Goal: Task Accomplishment & Management: Use online tool/utility

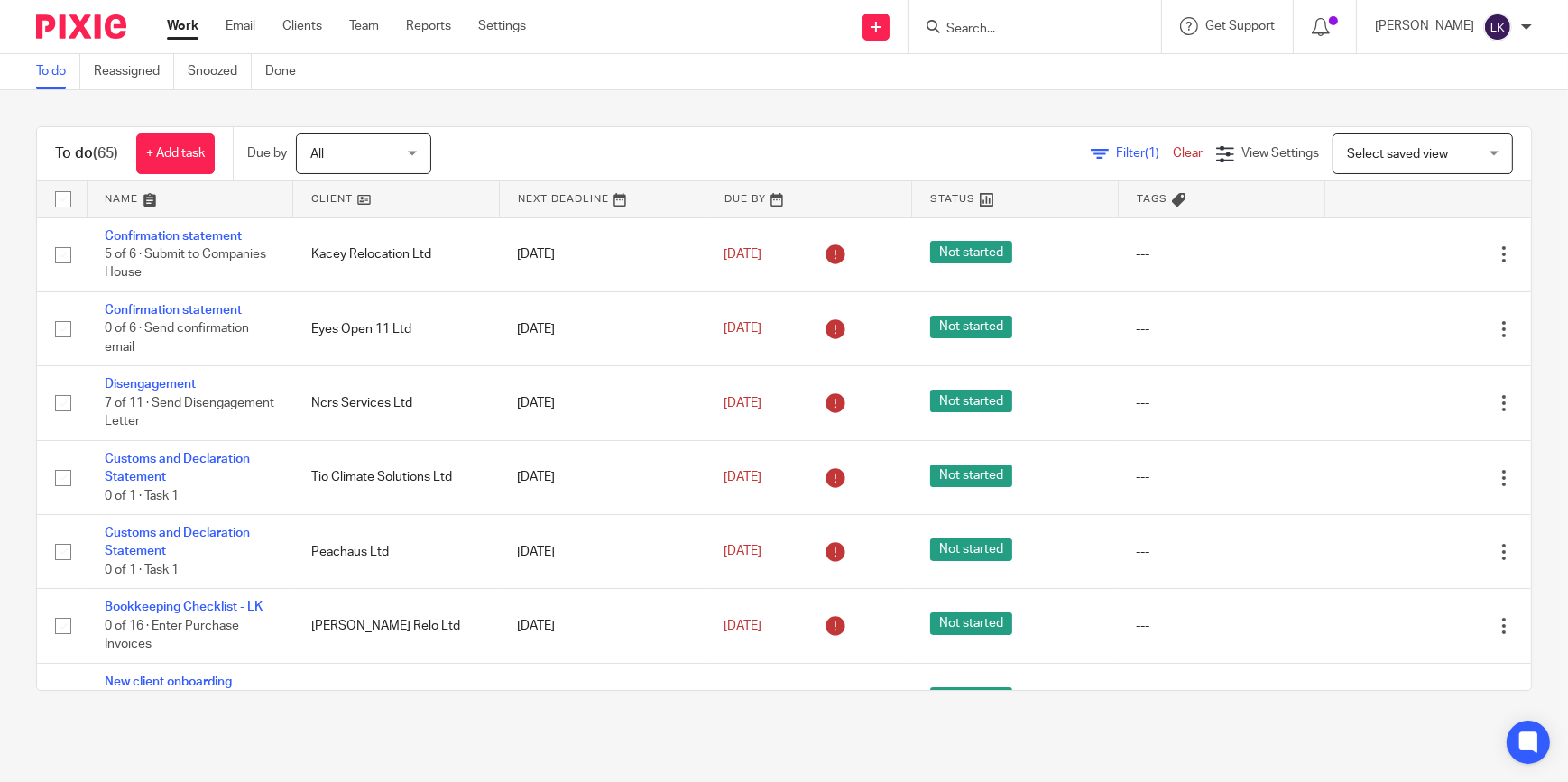
click at [899, 156] on link "Filter (1)" at bounding box center [1131, 153] width 82 height 13
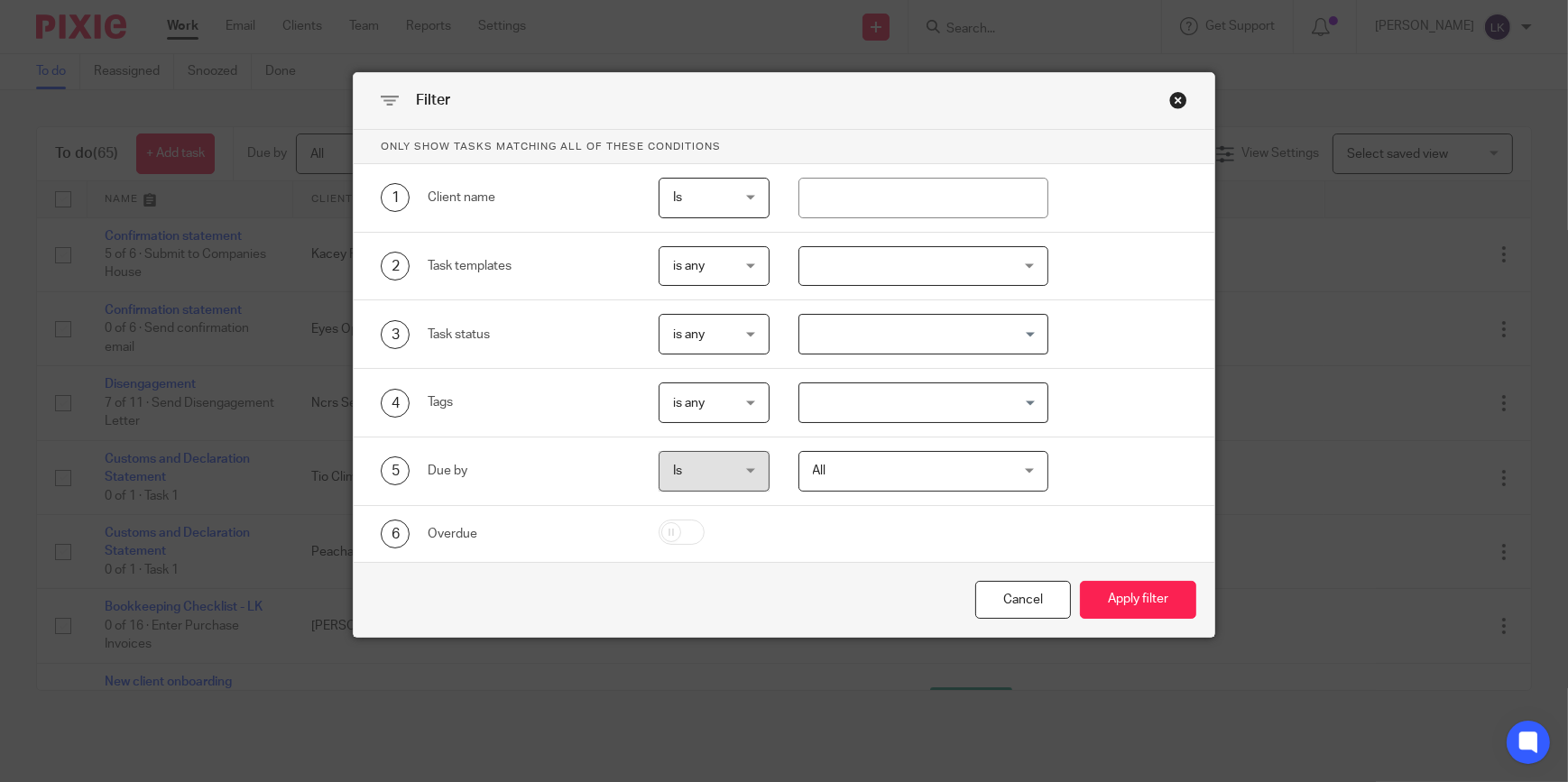
click at [899, 262] on div at bounding box center [923, 266] width 250 height 41
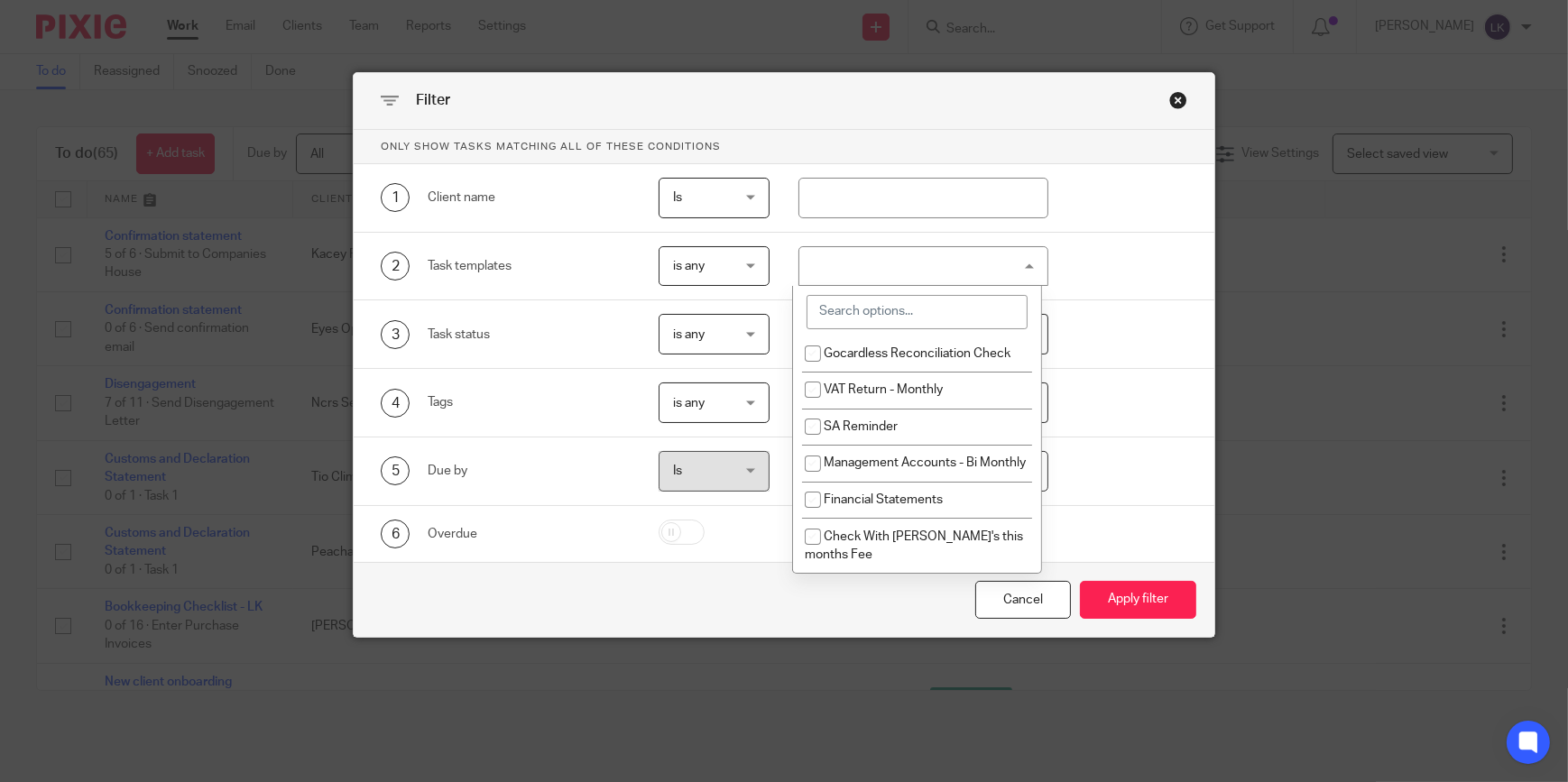
scroll to position [3889, 0]
click at [877, 301] on input "search" at bounding box center [917, 313] width 221 height 35
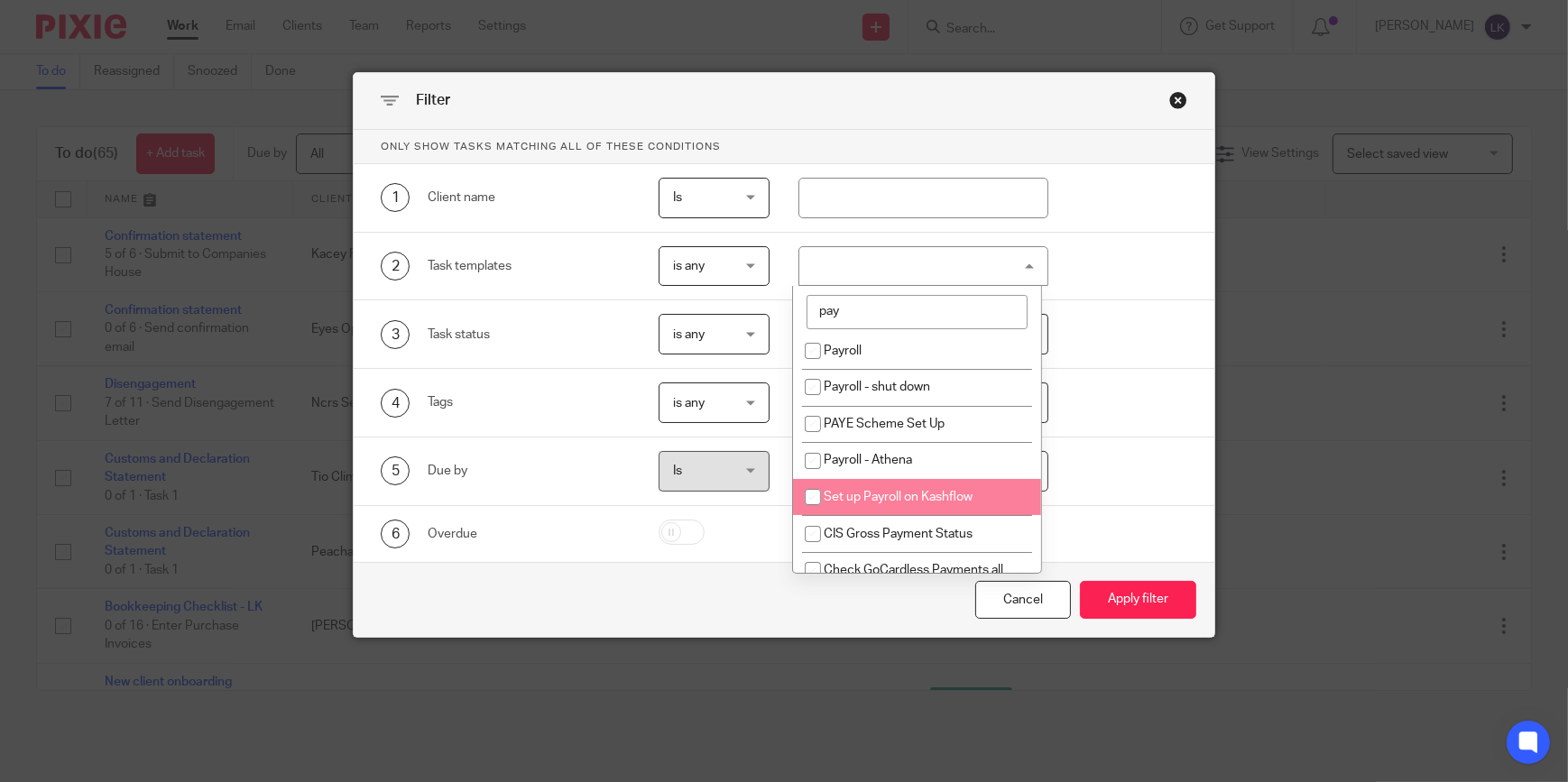
scroll to position [0, 0]
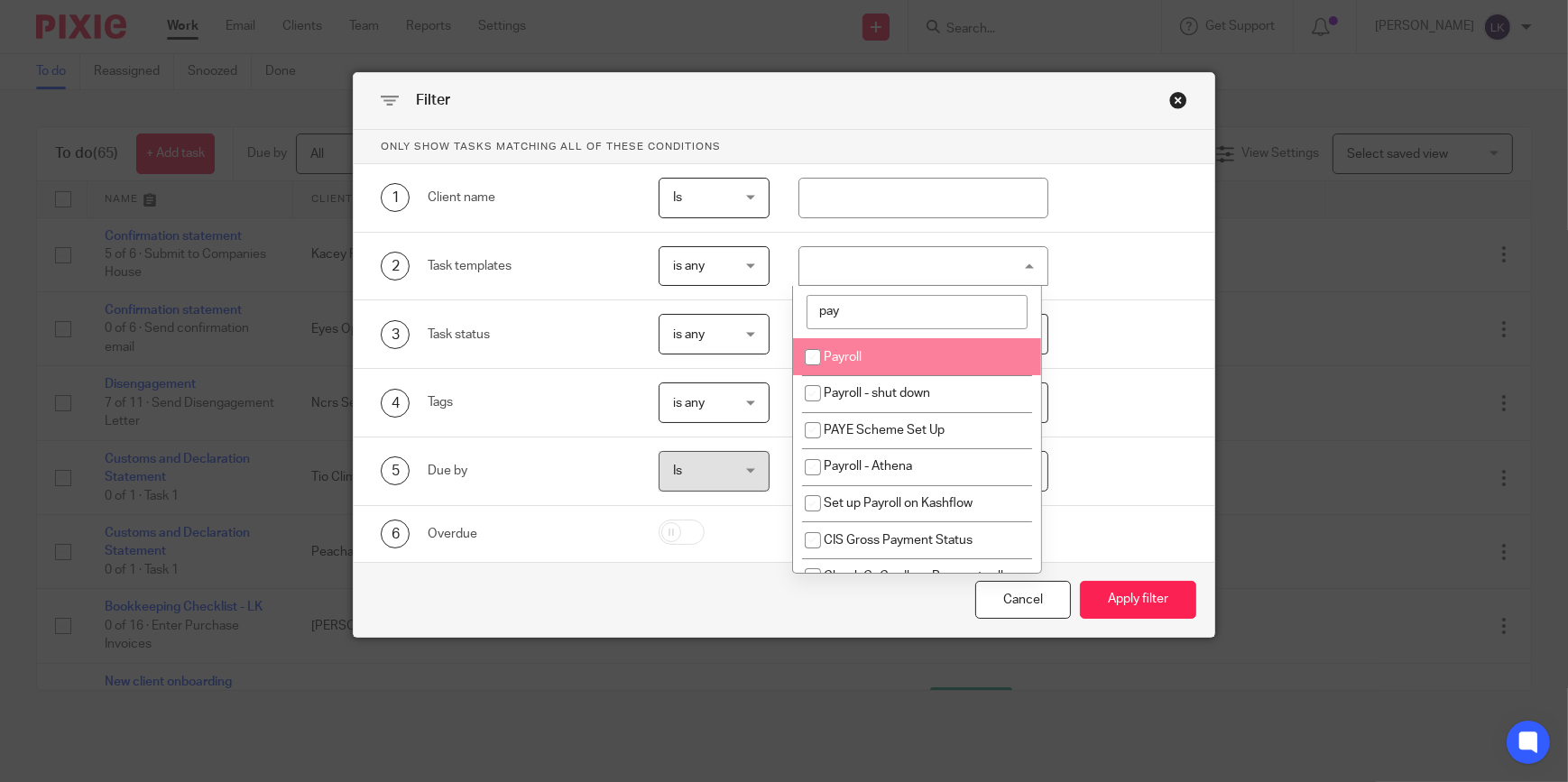
type input "pay"
click at [874, 357] on li "Payroll" at bounding box center [917, 356] width 248 height 37
checkbox input "true"
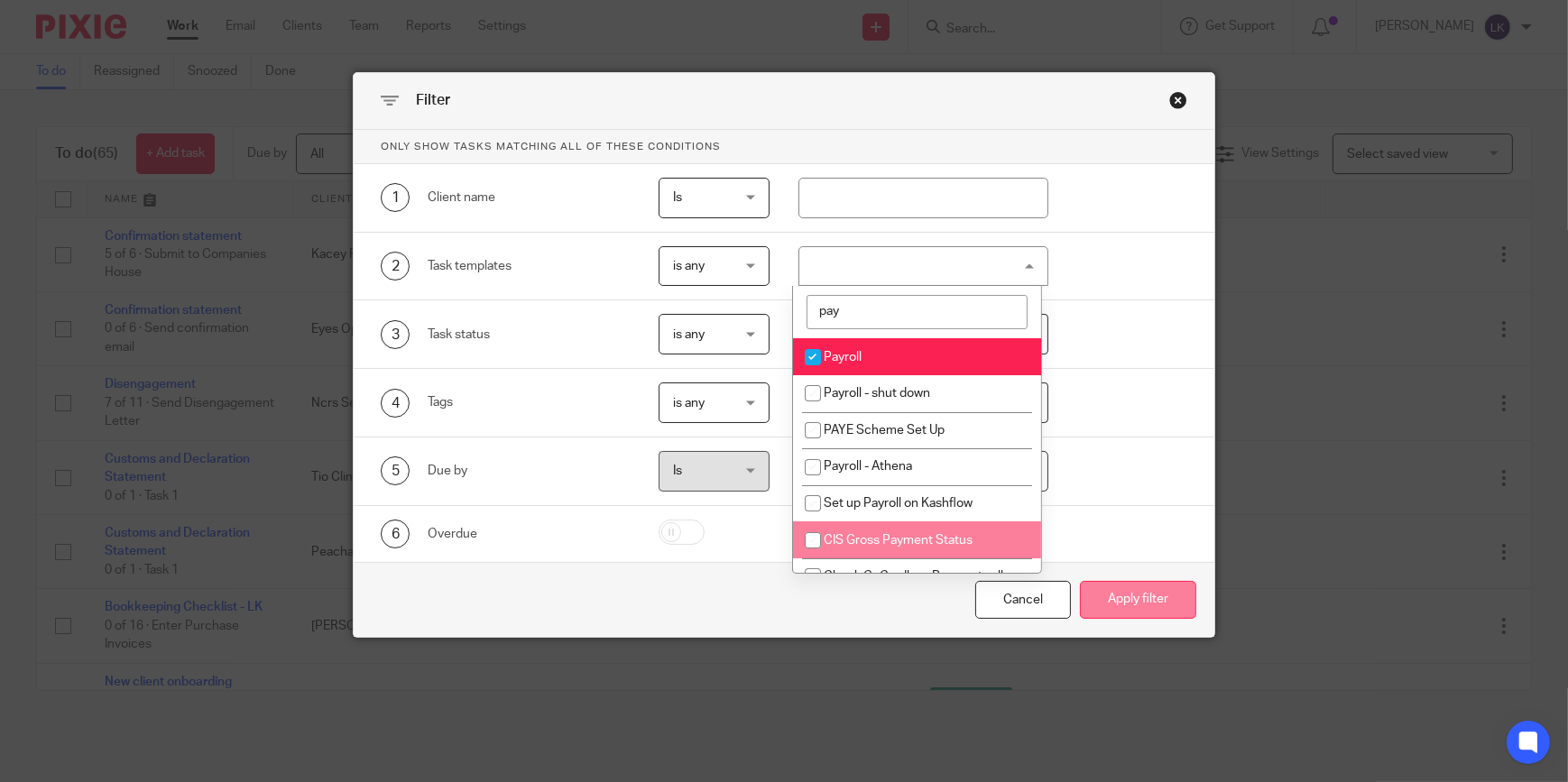
click at [899, 603] on button "Apply filter" at bounding box center [1138, 600] width 117 height 39
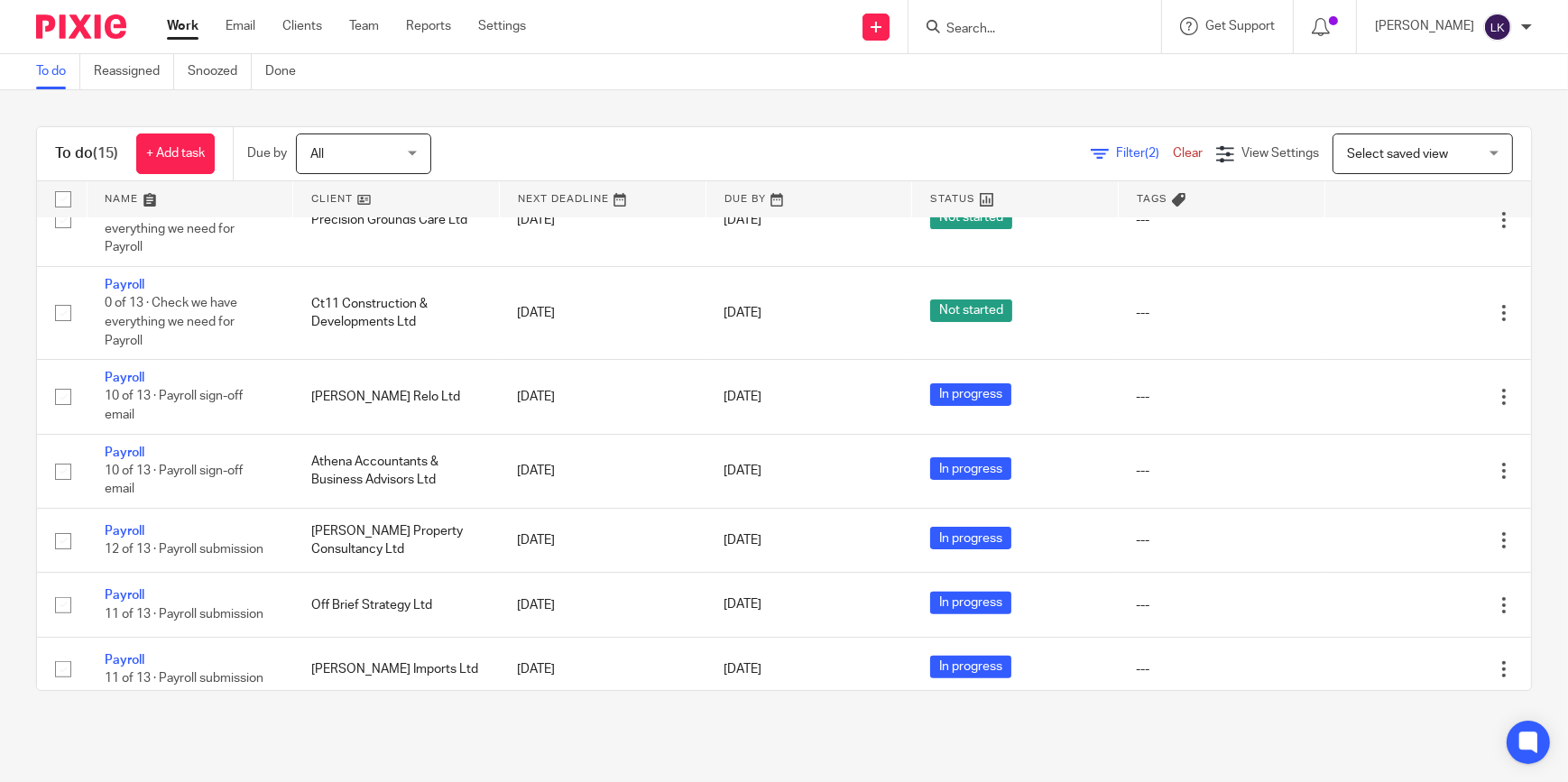
scroll to position [708, 0]
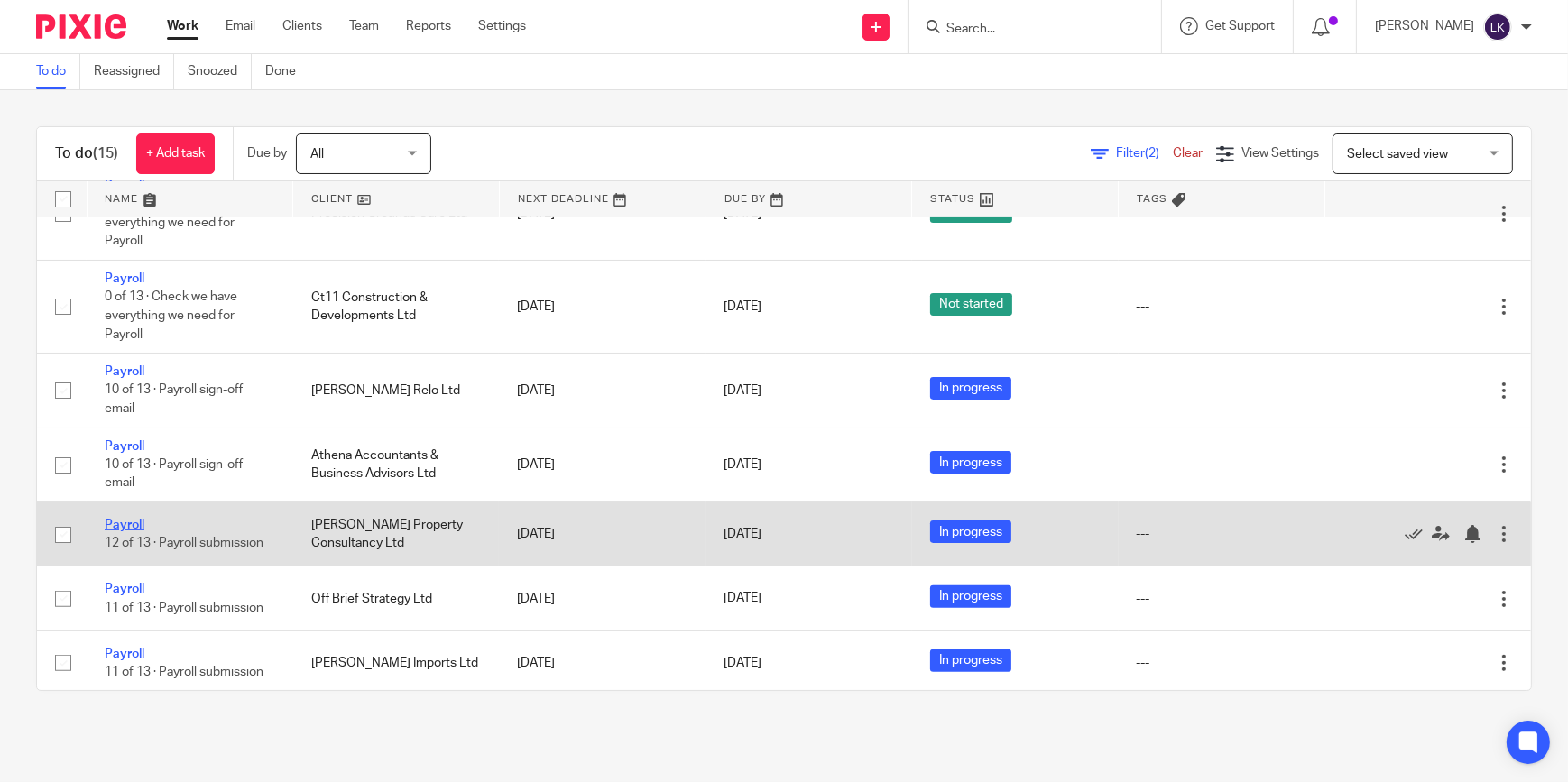
click at [123, 519] on link "Payroll" at bounding box center [125, 525] width 40 height 13
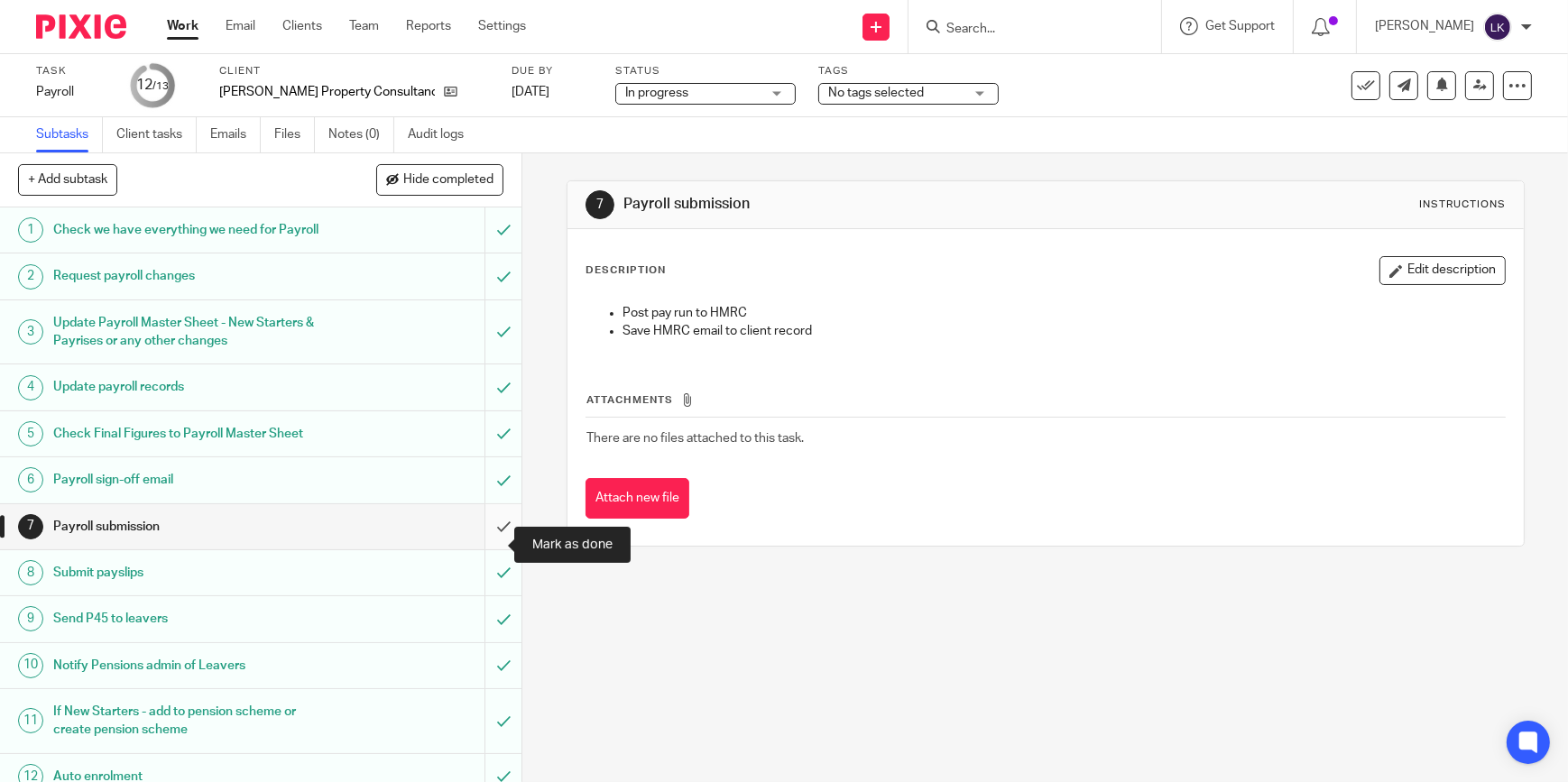
click at [487, 541] on input "submit" at bounding box center [261, 526] width 521 height 45
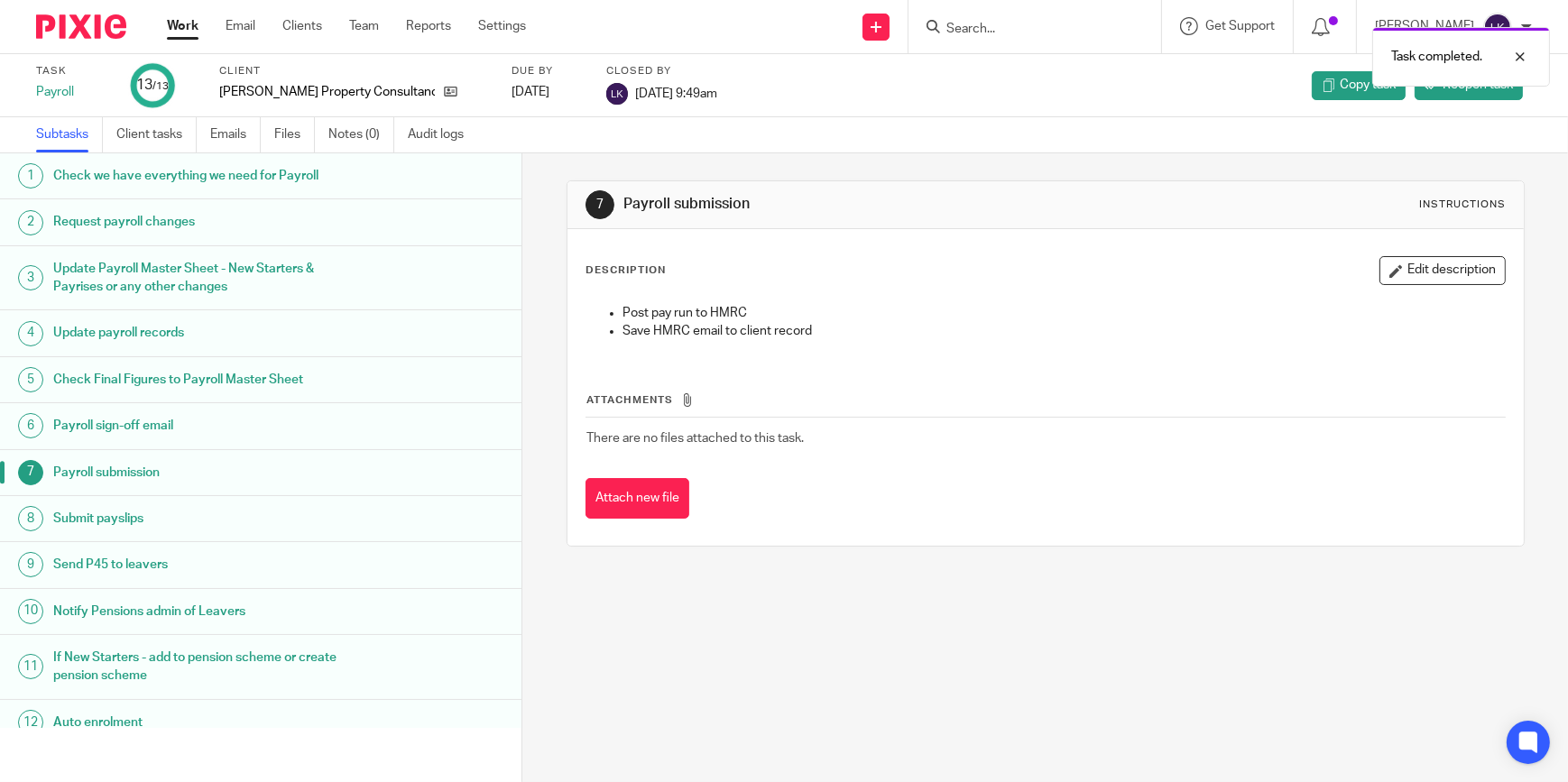
click at [192, 36] on link "Work" at bounding box center [182, 26] width 32 height 18
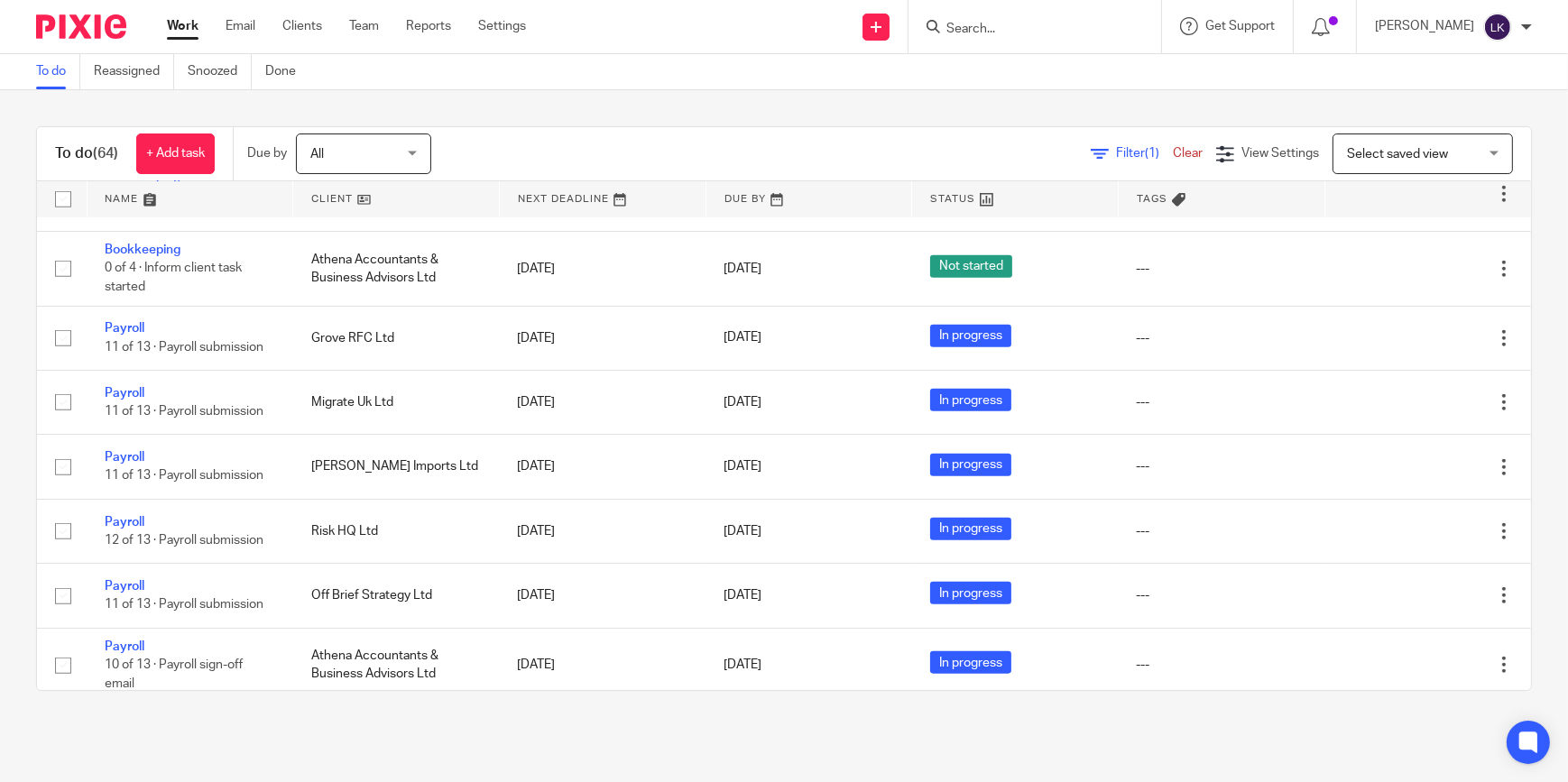
scroll to position [2131, 0]
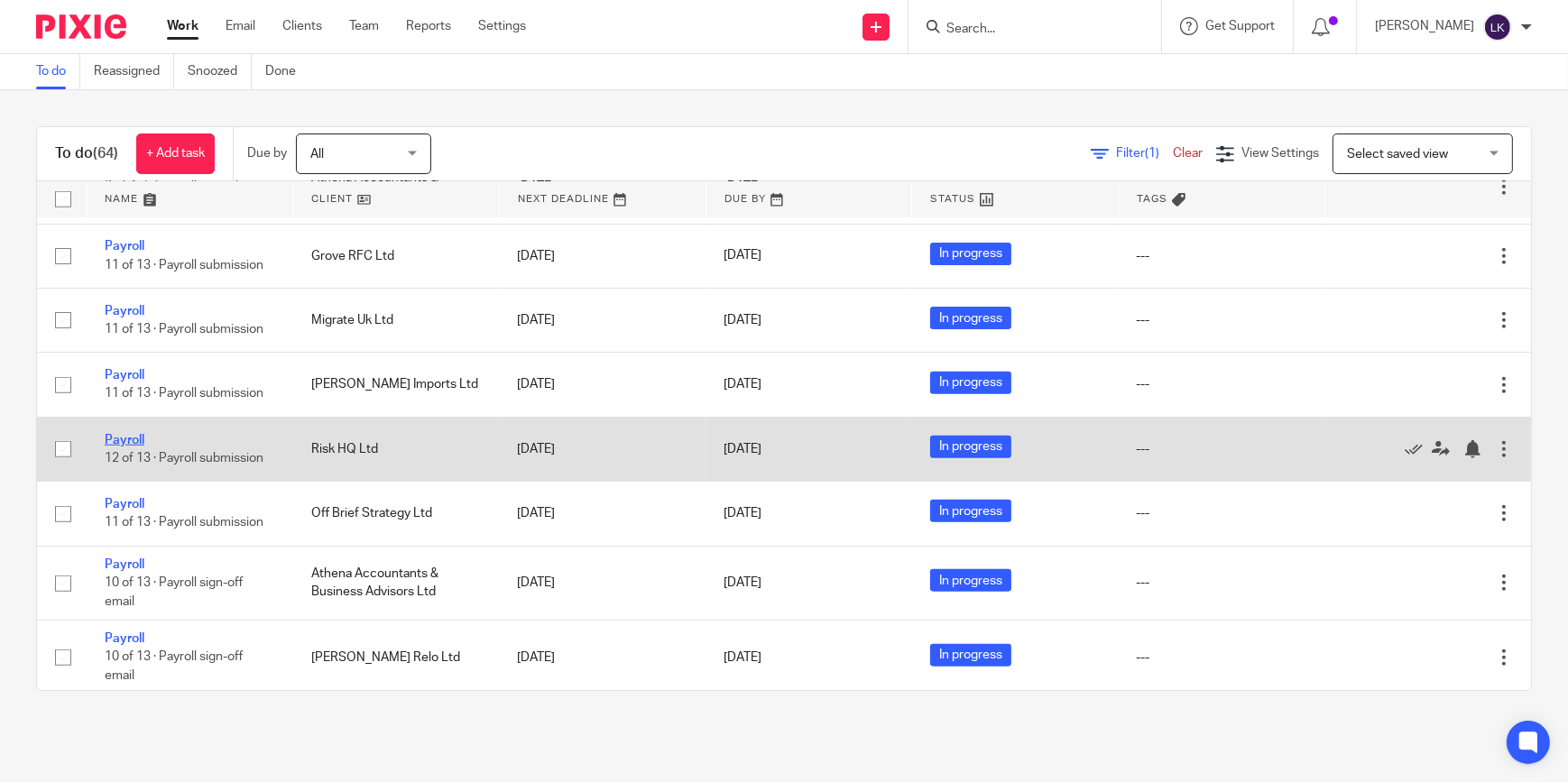
click at [128, 434] on link "Payroll" at bounding box center [125, 440] width 40 height 13
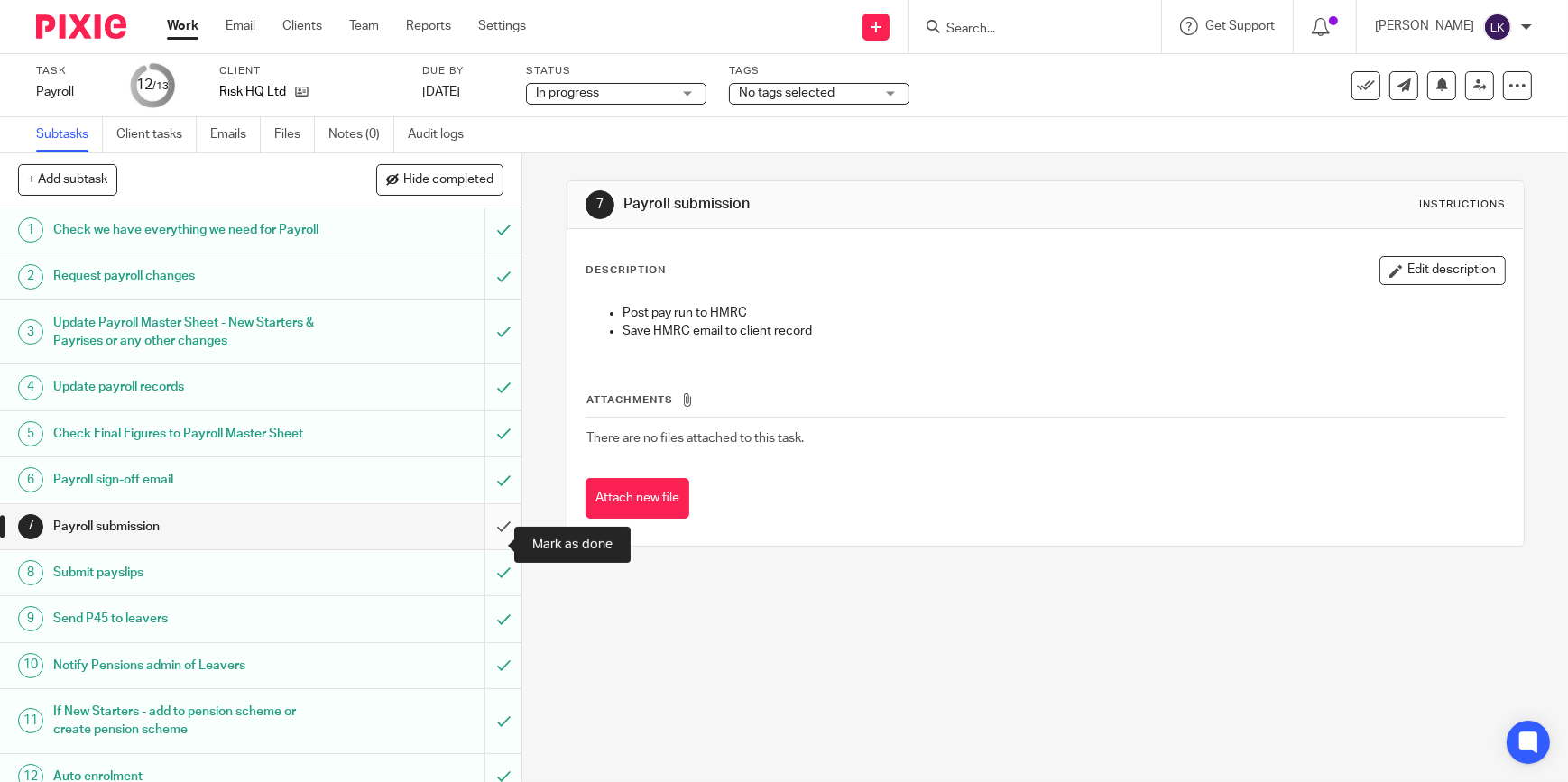
click at [482, 546] on input "submit" at bounding box center [261, 526] width 521 height 45
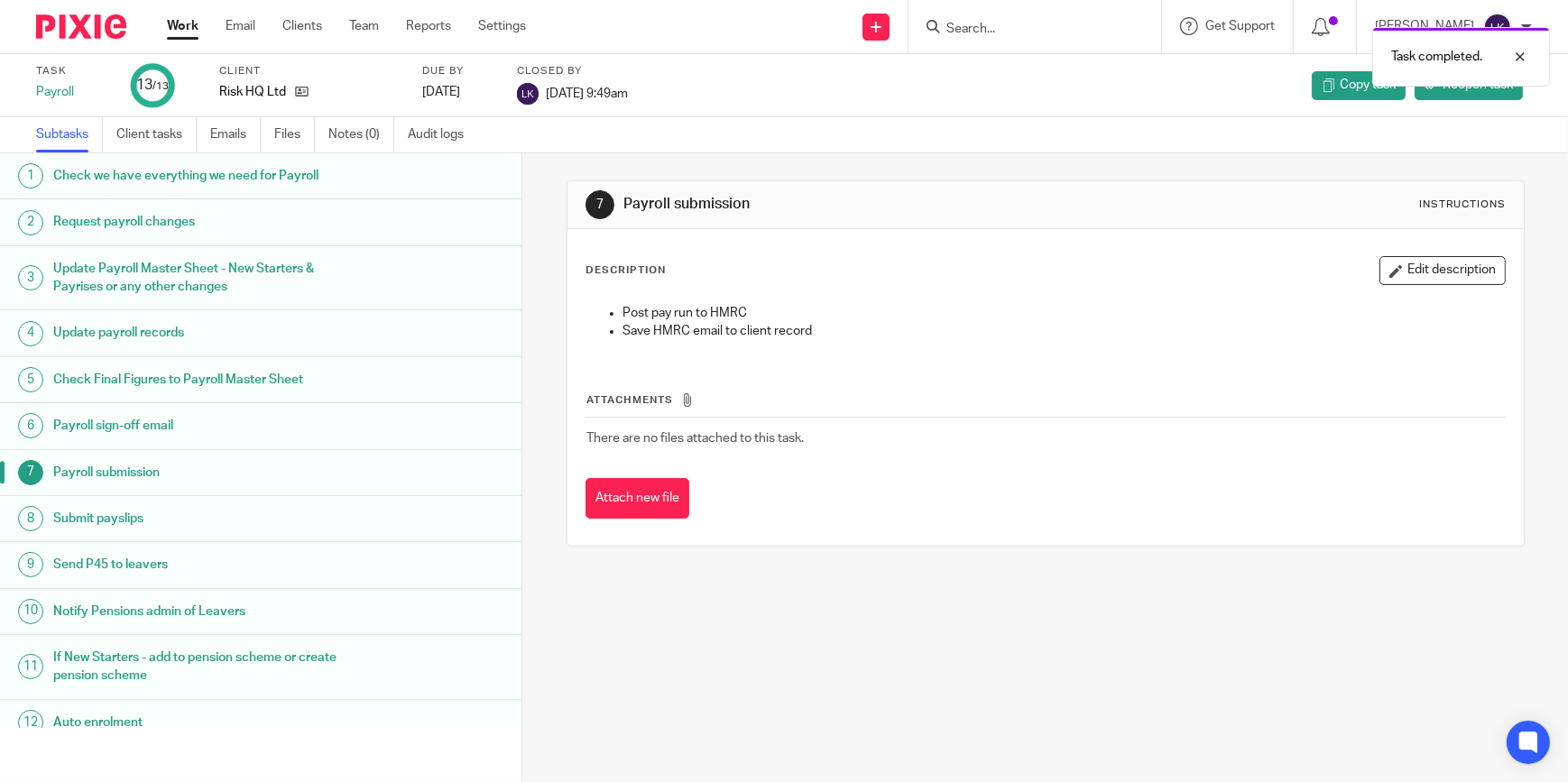
click at [183, 27] on link "Work" at bounding box center [182, 26] width 32 height 18
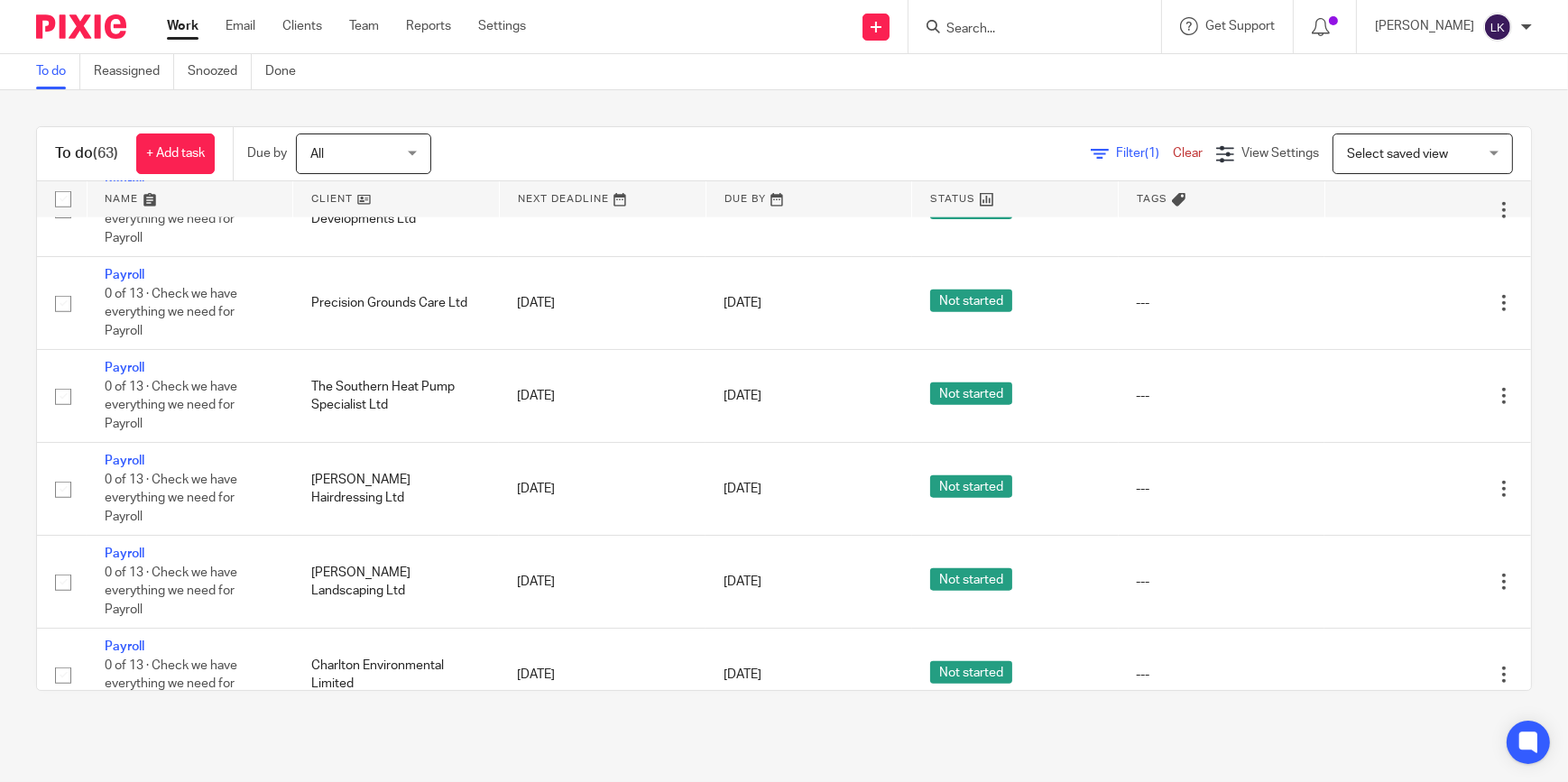
scroll to position [2623, 0]
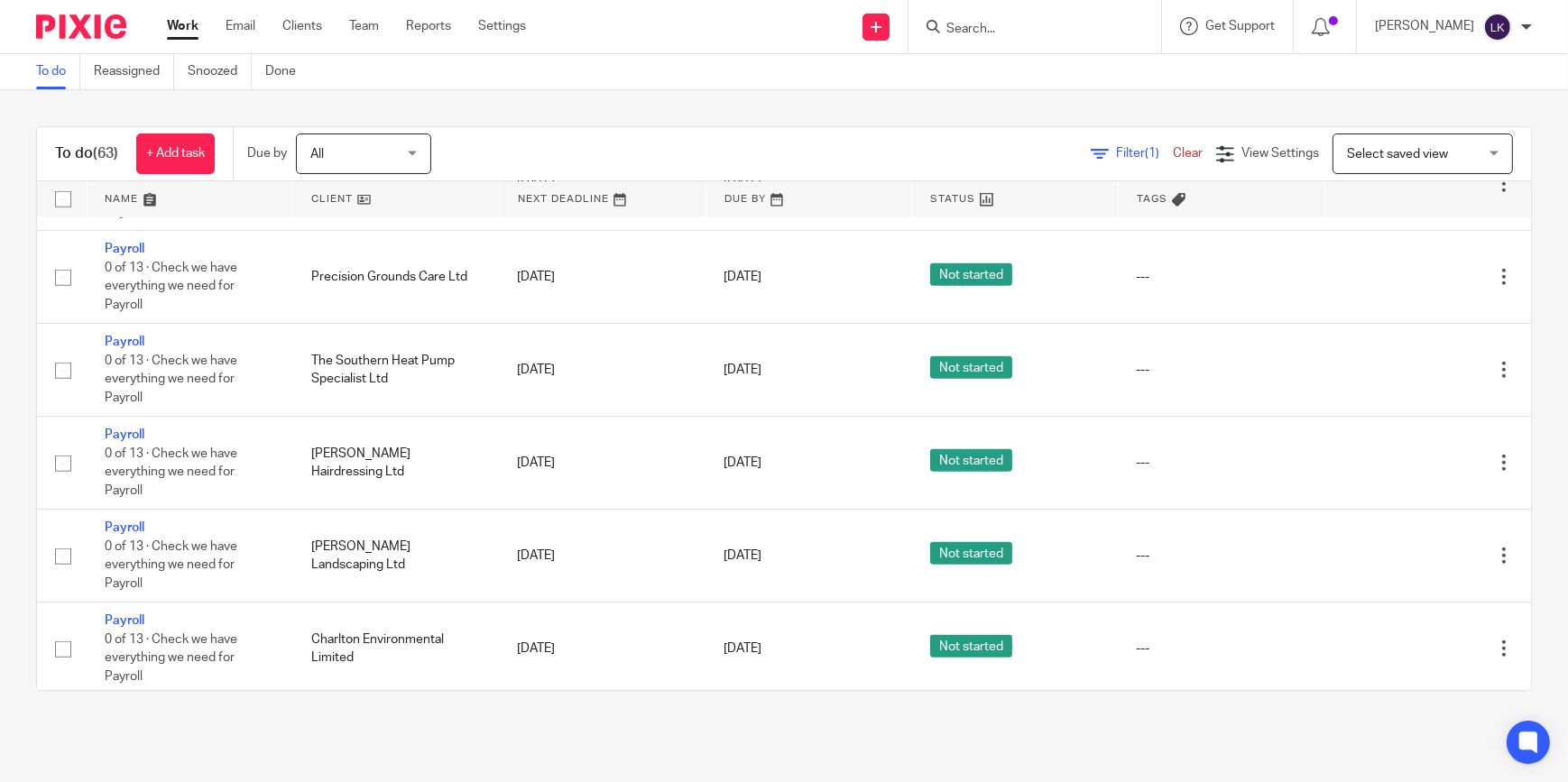
click at [1001, 25] on input "Search" at bounding box center [1026, 30] width 162 height 16
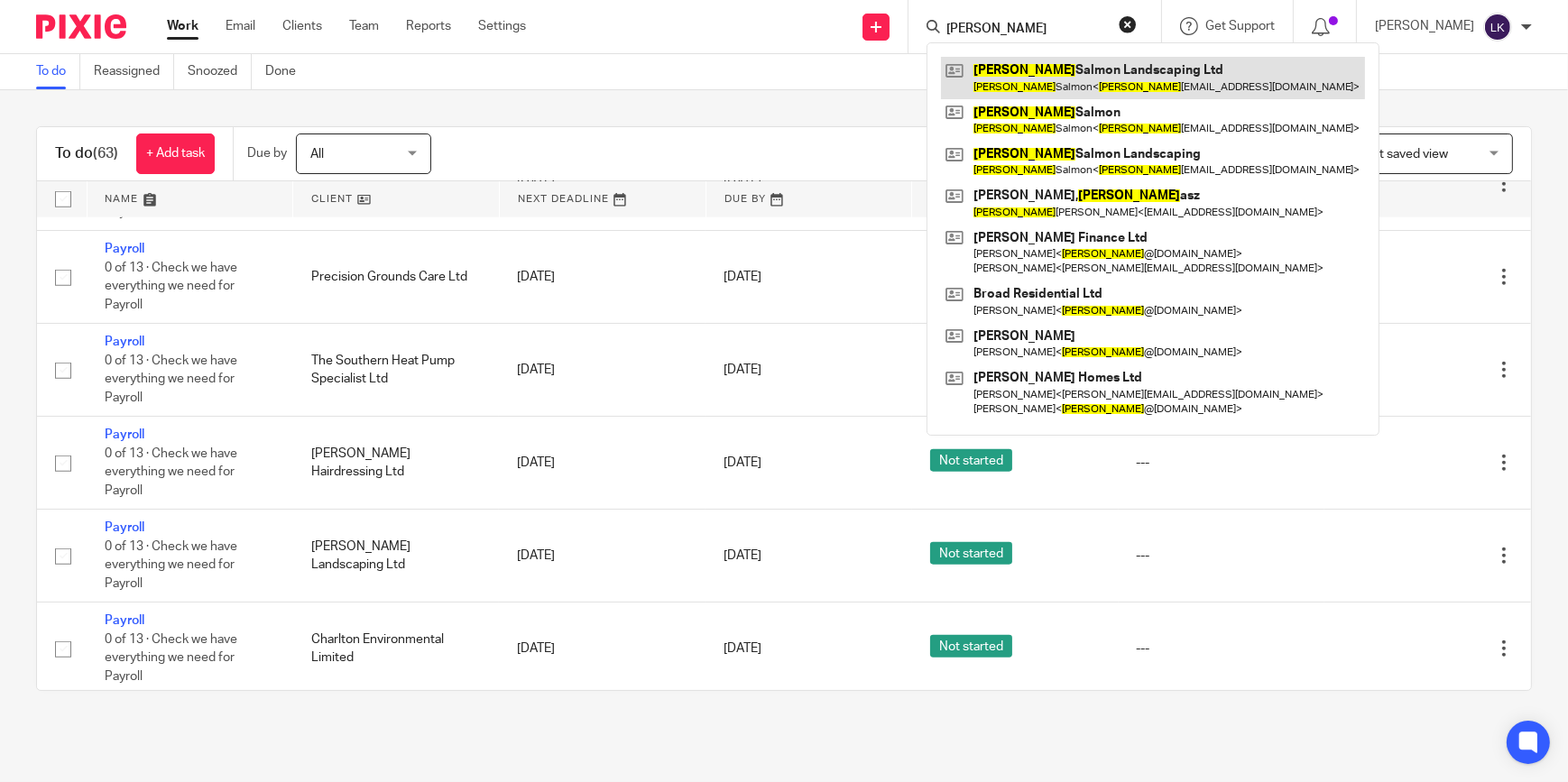
type input "tom"
click at [1028, 78] on link at bounding box center [1152, 77] width 424 height 42
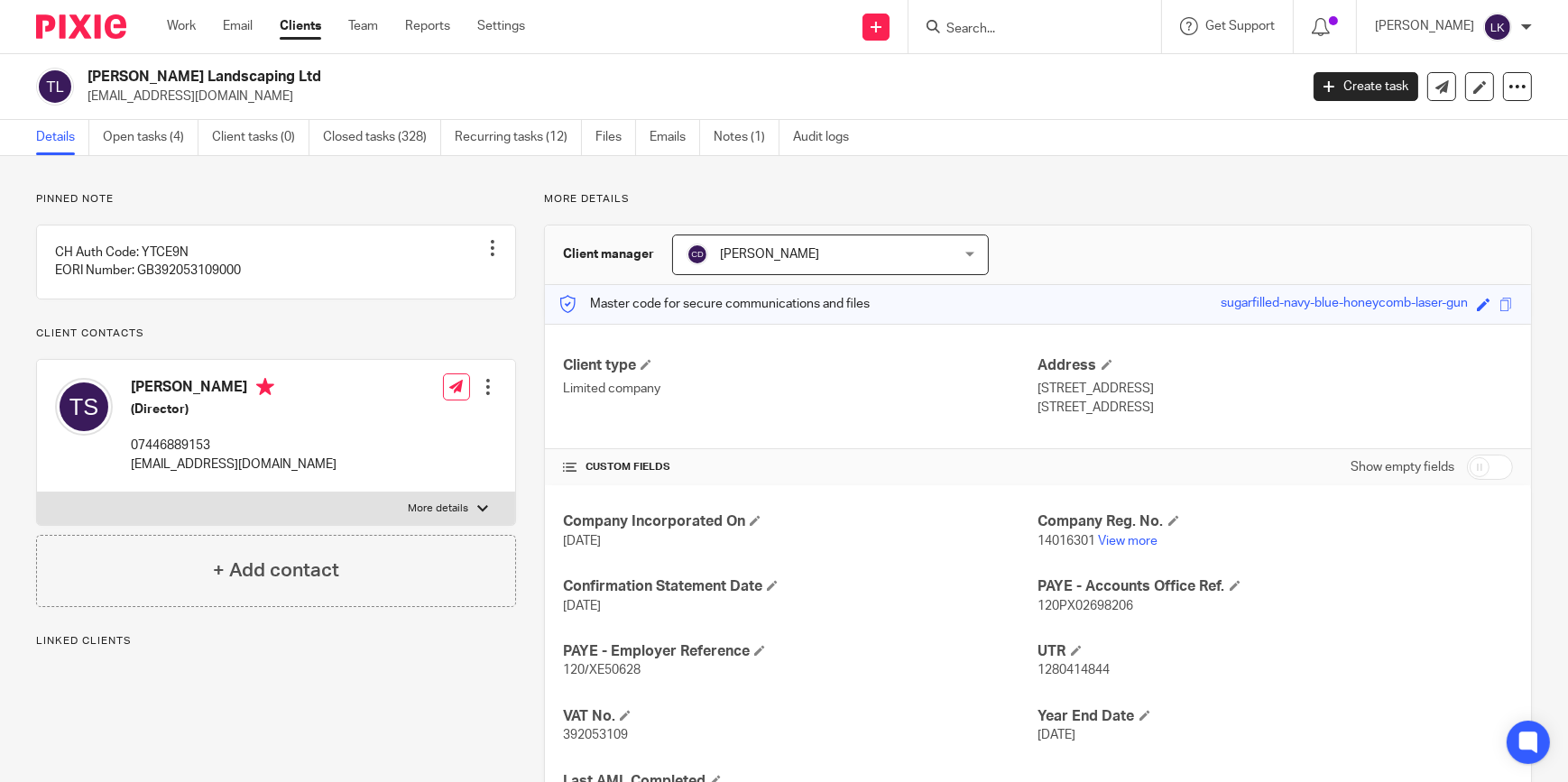
click at [150, 150] on link "Open tasks (4)" at bounding box center [150, 138] width 96 height 36
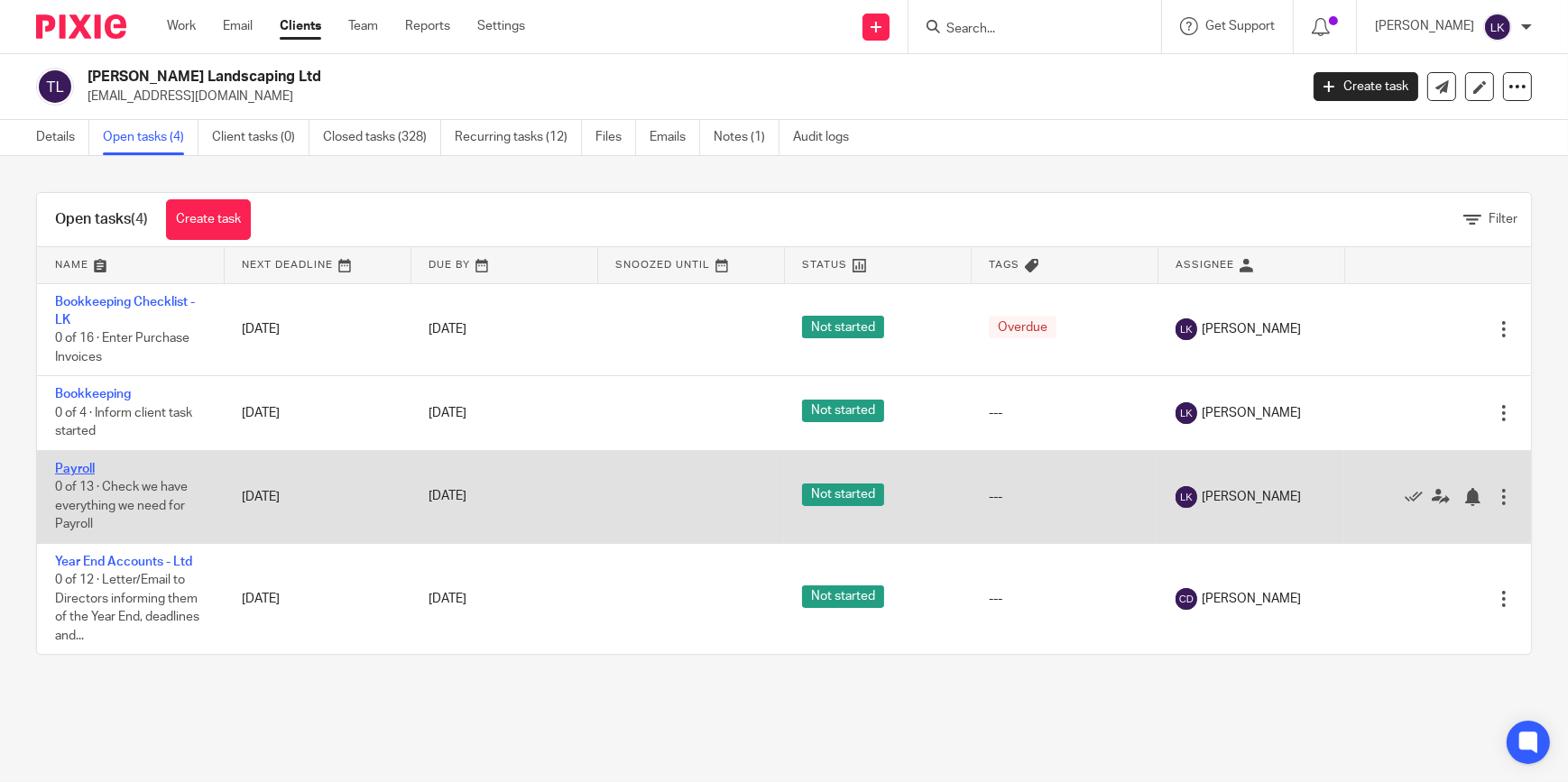
click at [82, 471] on link "Payroll" at bounding box center [75, 469] width 40 height 13
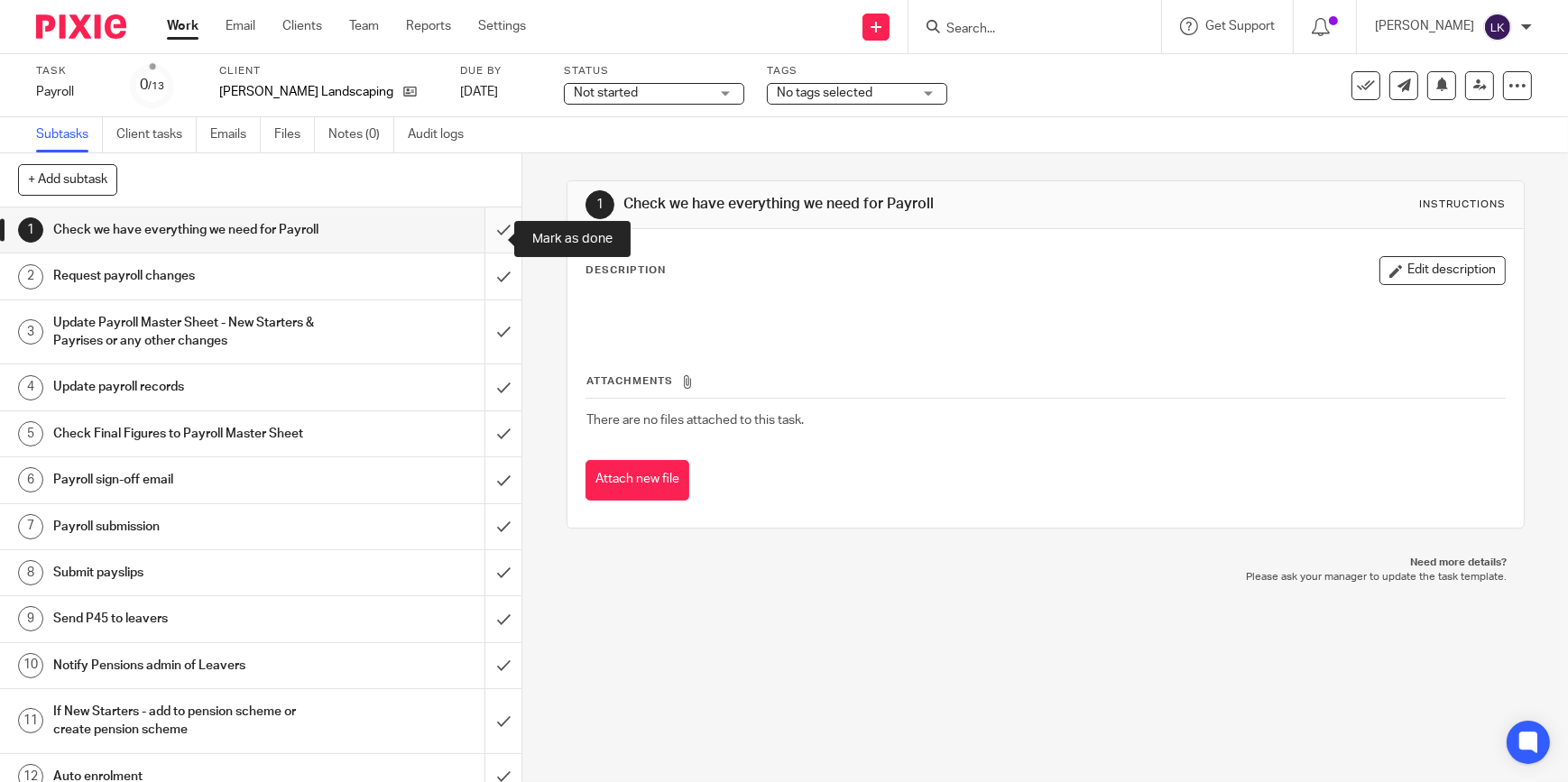
click at [484, 242] on input "submit" at bounding box center [261, 230] width 521 height 45
click at [487, 283] on input "submit" at bounding box center [261, 275] width 521 height 45
click at [490, 336] on input "submit" at bounding box center [261, 332] width 521 height 64
click at [486, 435] on input "submit" at bounding box center [261, 433] width 521 height 45
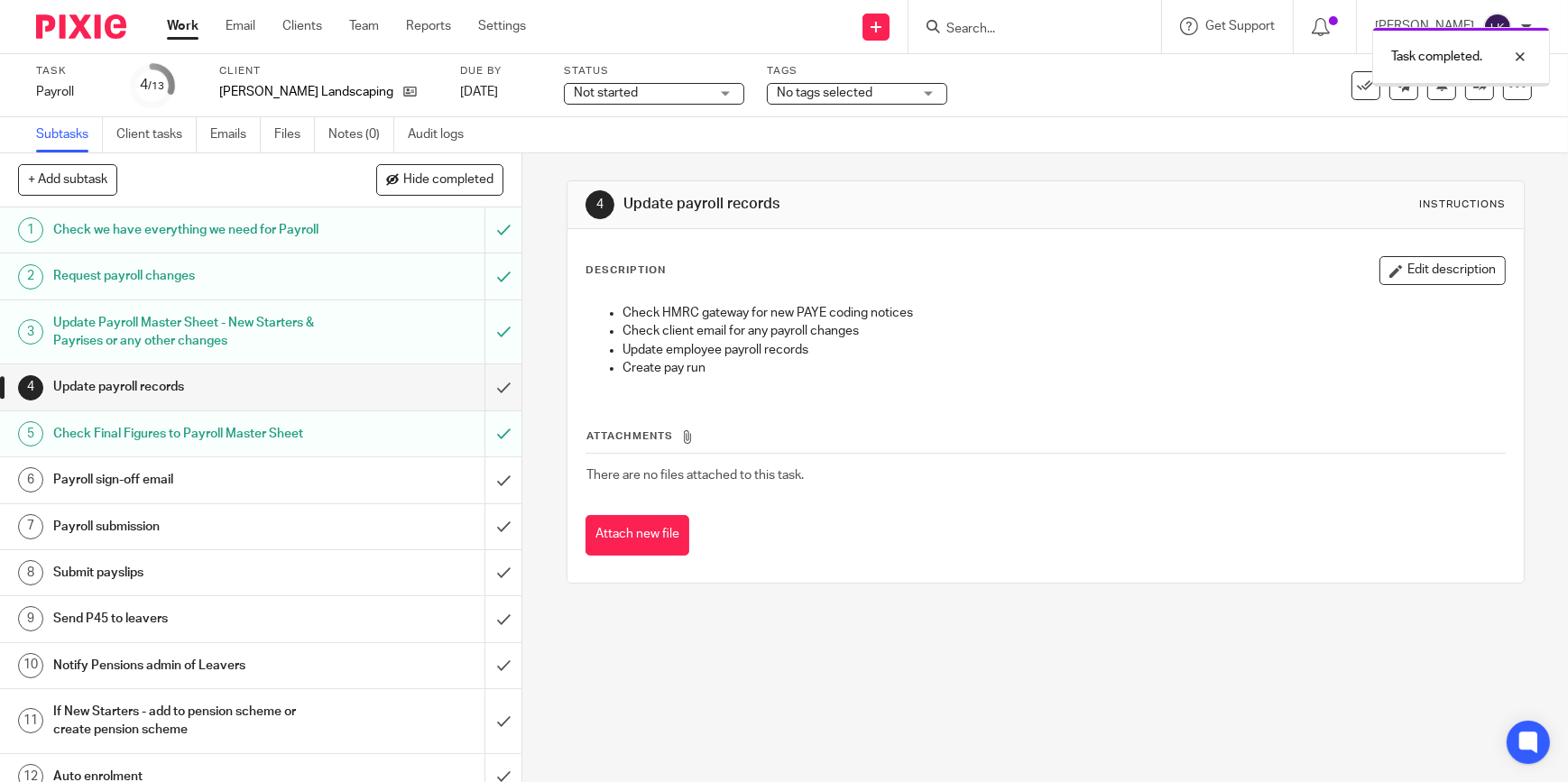
click at [478, 406] on input "submit" at bounding box center [261, 386] width 521 height 45
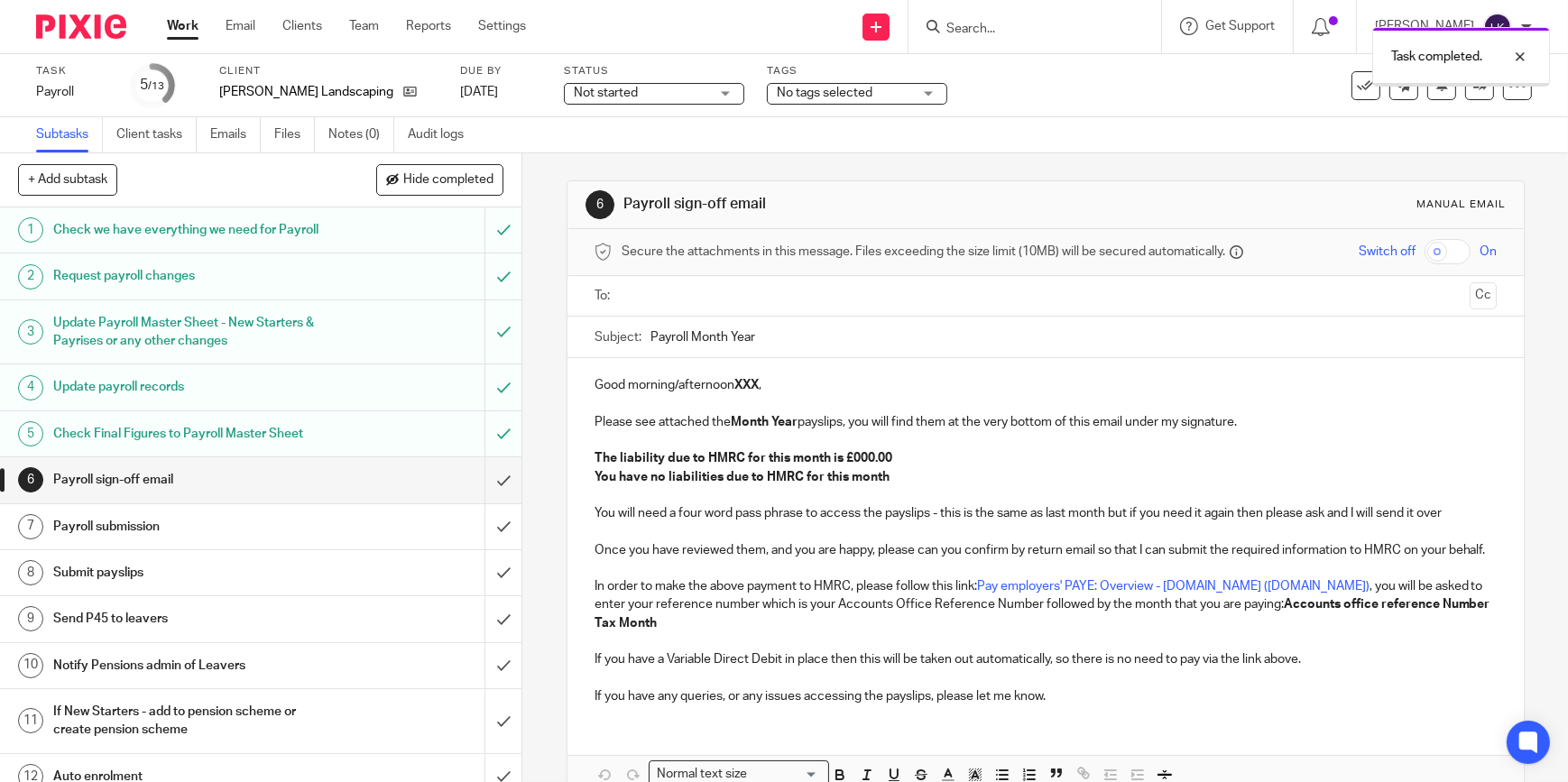
click at [658, 297] on input "text" at bounding box center [1045, 296] width 834 height 21
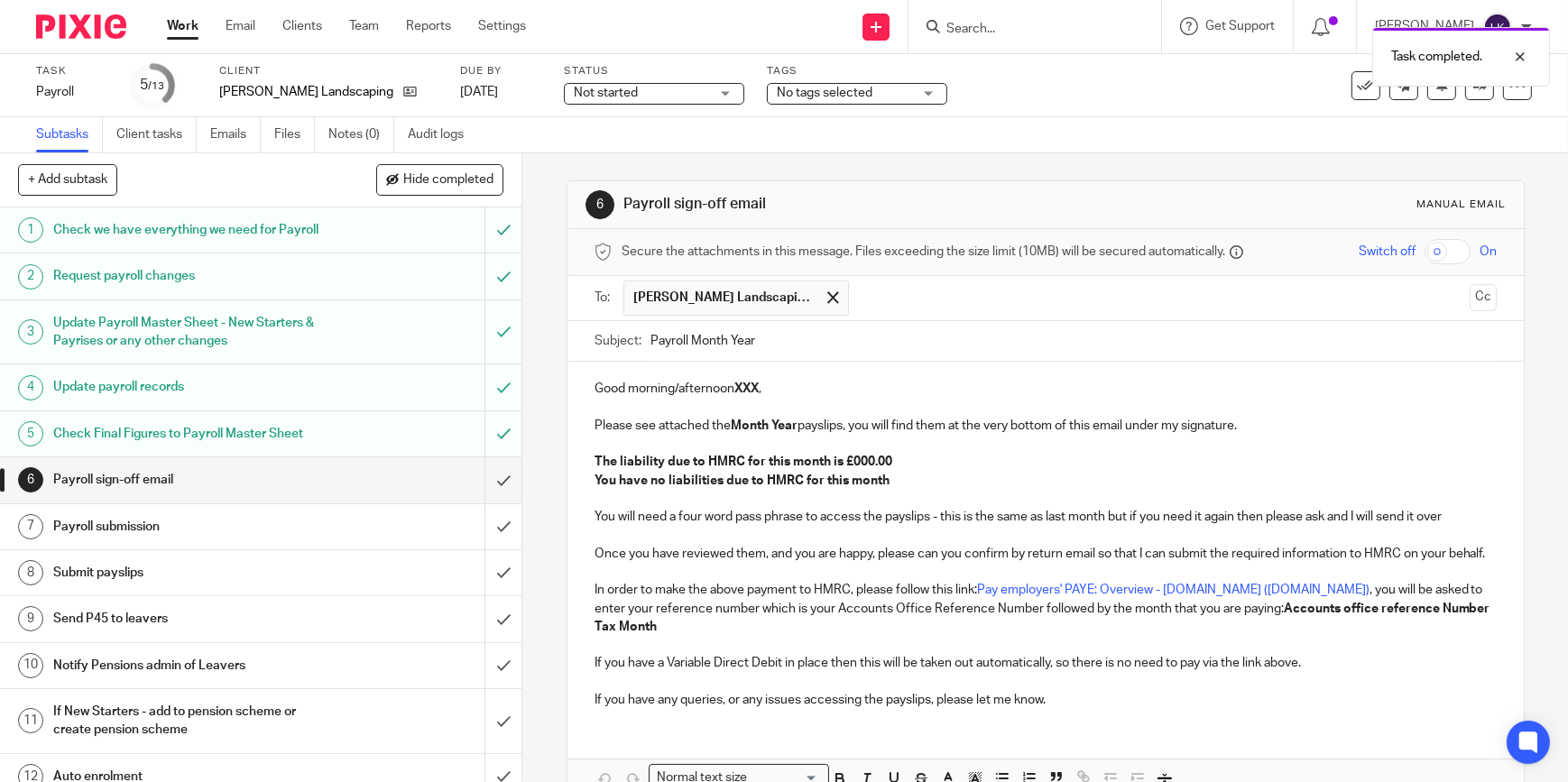
drag, startPoint x: 686, startPoint y: 340, endPoint x: 1074, endPoint y: 324, distance: 388.3
click at [1041, 333] on input "Payroll Month Year" at bounding box center [1073, 341] width 846 height 41
type input "Payroll August 2025 - Tom Salmon Landscaping Ltd"
click at [719, 394] on p "Good morning/afternoon XXX ," at bounding box center [1045, 389] width 902 height 18
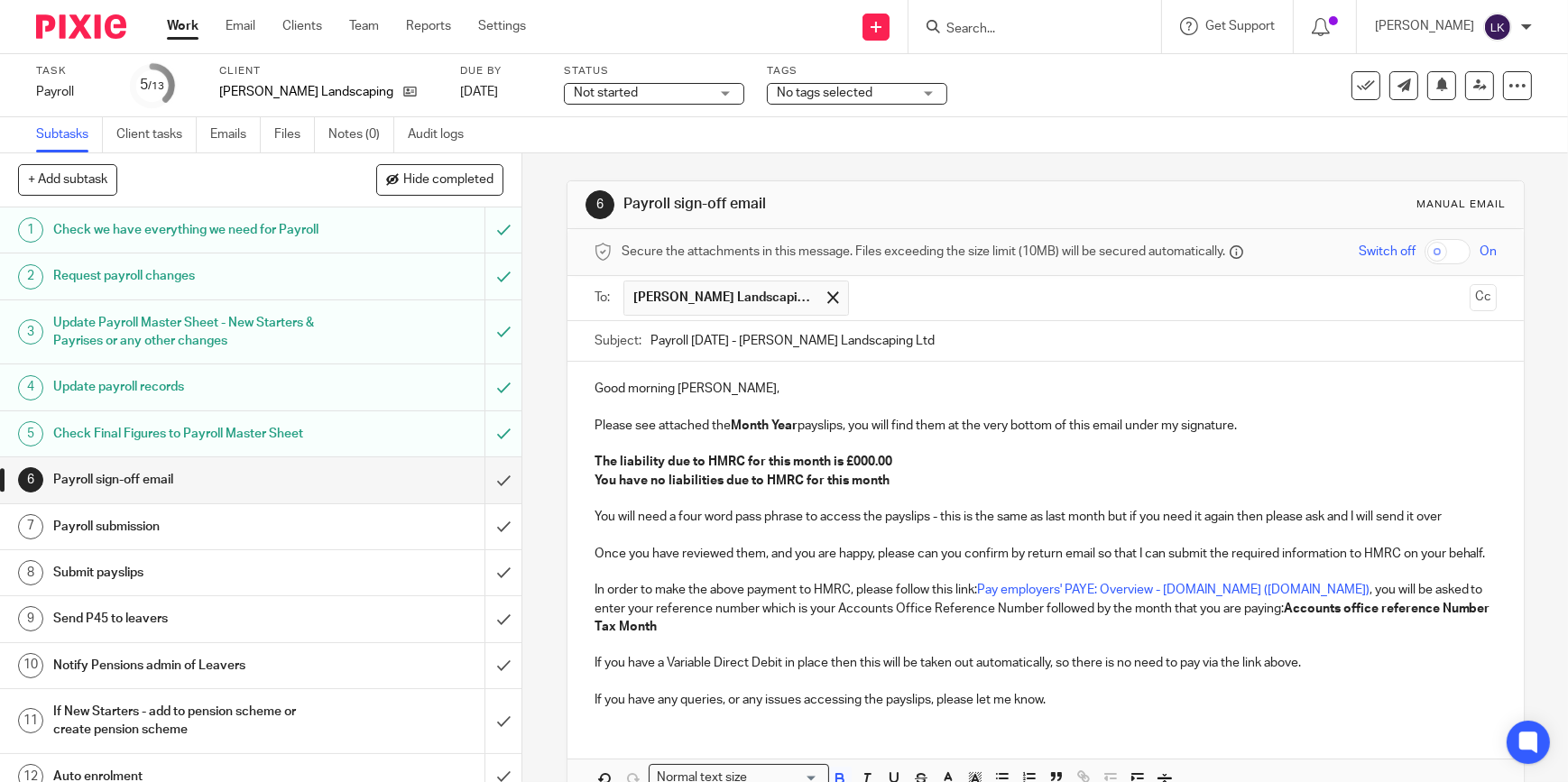
click at [737, 421] on strong "Month Year" at bounding box center [763, 426] width 67 height 13
click at [878, 456] on strong "The liability due to HMRC for this month is £000.00" at bounding box center [743, 462] width 298 height 13
drag, startPoint x: 883, startPoint y: 471, endPoint x: 587, endPoint y: 476, distance: 296.0
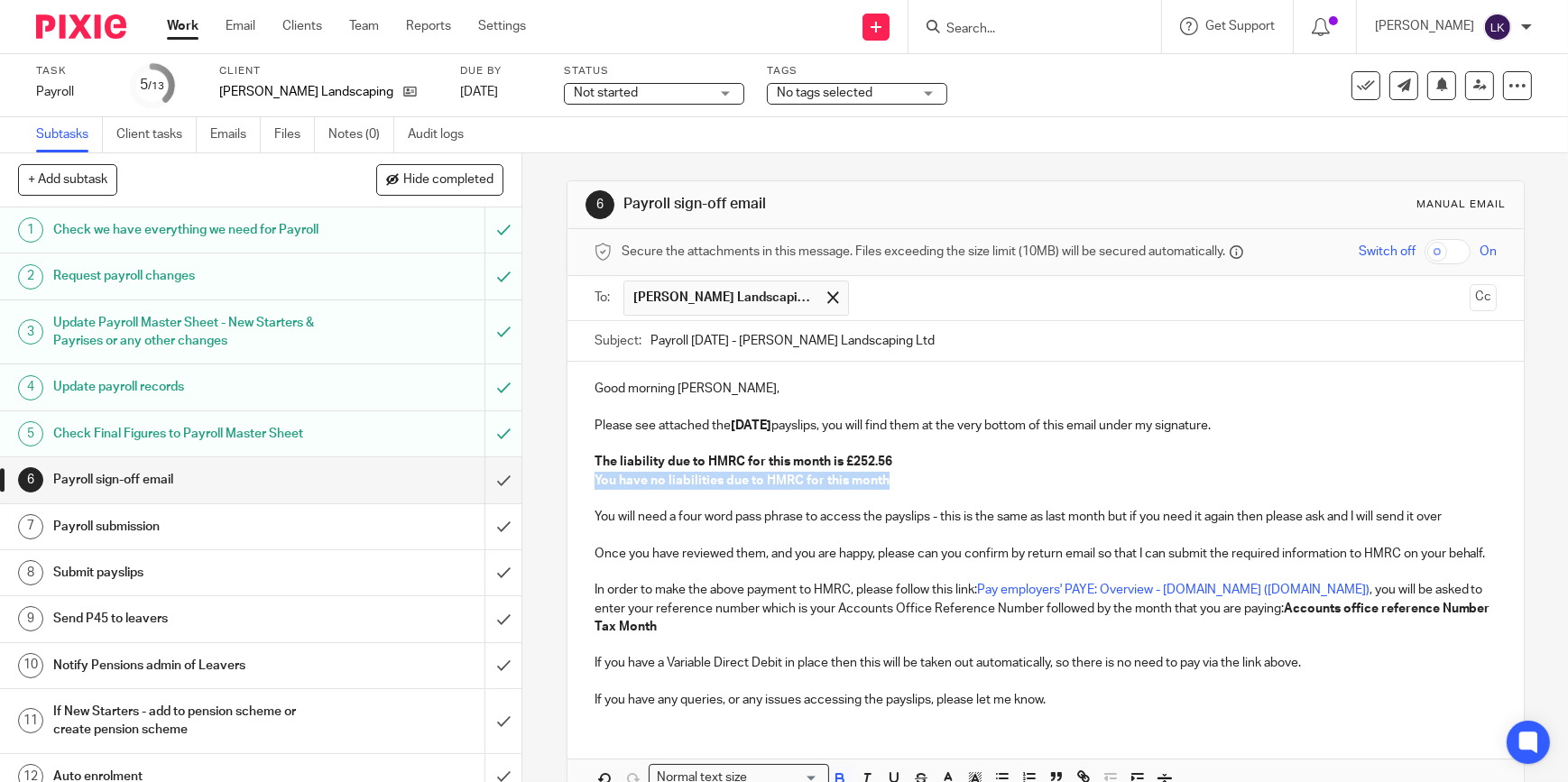
click at [587, 476] on div "Good morning Tom, Please see attached the August 2025 payslips, you will find t…" at bounding box center [1045, 542] width 956 height 361
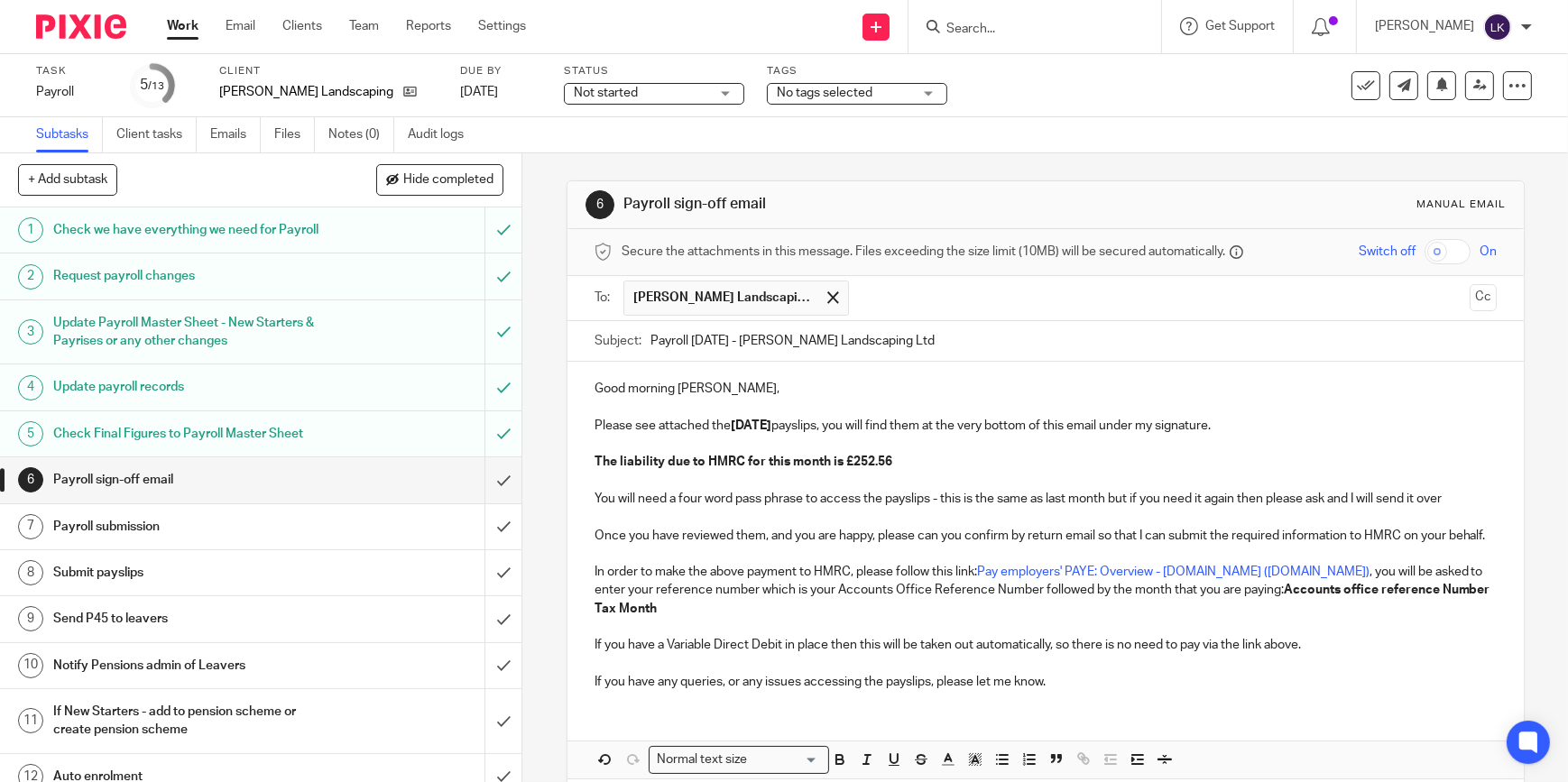
click at [892, 477] on p at bounding box center [1045, 480] width 902 height 18
drag, startPoint x: 1274, startPoint y: 625, endPoint x: 1219, endPoint y: 607, distance: 57.9
click at [1219, 607] on p "In order to make the above payment to HMRC, please follow this link: Pay employ…" at bounding box center [1045, 590] width 902 height 55
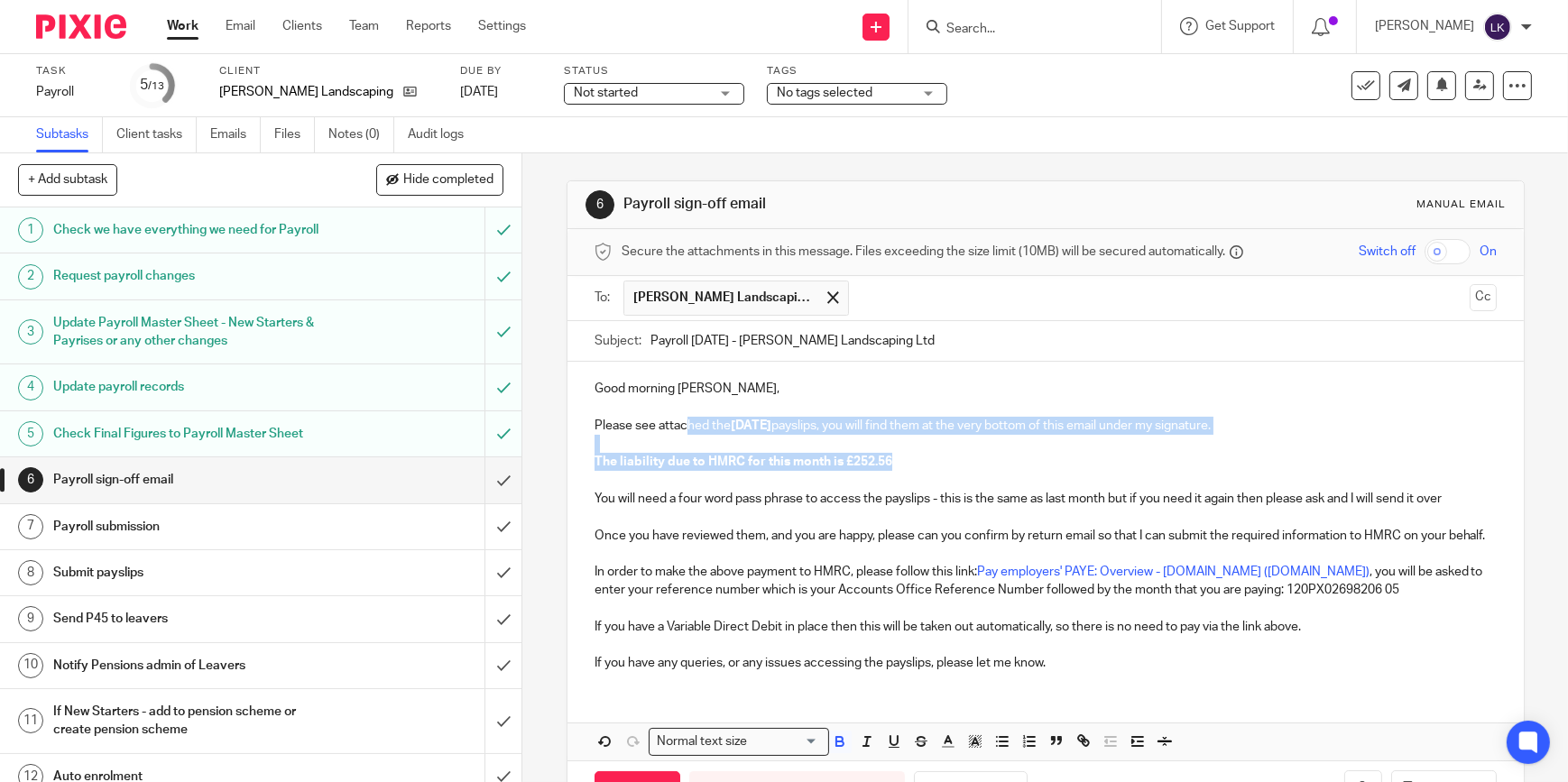
drag, startPoint x: 997, startPoint y: 459, endPoint x: 683, endPoint y: 430, distance: 315.3
click at [683, 430] on div "Good morning Tom, Please see attached the August 2025 payslips, you will find t…" at bounding box center [1045, 523] width 956 height 324
click at [842, 749] on icon "button" at bounding box center [840, 741] width 16 height 16
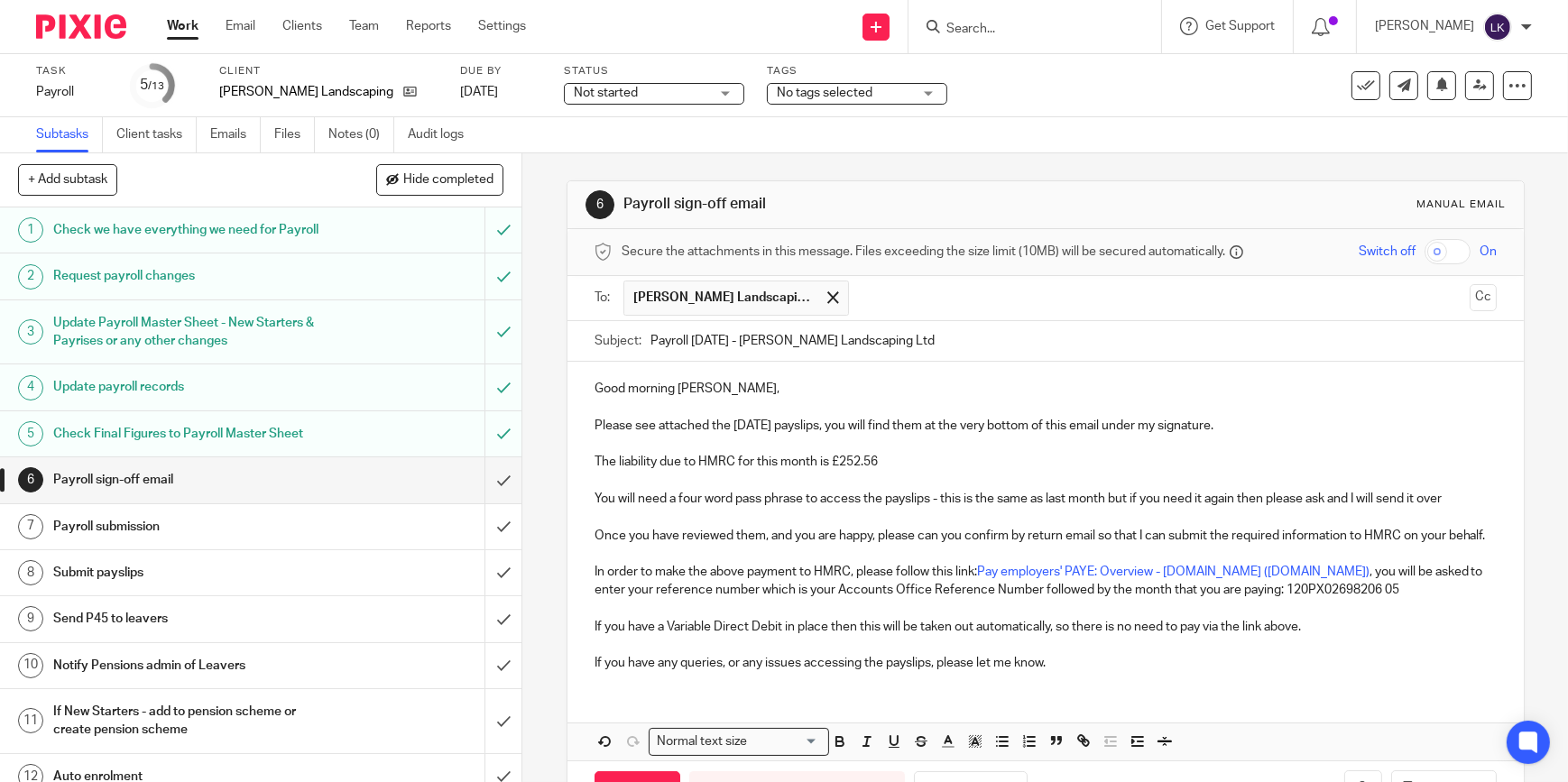
click at [822, 582] on p "In order to make the above payment to HMRC, please follow this link: Pay employ…" at bounding box center [1045, 581] width 902 height 37
click at [1424, 242] on input "checkbox" at bounding box center [1447, 252] width 46 height 26
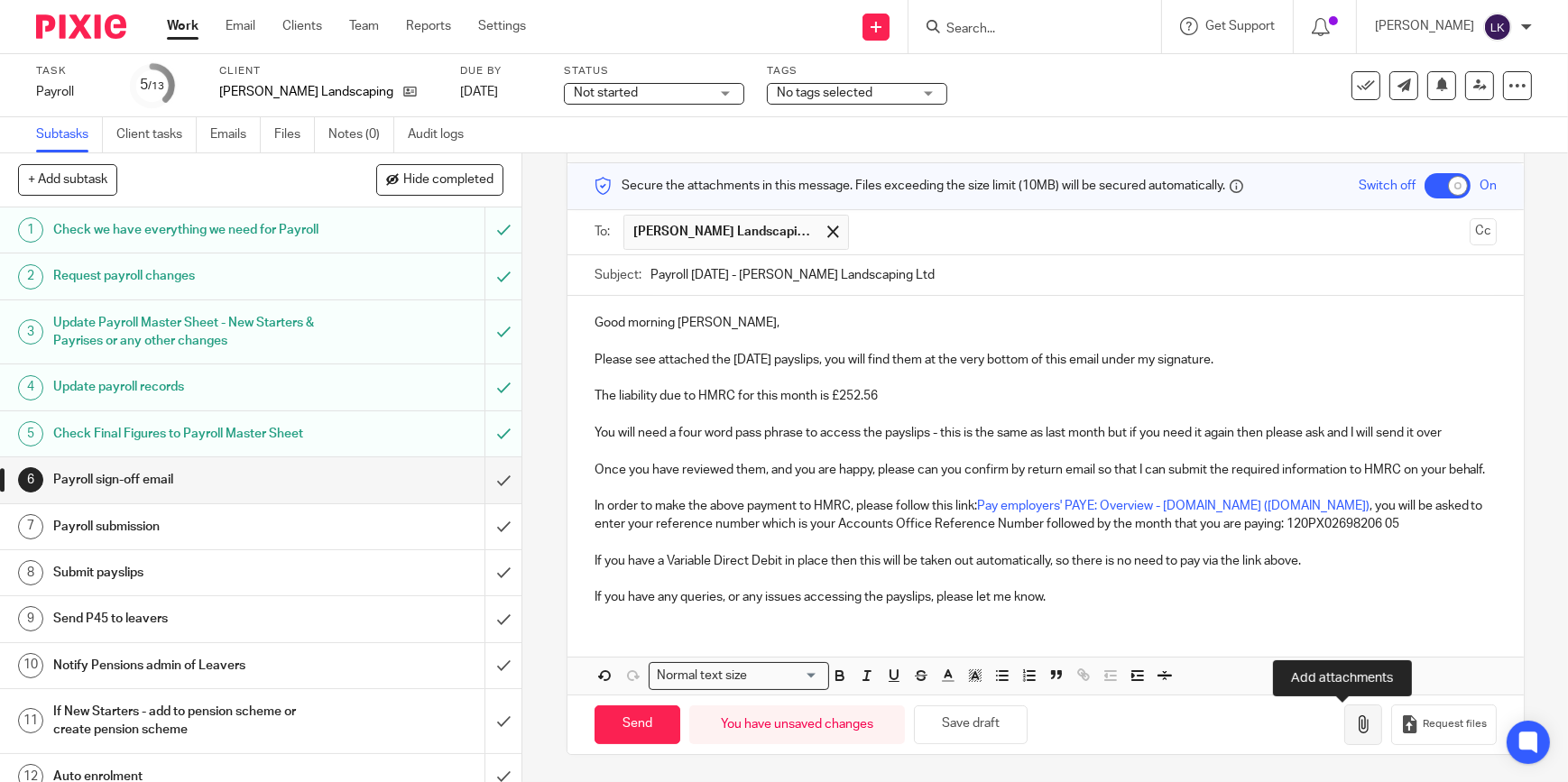
click at [1354, 722] on icon "button" at bounding box center [1363, 725] width 18 height 18
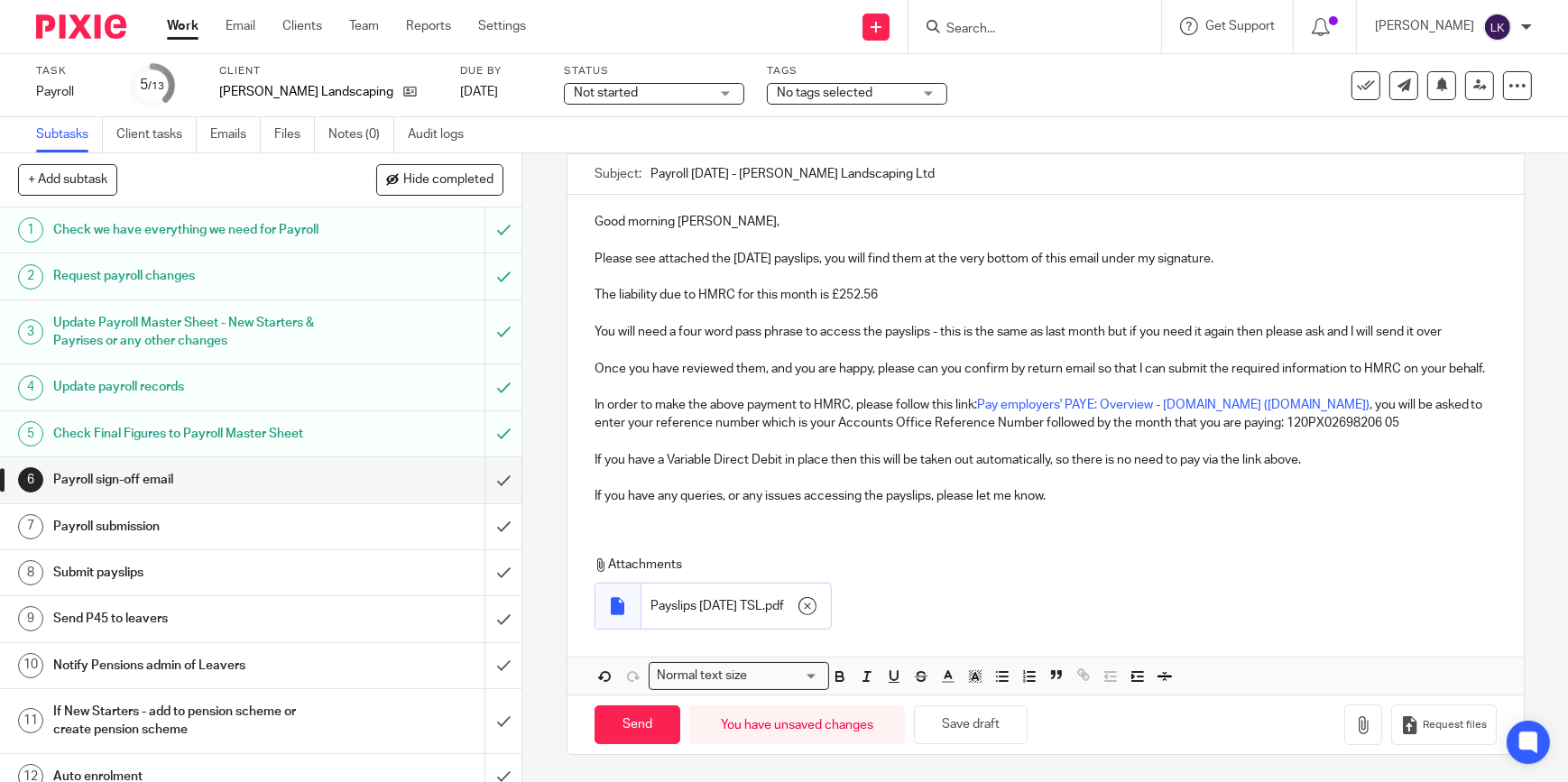
scroll to position [184, 0]
click at [627, 721] on input "Send" at bounding box center [637, 725] width 86 height 39
checkbox input "false"
type input "Sent"
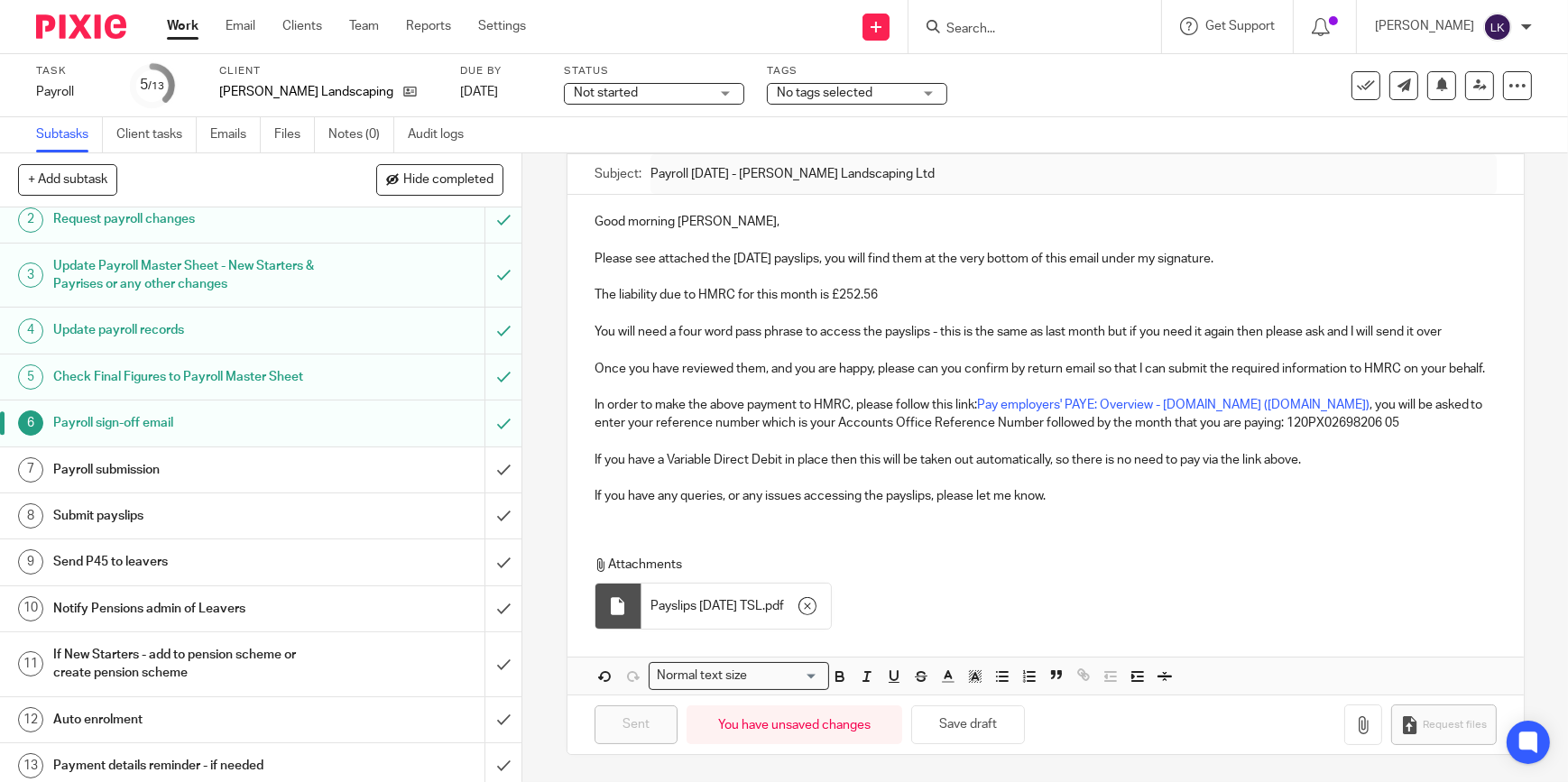
scroll to position [81, 0]
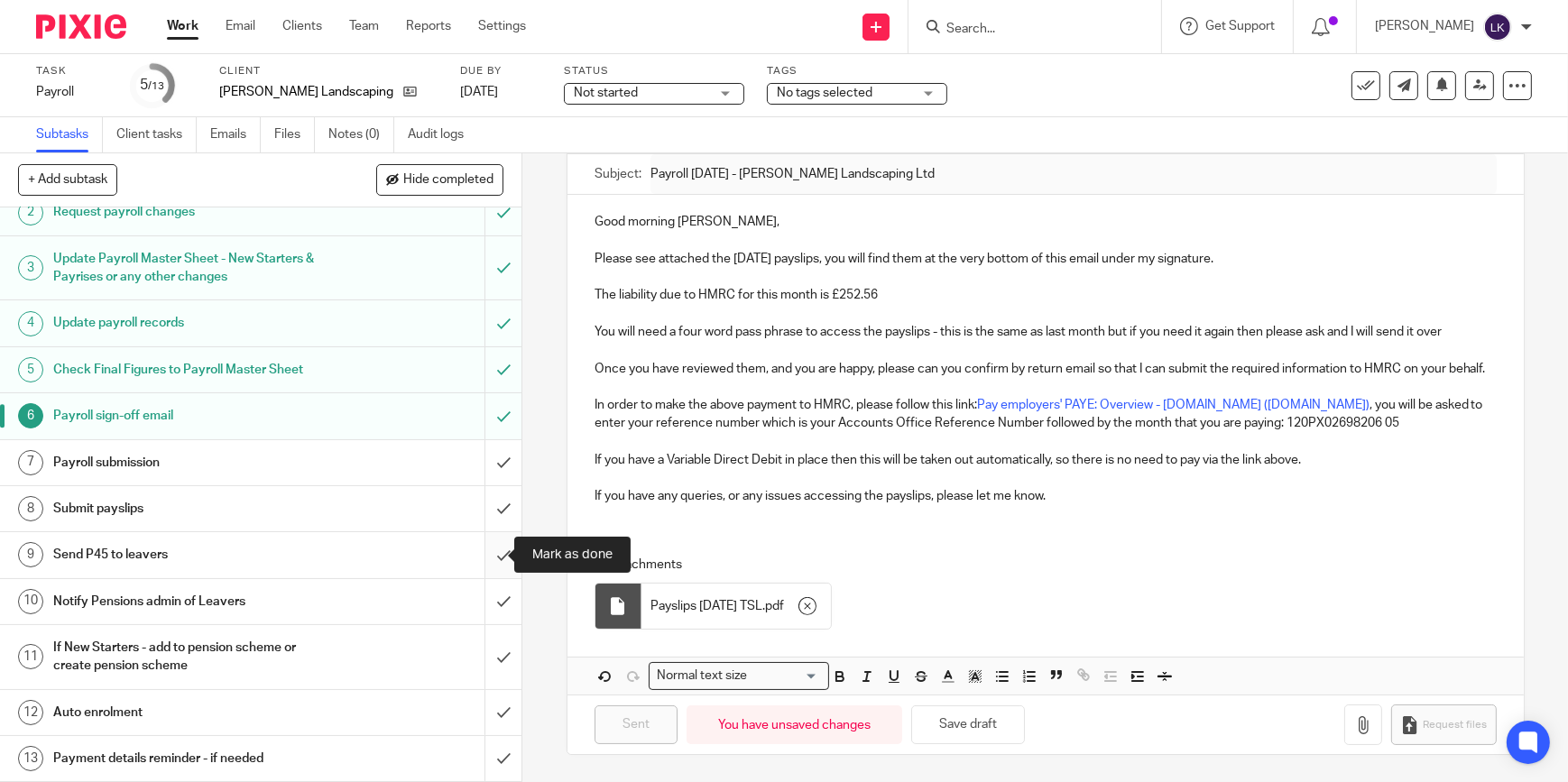
click at [494, 557] on input "submit" at bounding box center [261, 554] width 521 height 45
click at [494, 600] on input "submit" at bounding box center [261, 601] width 521 height 45
click at [478, 647] on input "submit" at bounding box center [261, 657] width 521 height 64
click at [489, 704] on input "submit" at bounding box center [261, 712] width 521 height 45
click at [489, 746] on input "submit" at bounding box center [261, 757] width 521 height 45
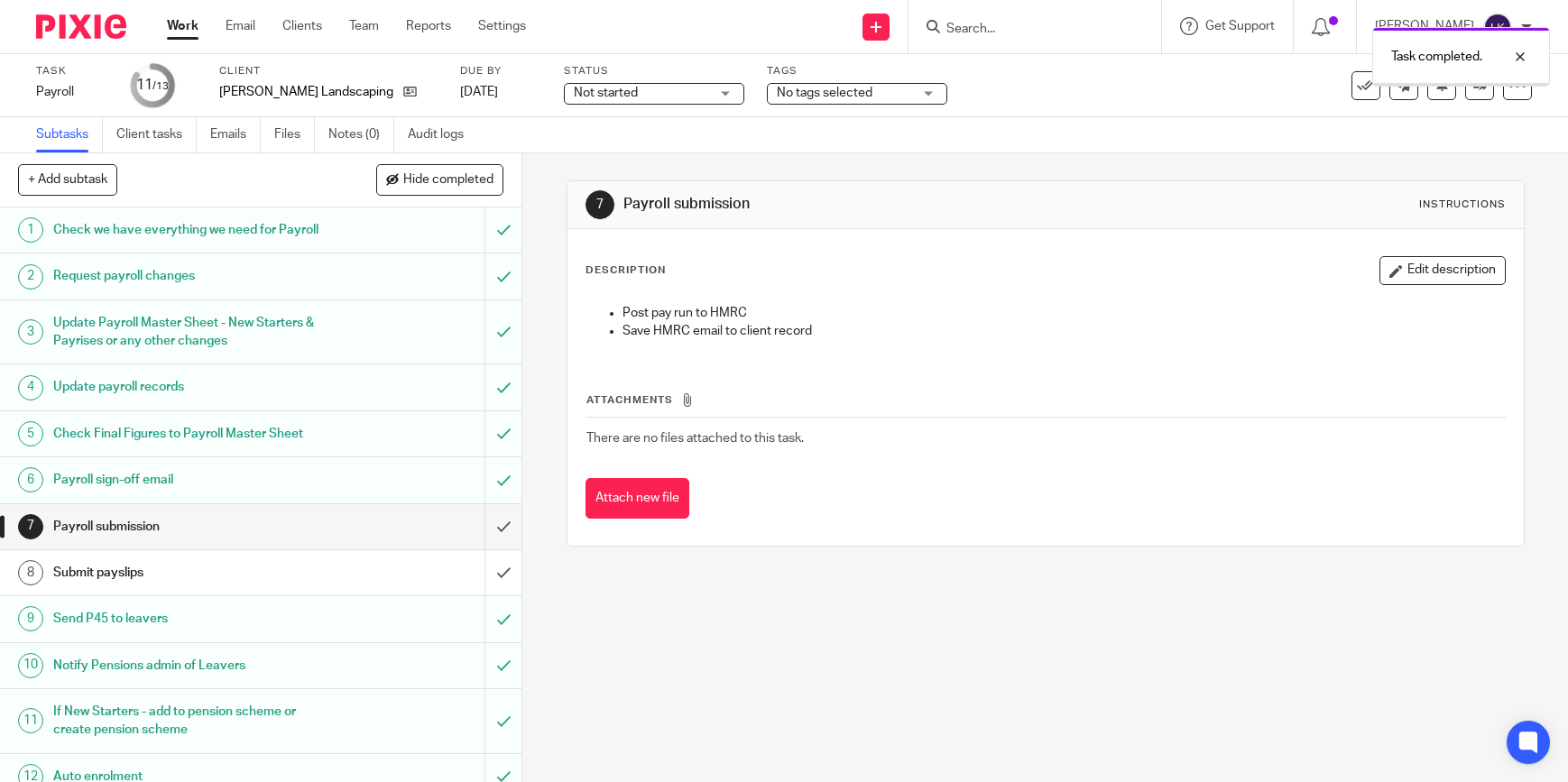
click at [603, 87] on span "Not started" at bounding box center [605, 93] width 64 height 13
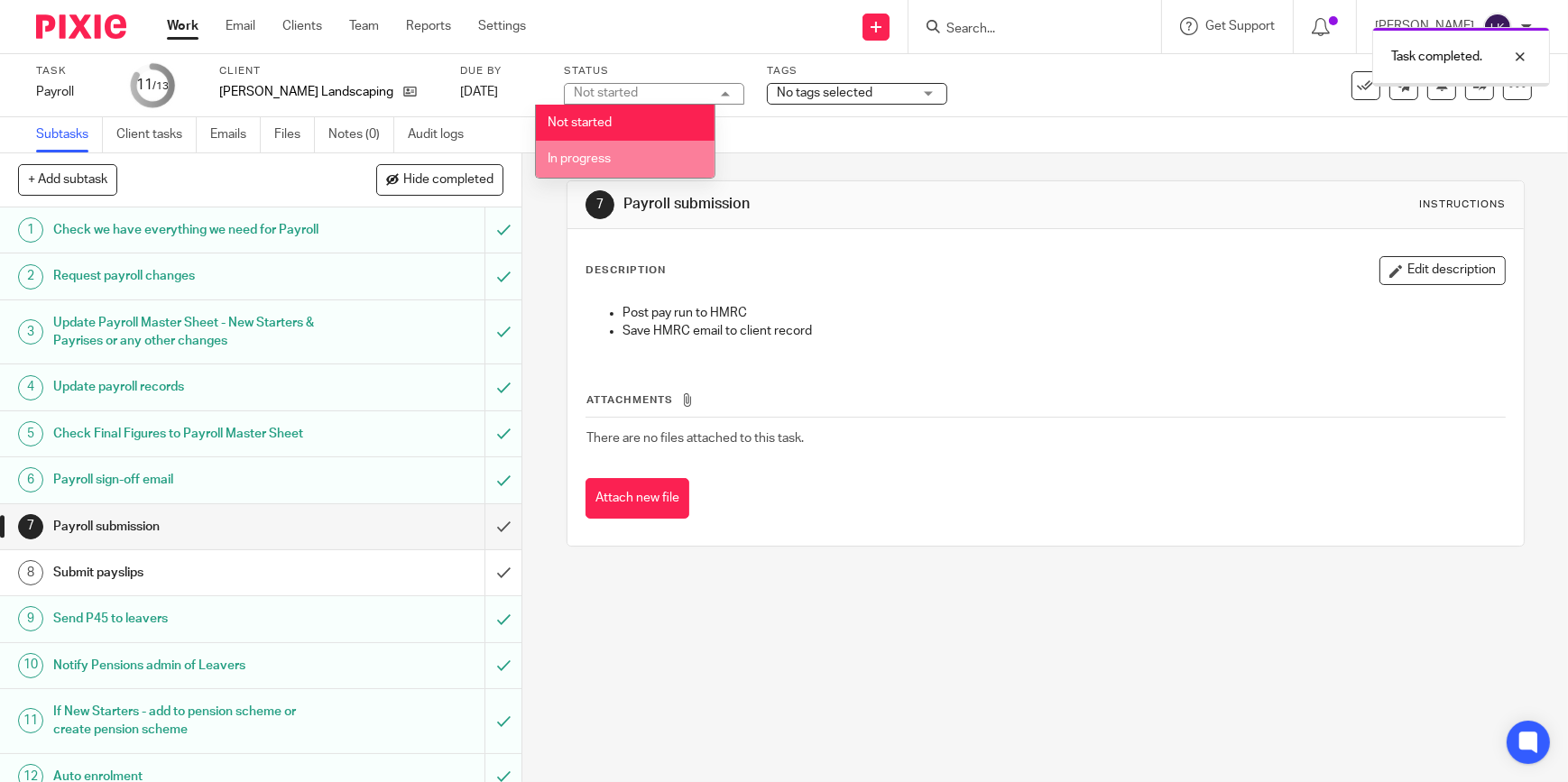
click at [588, 151] on li "In progress" at bounding box center [625, 159] width 179 height 37
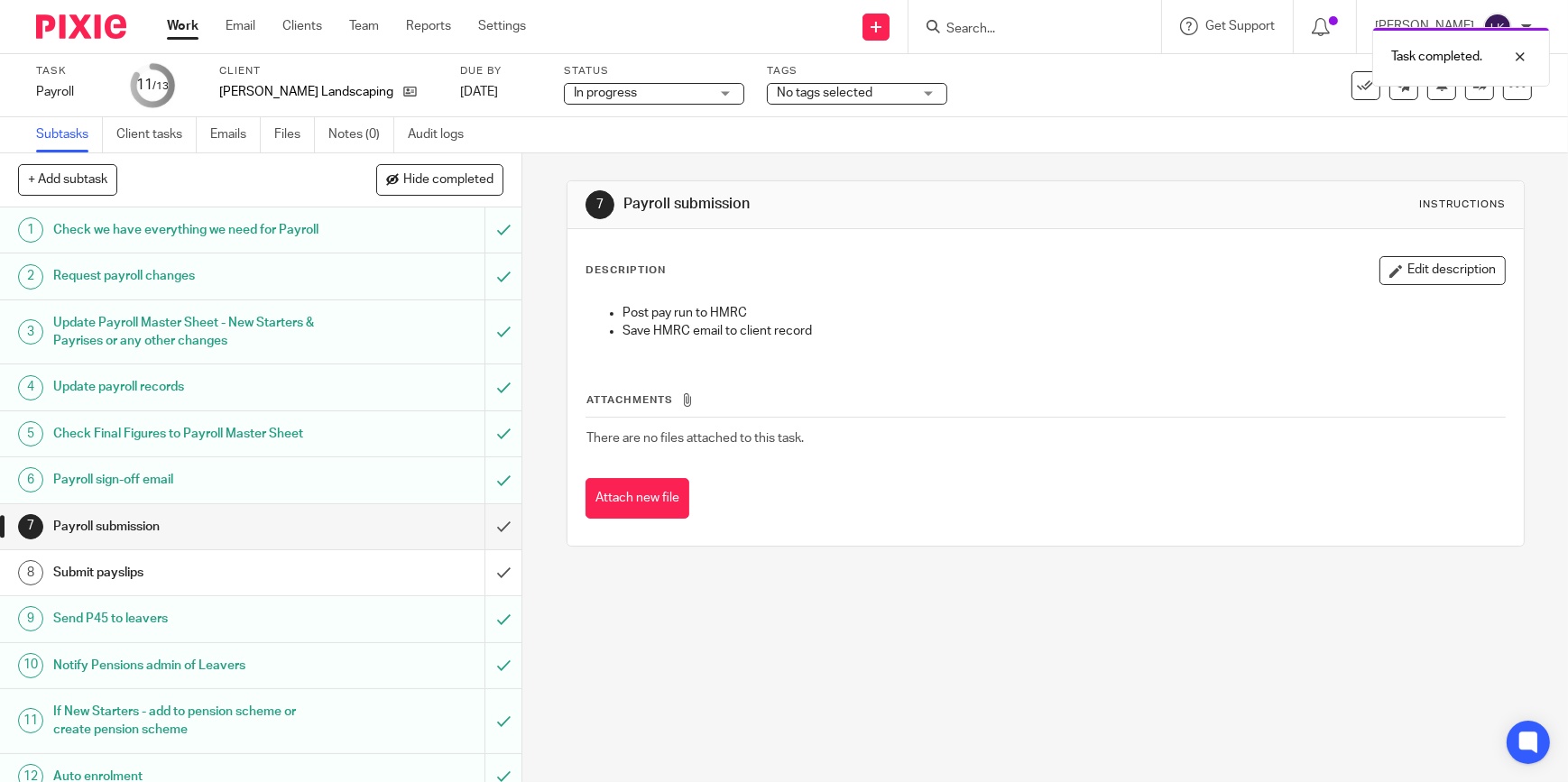
click at [1041, 34] on div "Task completed." at bounding box center [1167, 52] width 766 height 68
click at [1524, 53] on div at bounding box center [1506, 57] width 48 height 22
click at [1001, 30] on input "Search" at bounding box center [1026, 30] width 162 height 16
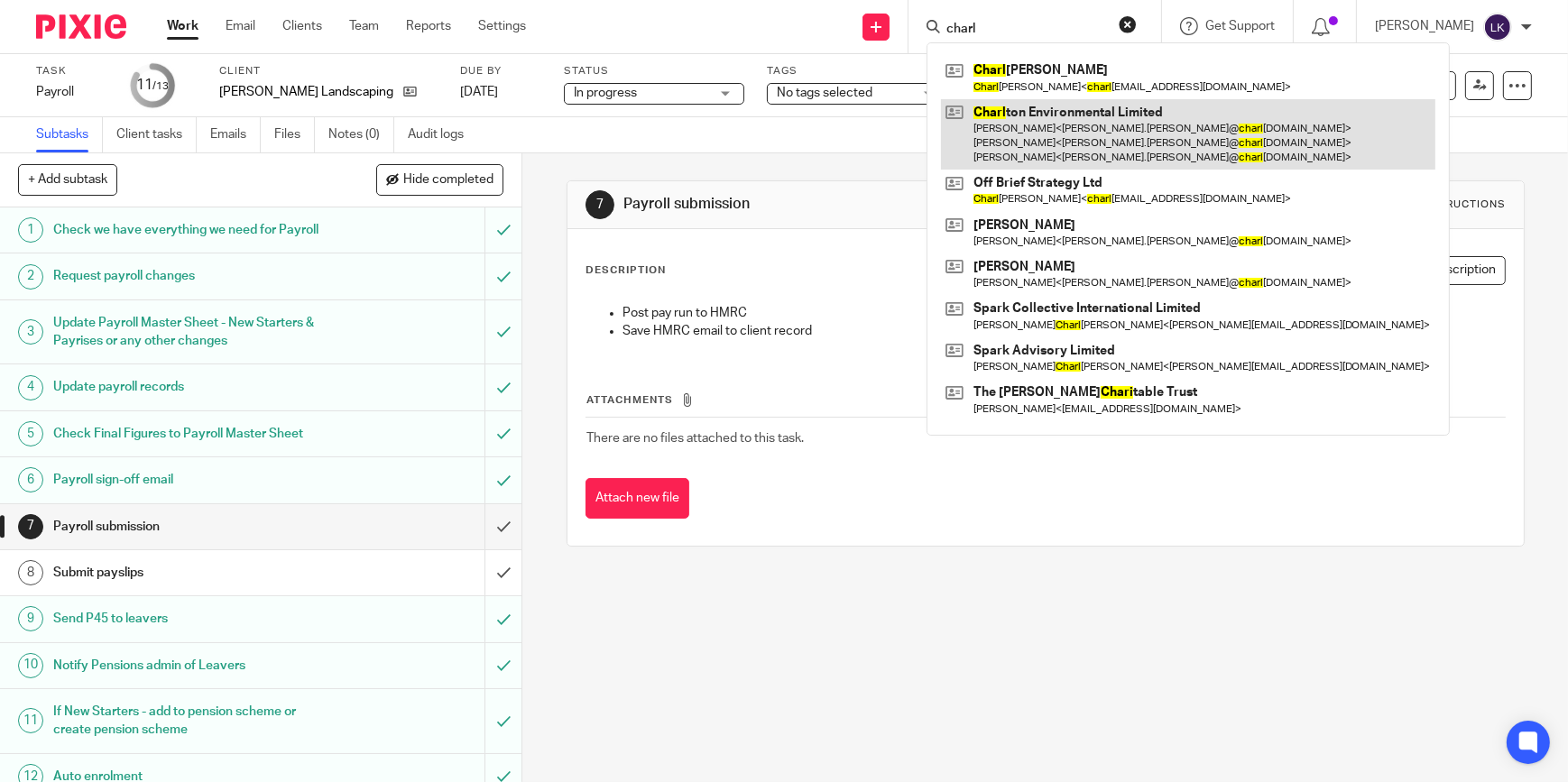
type input "charl"
click at [1067, 118] on link at bounding box center [1188, 135] width 494 height 71
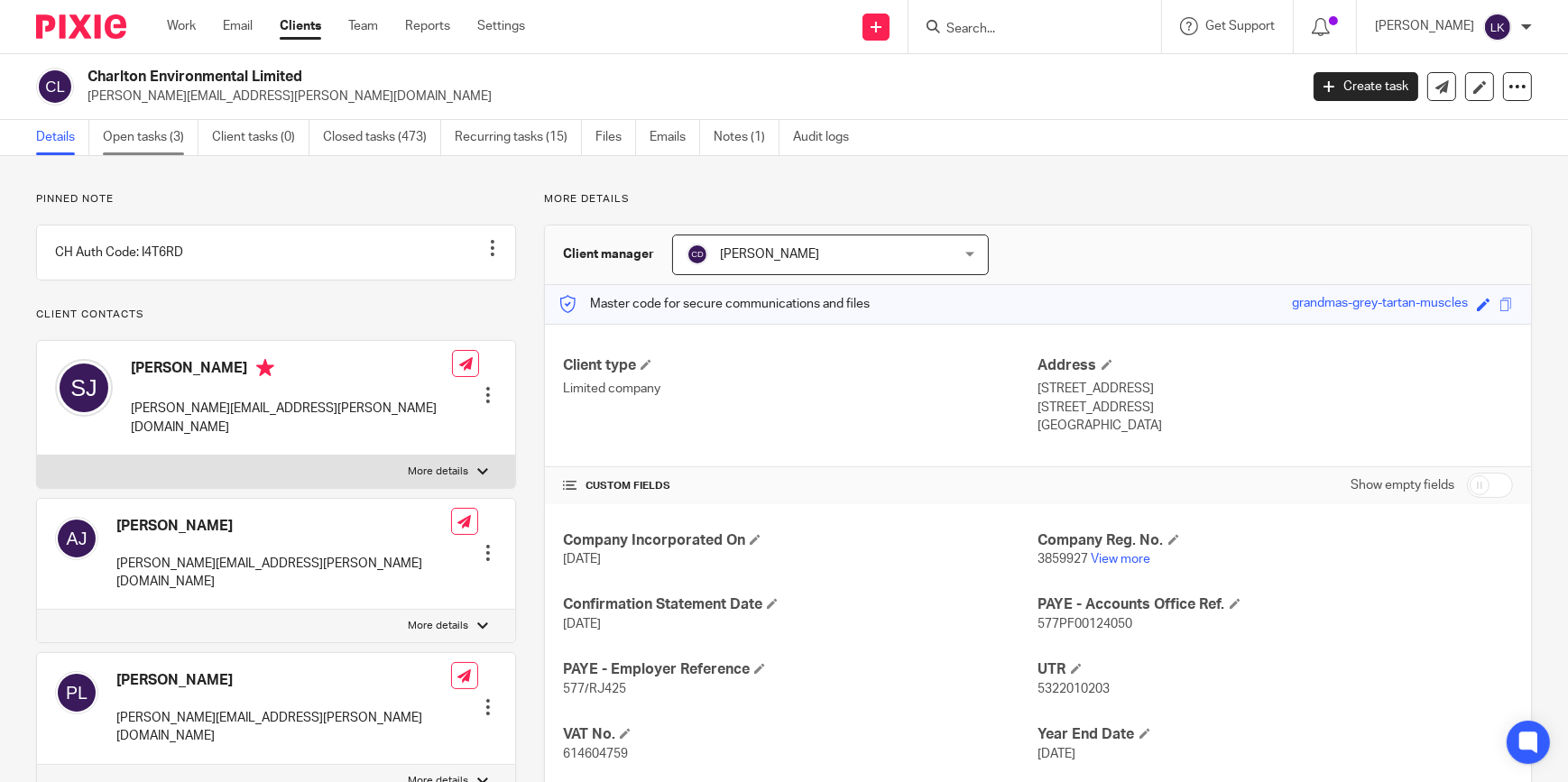
click at [118, 127] on link "Open tasks (3)" at bounding box center [150, 138] width 96 height 36
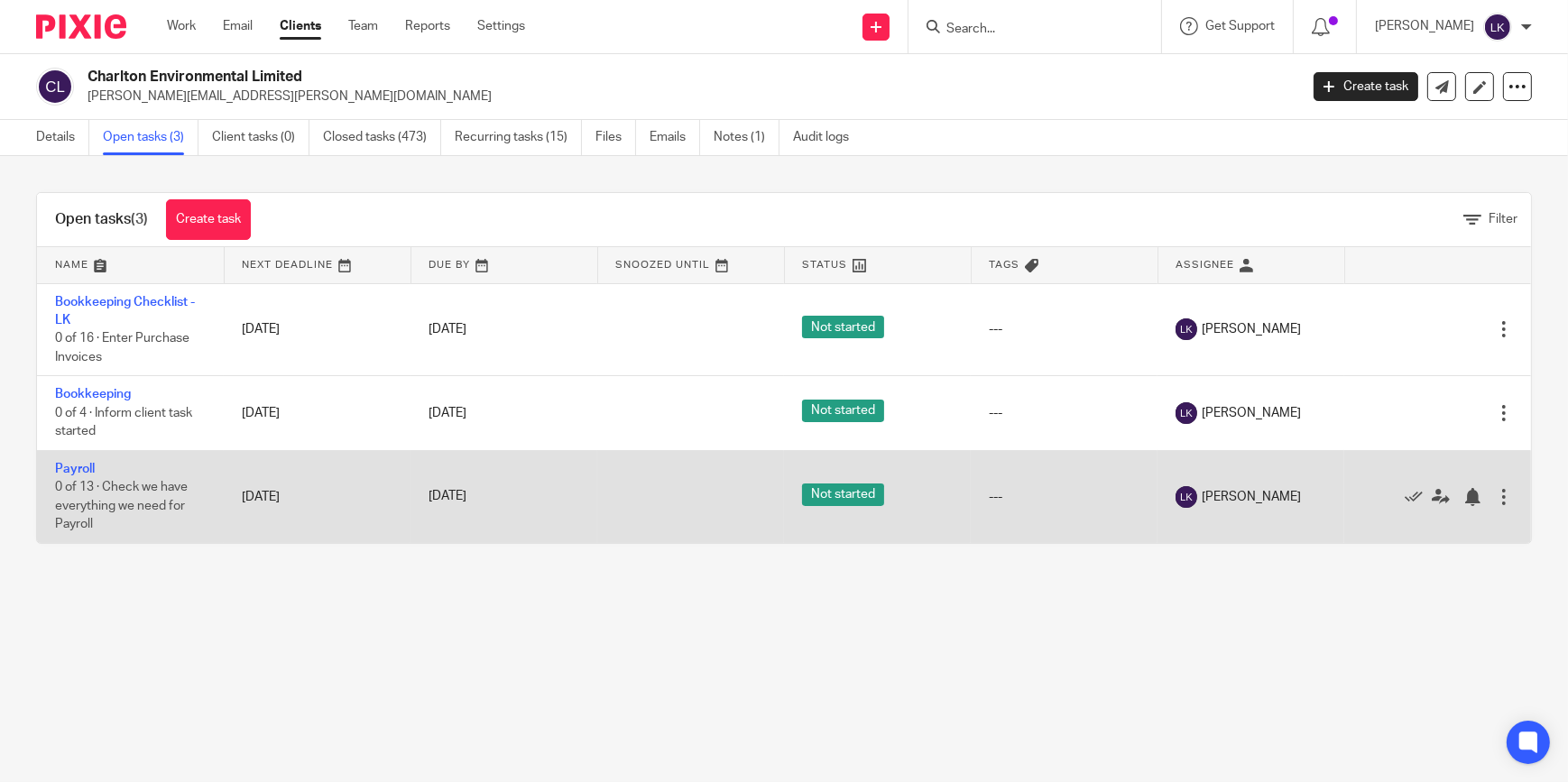
click at [80, 473] on td "Payroll 0 of 13 · Check we have everything we need for Payroll" at bounding box center [130, 497] width 187 height 93
click at [82, 464] on link "Payroll" at bounding box center [75, 469] width 40 height 13
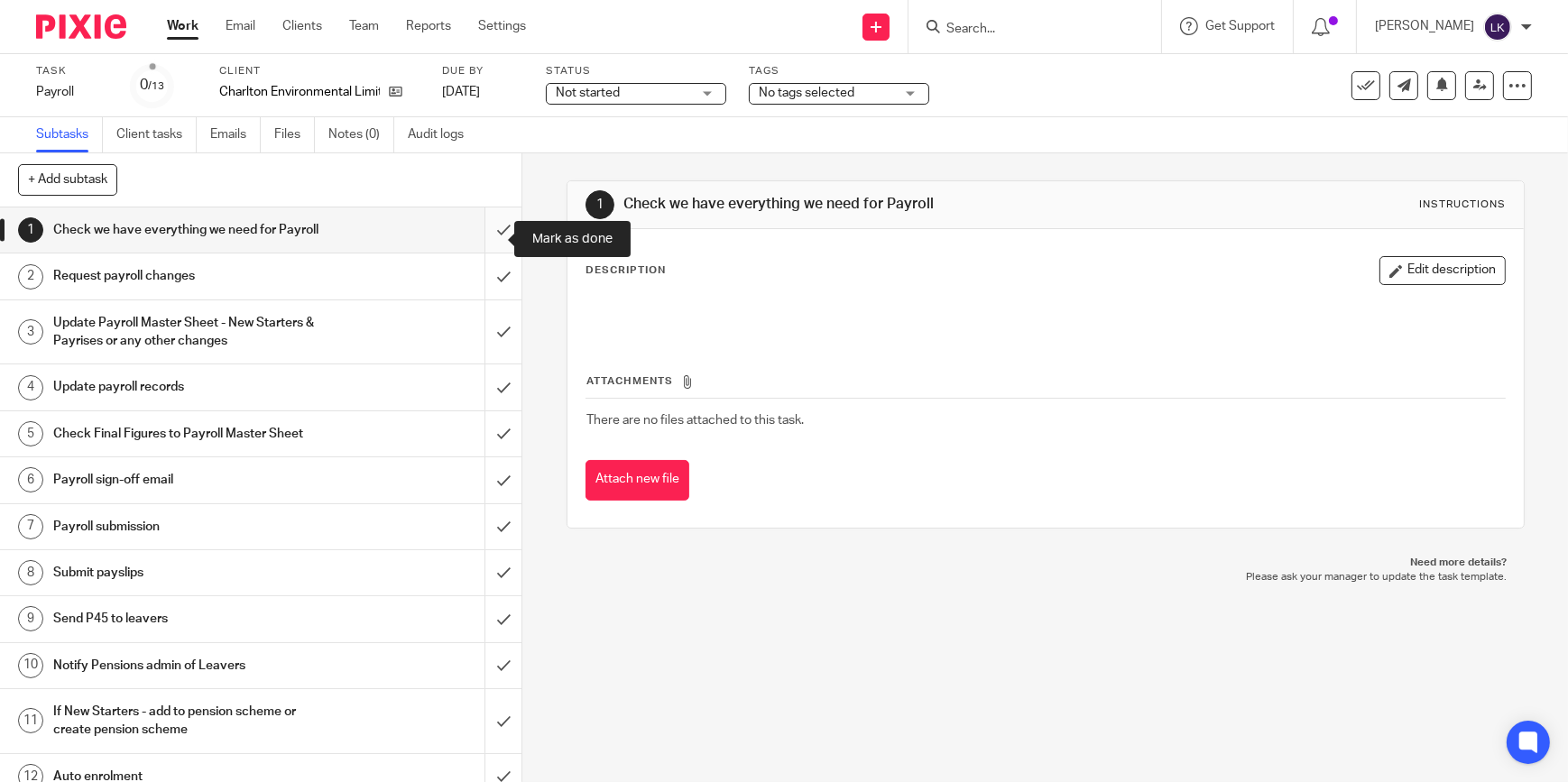
click at [486, 242] on input "submit" at bounding box center [261, 230] width 521 height 45
click at [487, 288] on input "submit" at bounding box center [261, 275] width 521 height 45
click at [488, 352] on input "submit" at bounding box center [261, 332] width 521 height 64
click at [488, 396] on input "submit" at bounding box center [261, 386] width 521 height 45
click at [490, 447] on input "submit" at bounding box center [261, 433] width 521 height 45
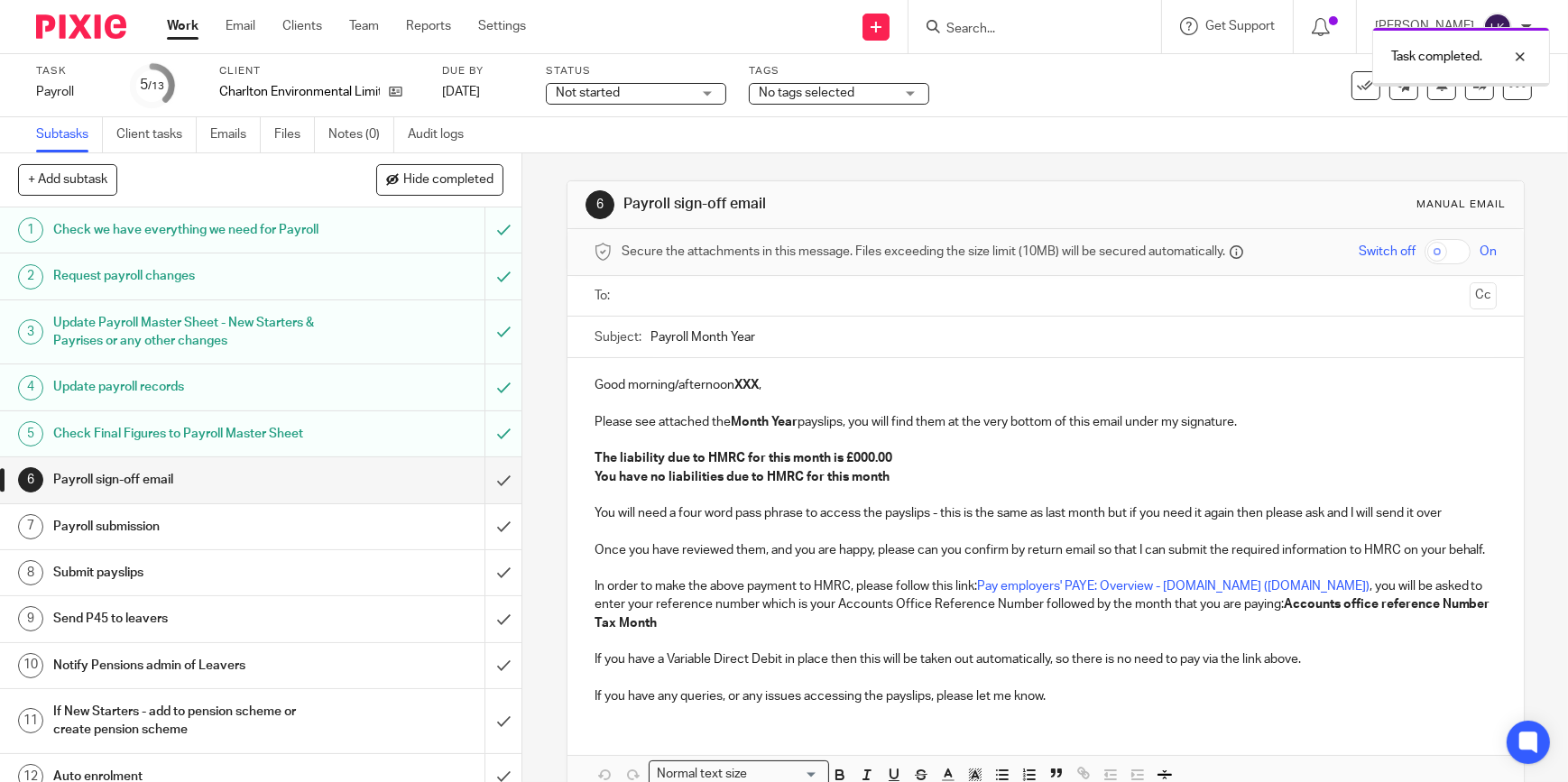
click at [764, 301] on input "text" at bounding box center [1045, 296] width 834 height 21
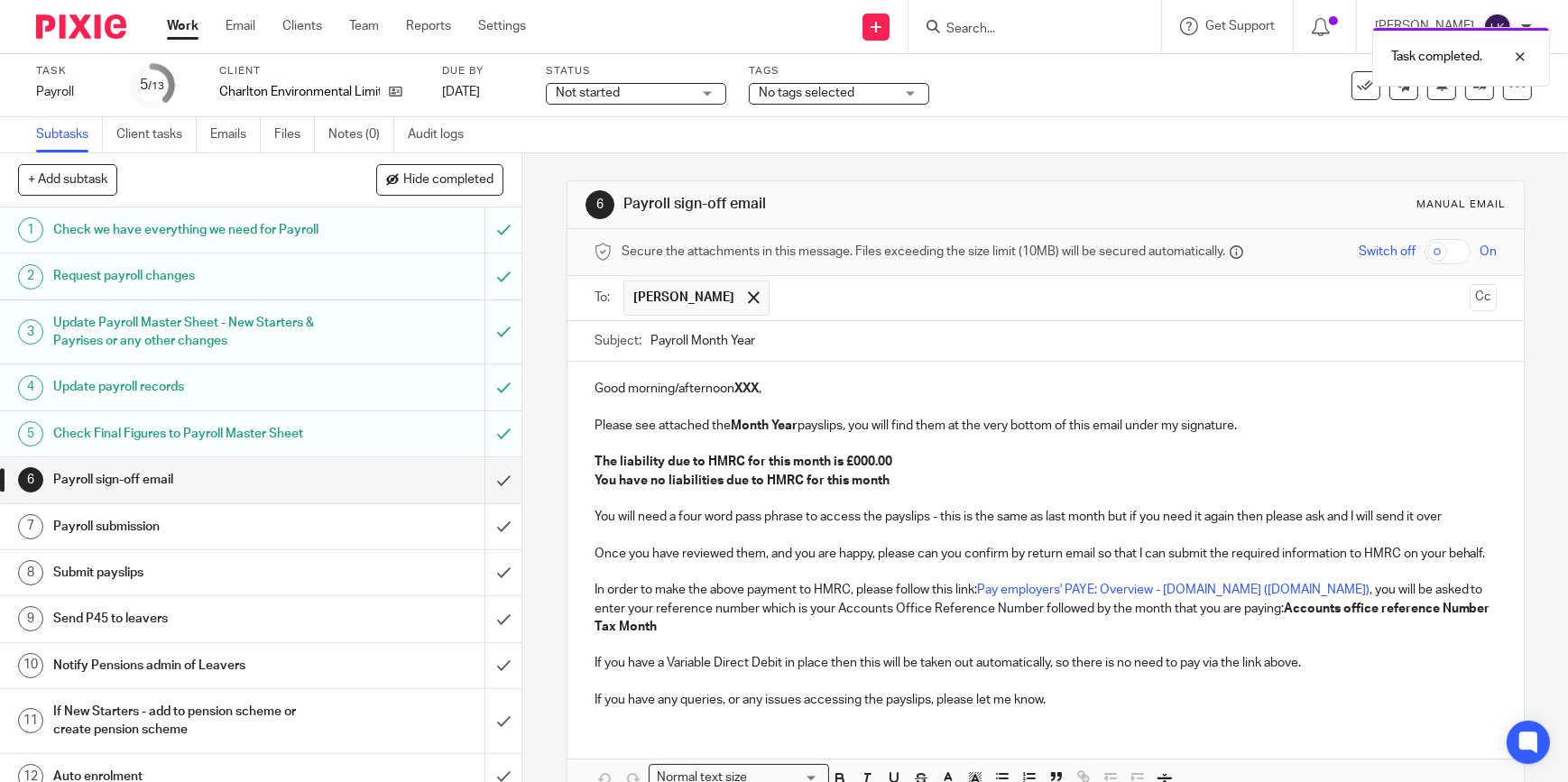
drag, startPoint x: 761, startPoint y: 338, endPoint x: 685, endPoint y: 338, distance: 76.0
click at [685, 338] on input "Payroll Month Year" at bounding box center [1073, 341] width 846 height 41
type input "Payroll [DATE] - Charlton Environmental Limited"
click at [710, 388] on p "Good morning/afternoon XXX ," at bounding box center [1045, 389] width 902 height 18
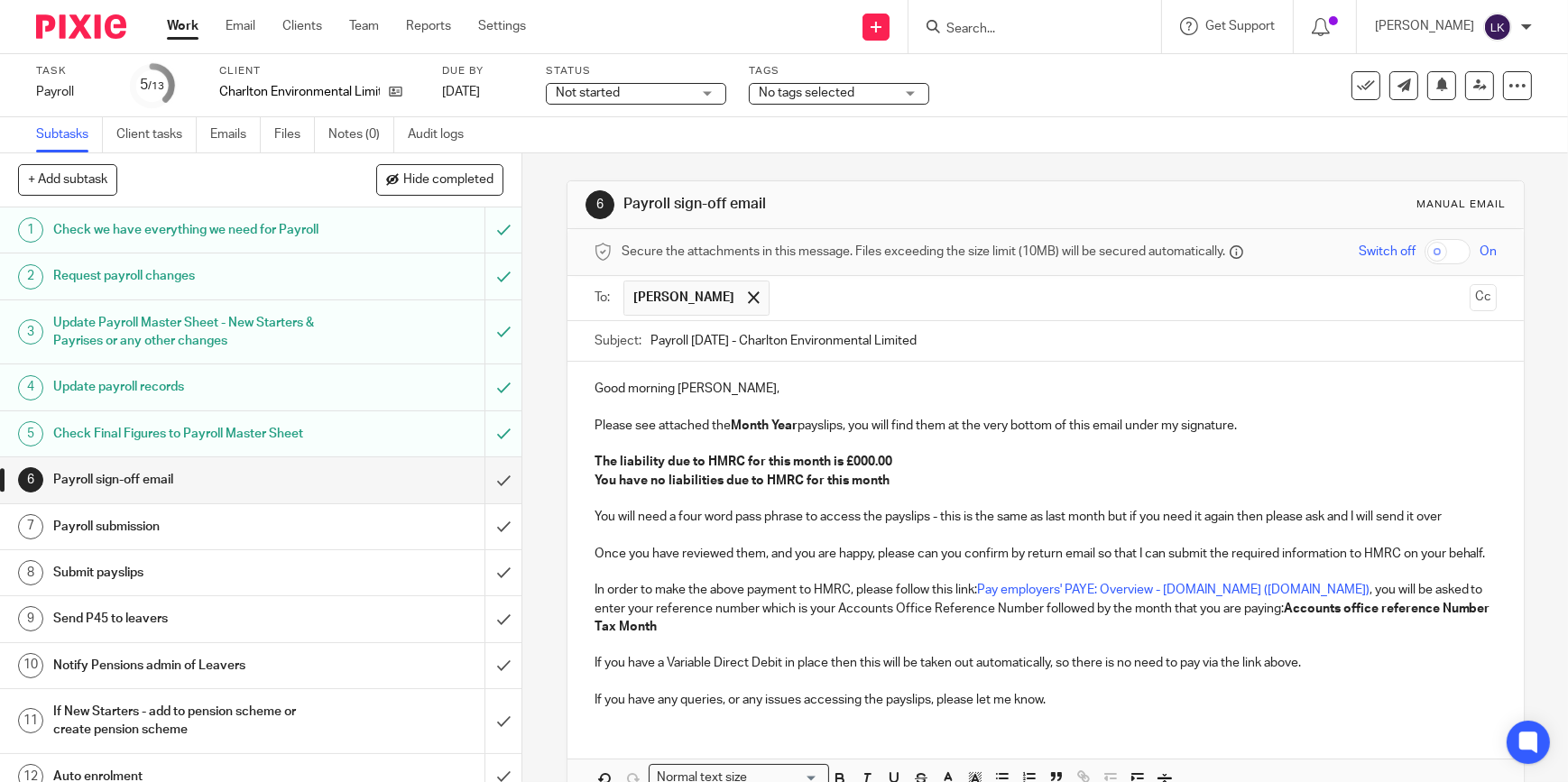
click at [738, 417] on p "Please see attached the Month Year payslips, you will find them at the very bot…" at bounding box center [1045, 426] width 902 height 18
click at [865, 460] on strong "The liability due to HMRC for this month is £000.00" at bounding box center [743, 462] width 298 height 13
drag, startPoint x: 846, startPoint y: 489, endPoint x: 585, endPoint y: 478, distance: 261.2
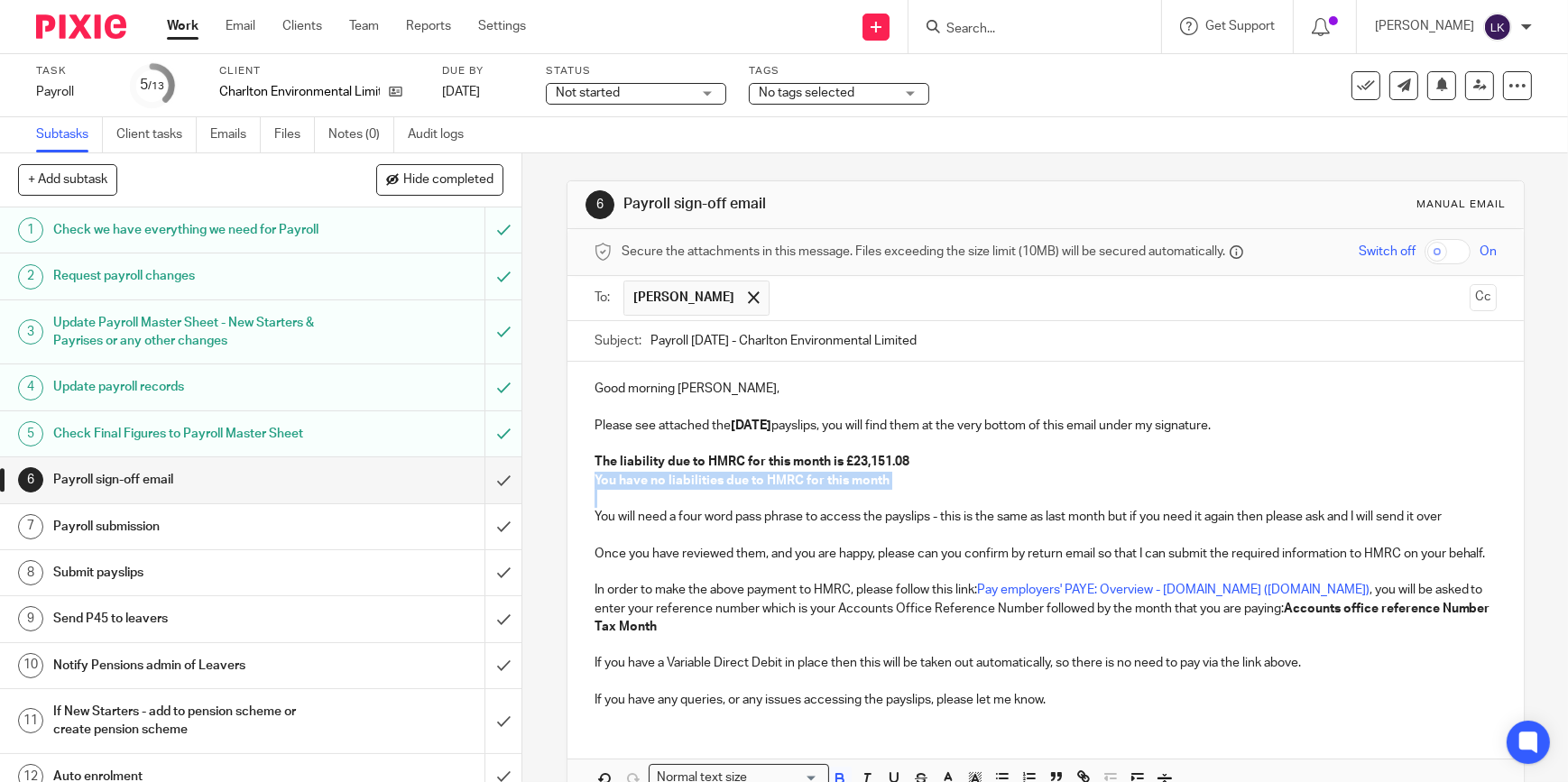
click at [585, 478] on div "Good morning [PERSON_NAME], Please see attached the [DATE] payslips, you will f…" at bounding box center [1045, 542] width 956 height 361
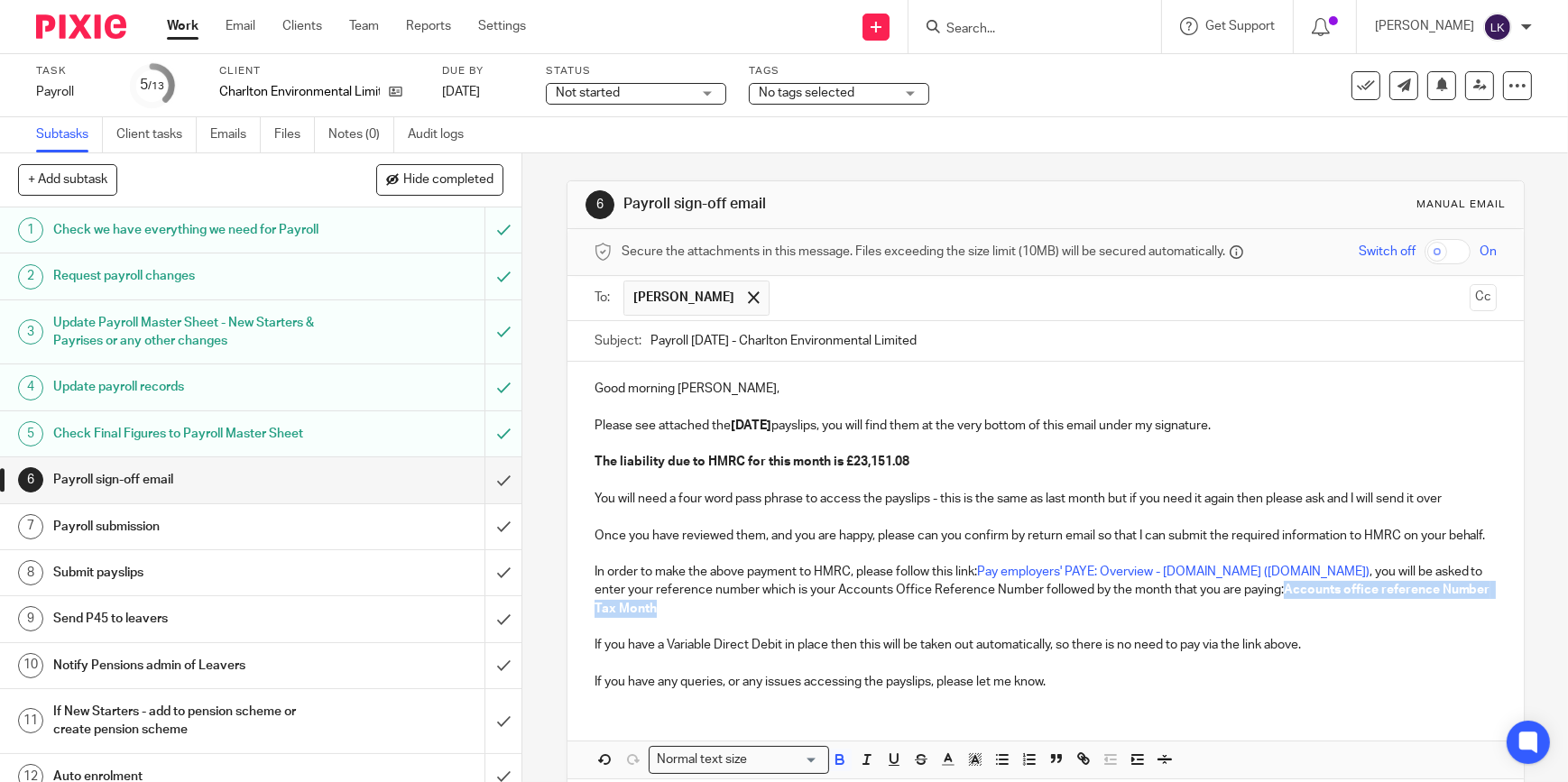
drag, startPoint x: 1131, startPoint y: 633, endPoint x: 1219, endPoint y: 608, distance: 91.5
click at [1219, 608] on p "In order to make the above payment to HMRC, please follow this link: Pay employ…" at bounding box center [1045, 590] width 902 height 55
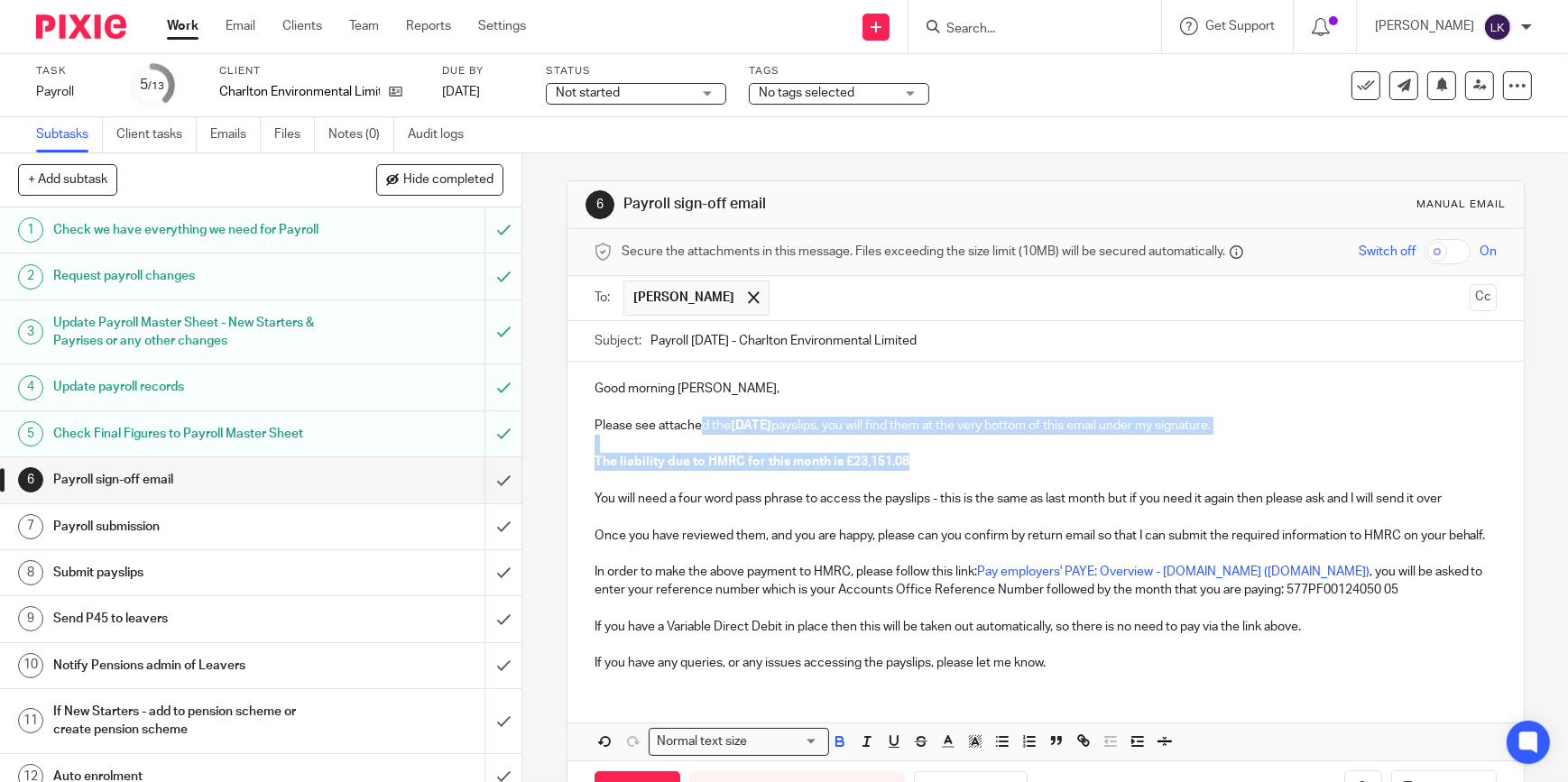
drag, startPoint x: 1054, startPoint y: 465, endPoint x: 699, endPoint y: 420, distance: 357.8
click at [699, 420] on div "Good morning [PERSON_NAME], Please see attached the [DATE] payslips, you will f…" at bounding box center [1045, 523] width 956 height 324
click at [836, 746] on icon "button" at bounding box center [840, 743] width 7 height 5
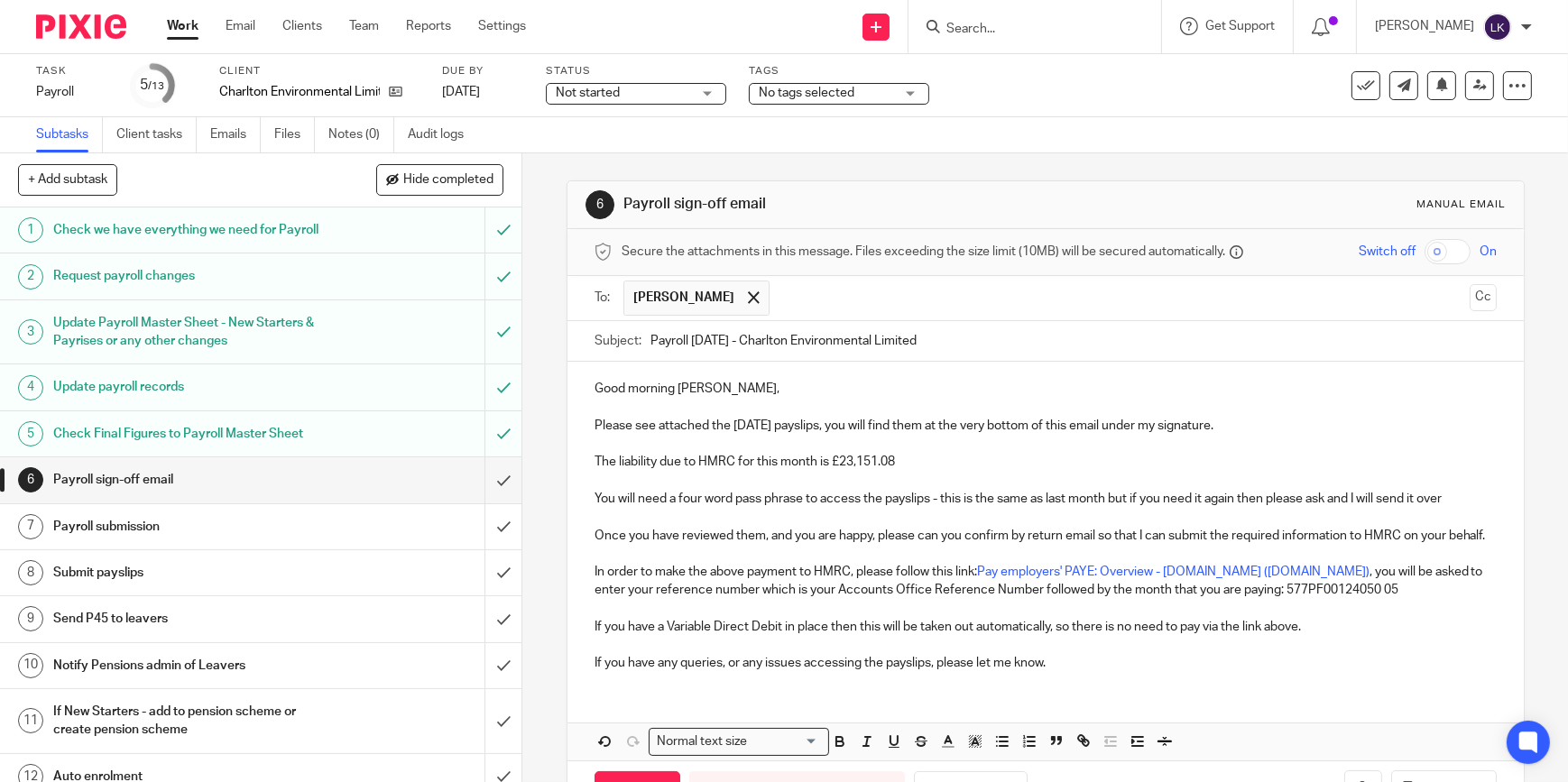
click at [830, 586] on p "In order to make the above payment to HMRC, please follow this link: Pay employ…" at bounding box center [1045, 581] width 902 height 37
click at [1426, 252] on input "checkbox" at bounding box center [1447, 252] width 46 height 26
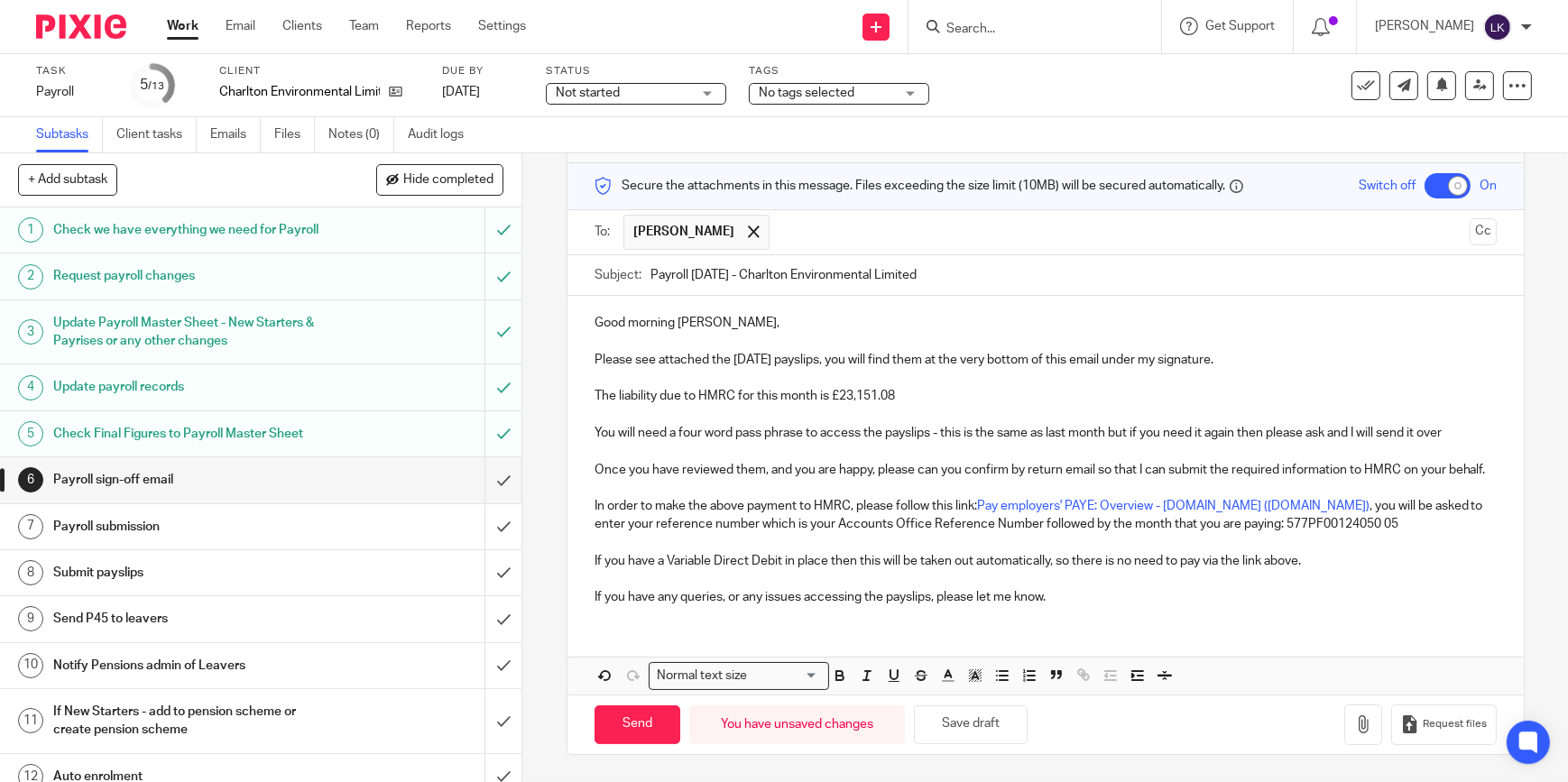
scroll to position [82, 0]
click at [1354, 727] on icon "button" at bounding box center [1363, 725] width 18 height 18
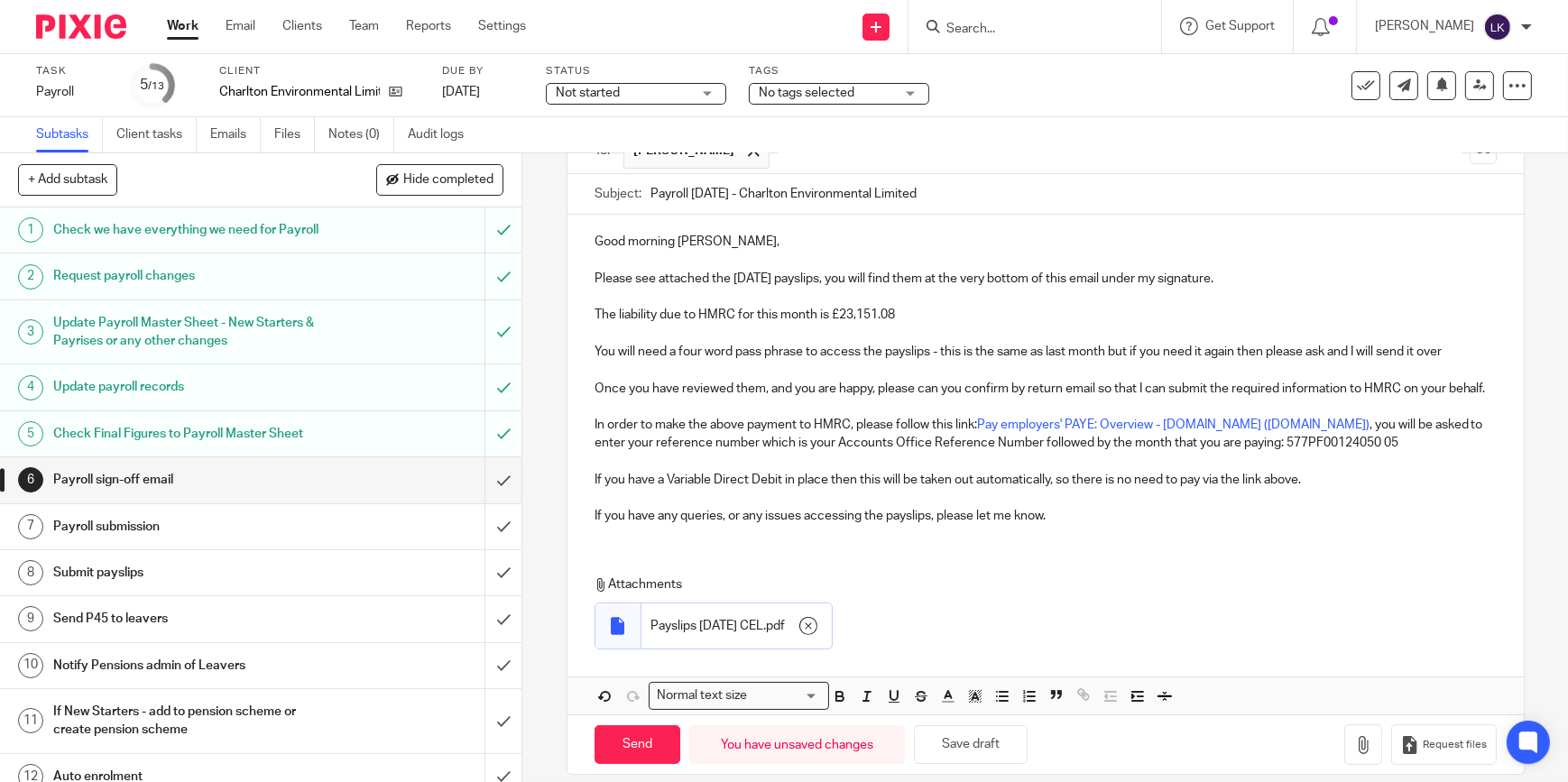
scroll to position [184, 0]
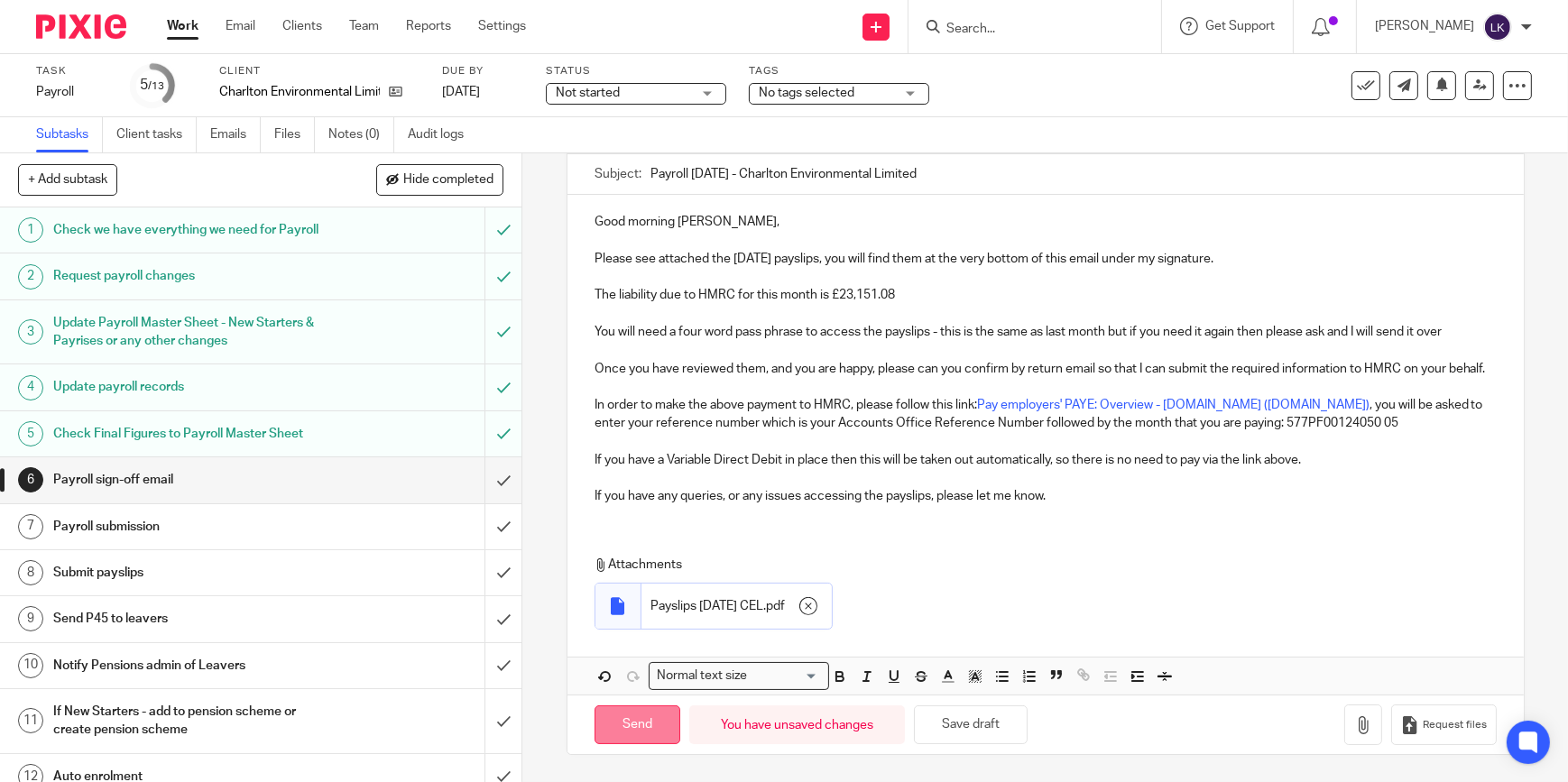
click at [643, 718] on input "Send" at bounding box center [637, 725] width 86 height 39
checkbox input "false"
type input "Sent"
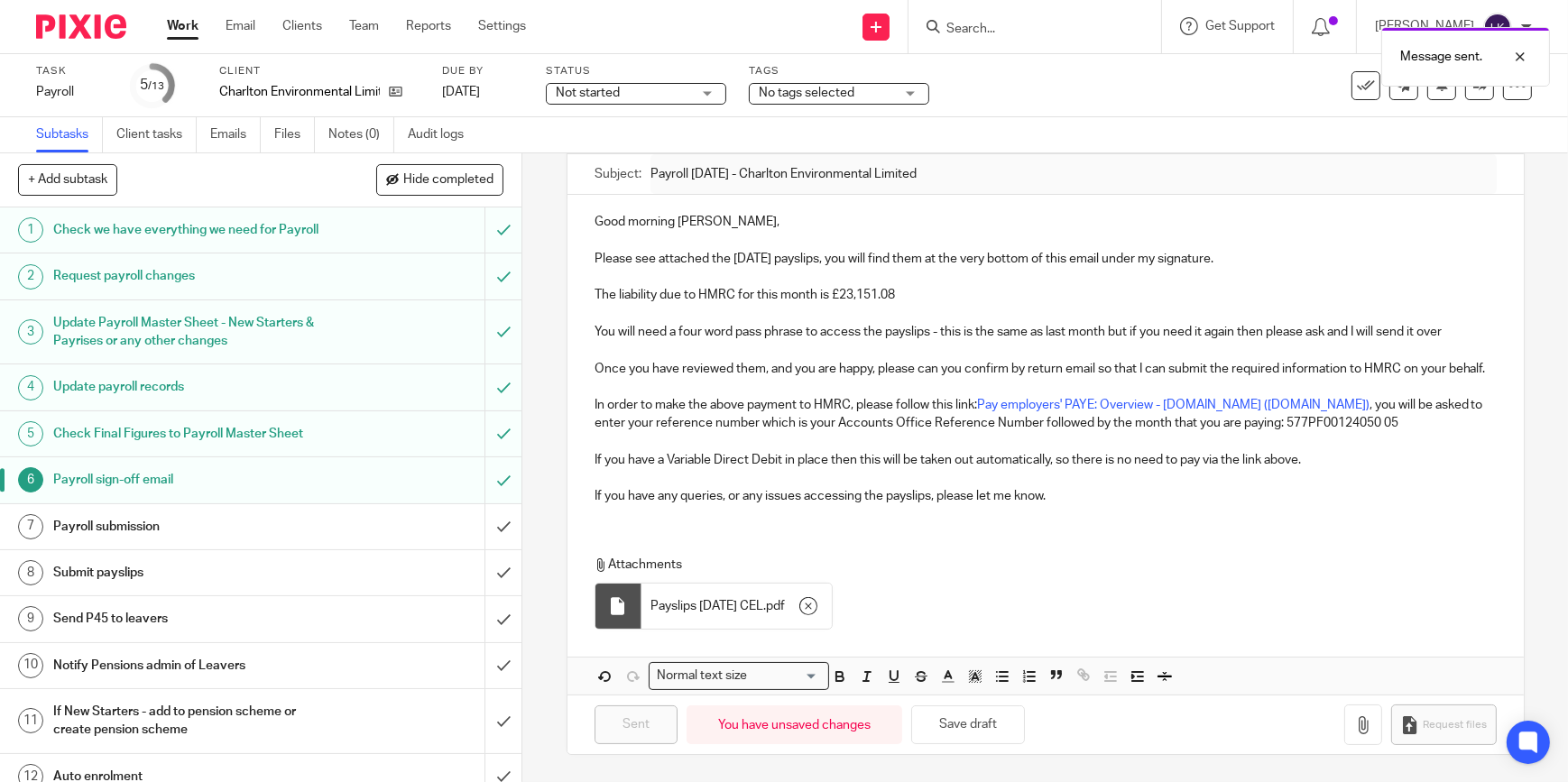
scroll to position [81, 0]
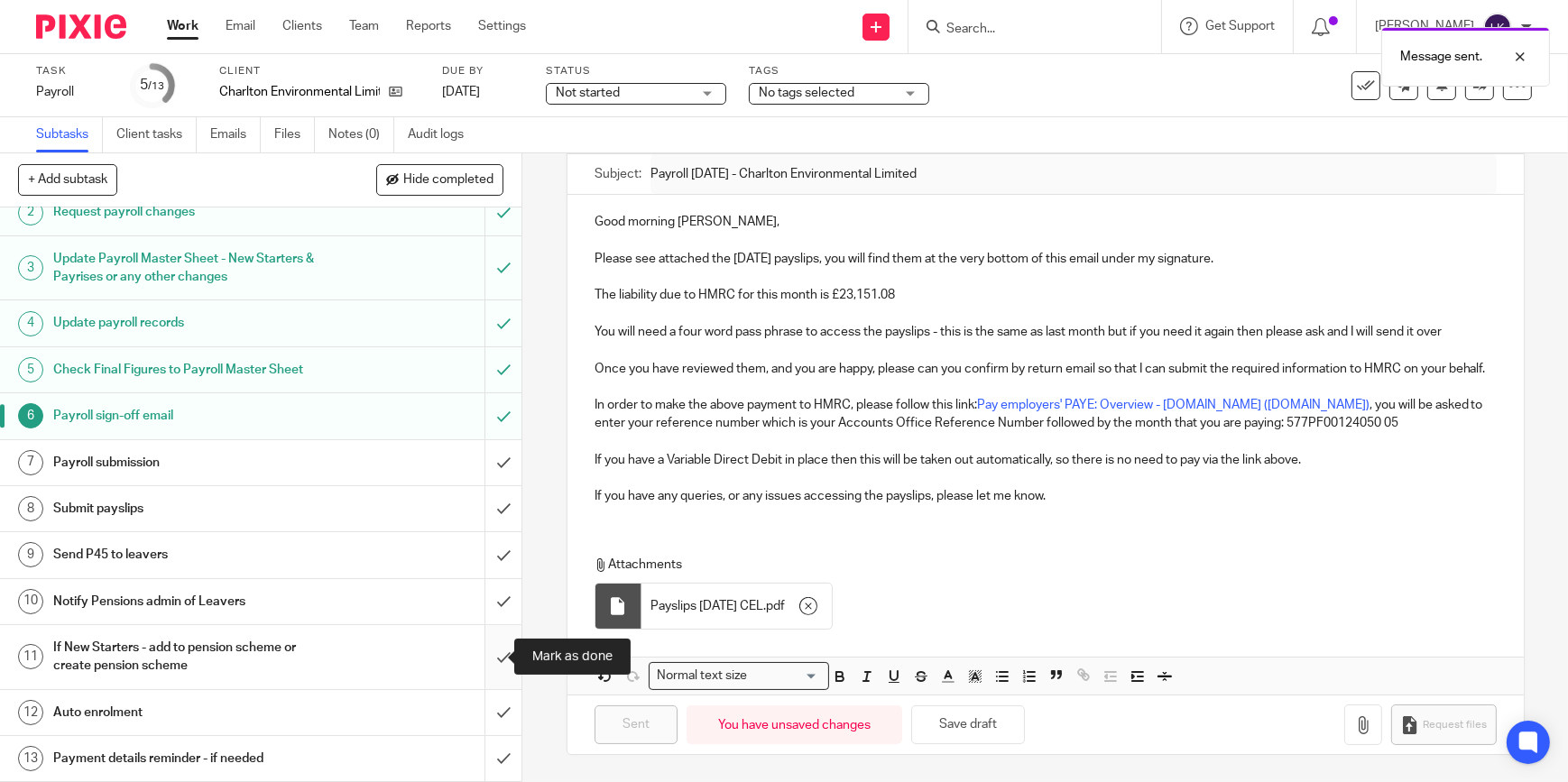
click at [490, 659] on input "submit" at bounding box center [261, 657] width 521 height 64
click at [494, 695] on input "submit" at bounding box center [261, 712] width 521 height 45
click at [491, 757] on input "submit" at bounding box center [261, 757] width 521 height 45
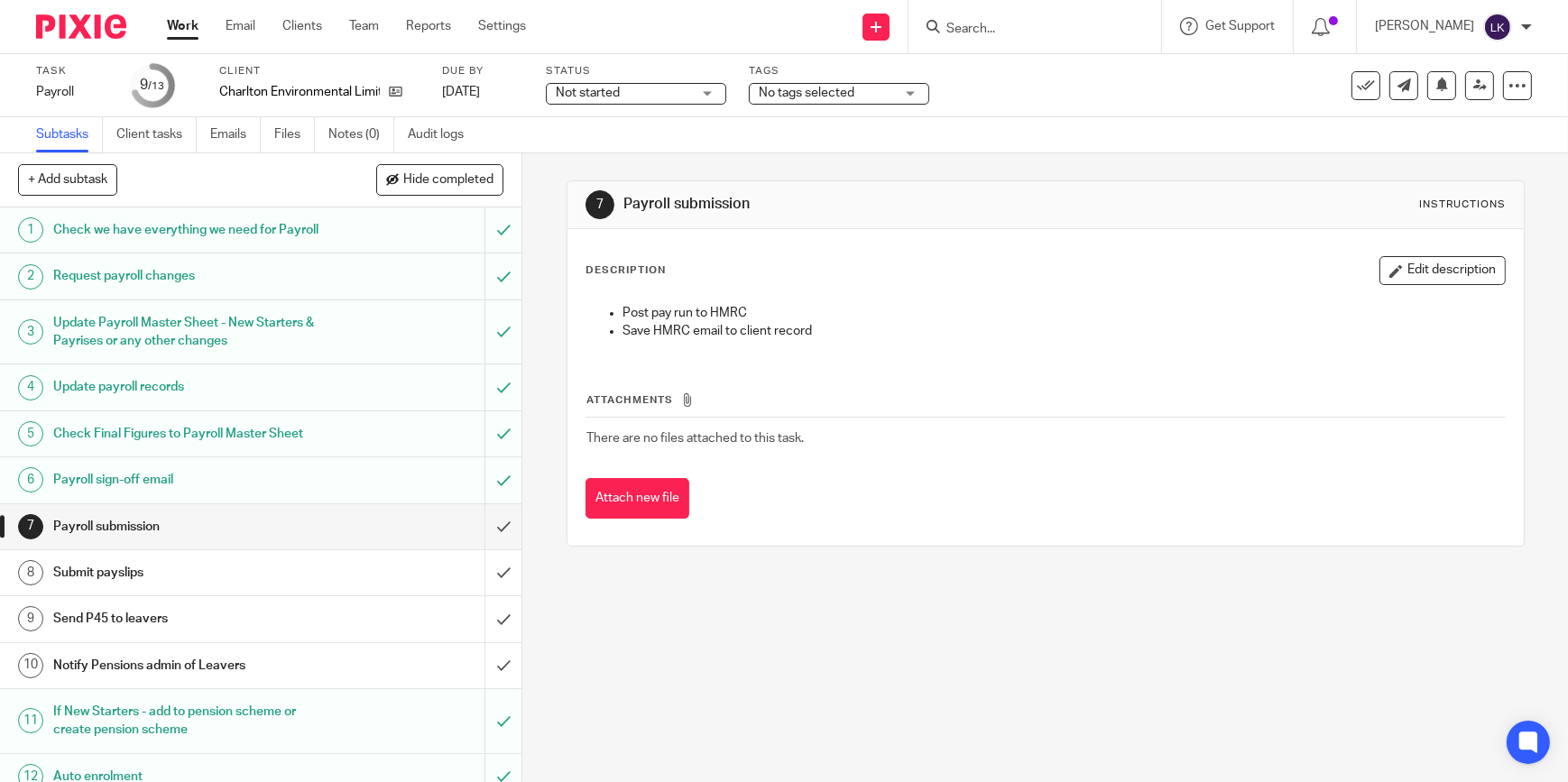
click at [1060, 26] on input "Search" at bounding box center [1026, 30] width 162 height 16
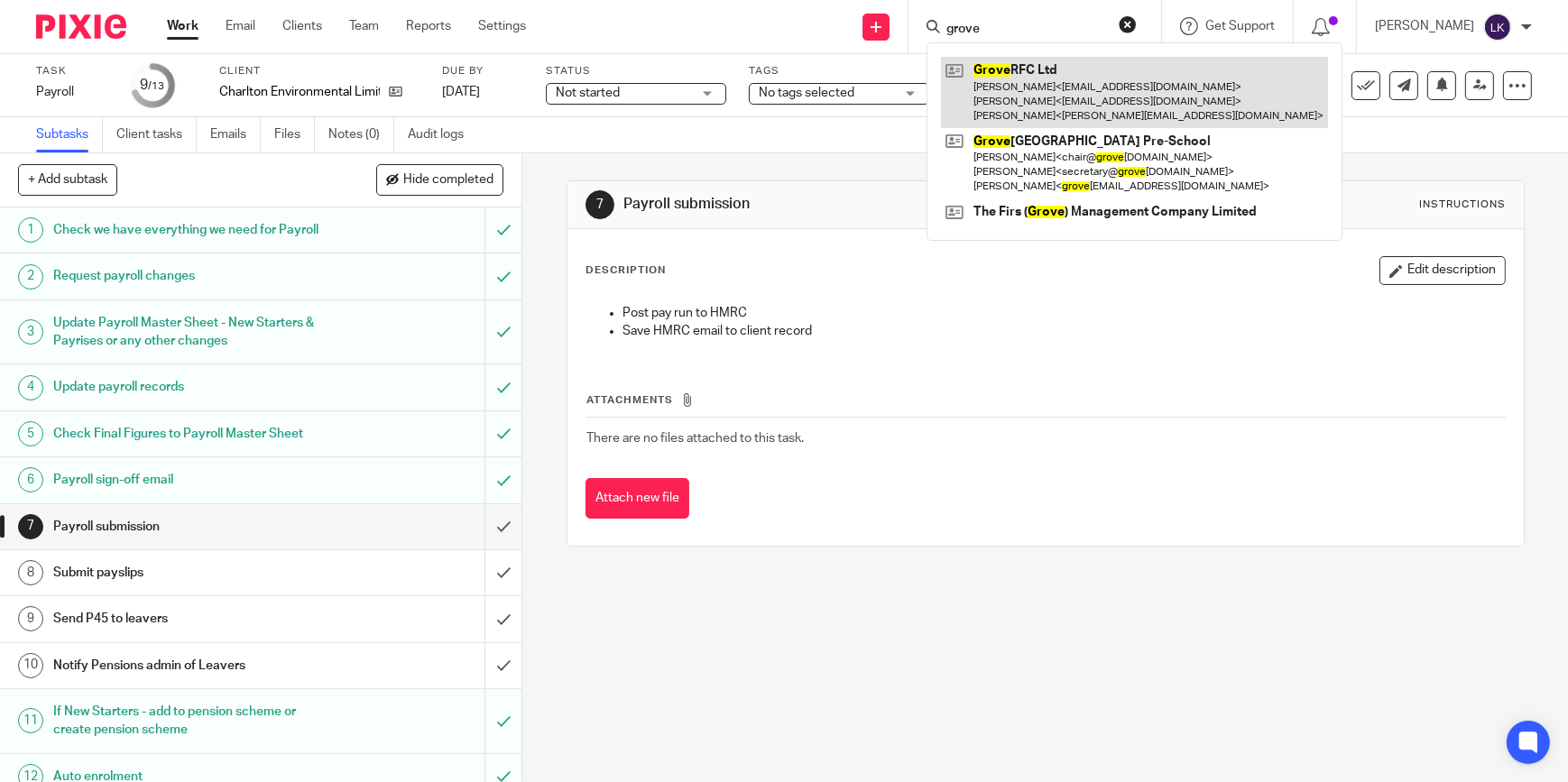
type input "grove"
click at [1053, 64] on link at bounding box center [1134, 92] width 387 height 71
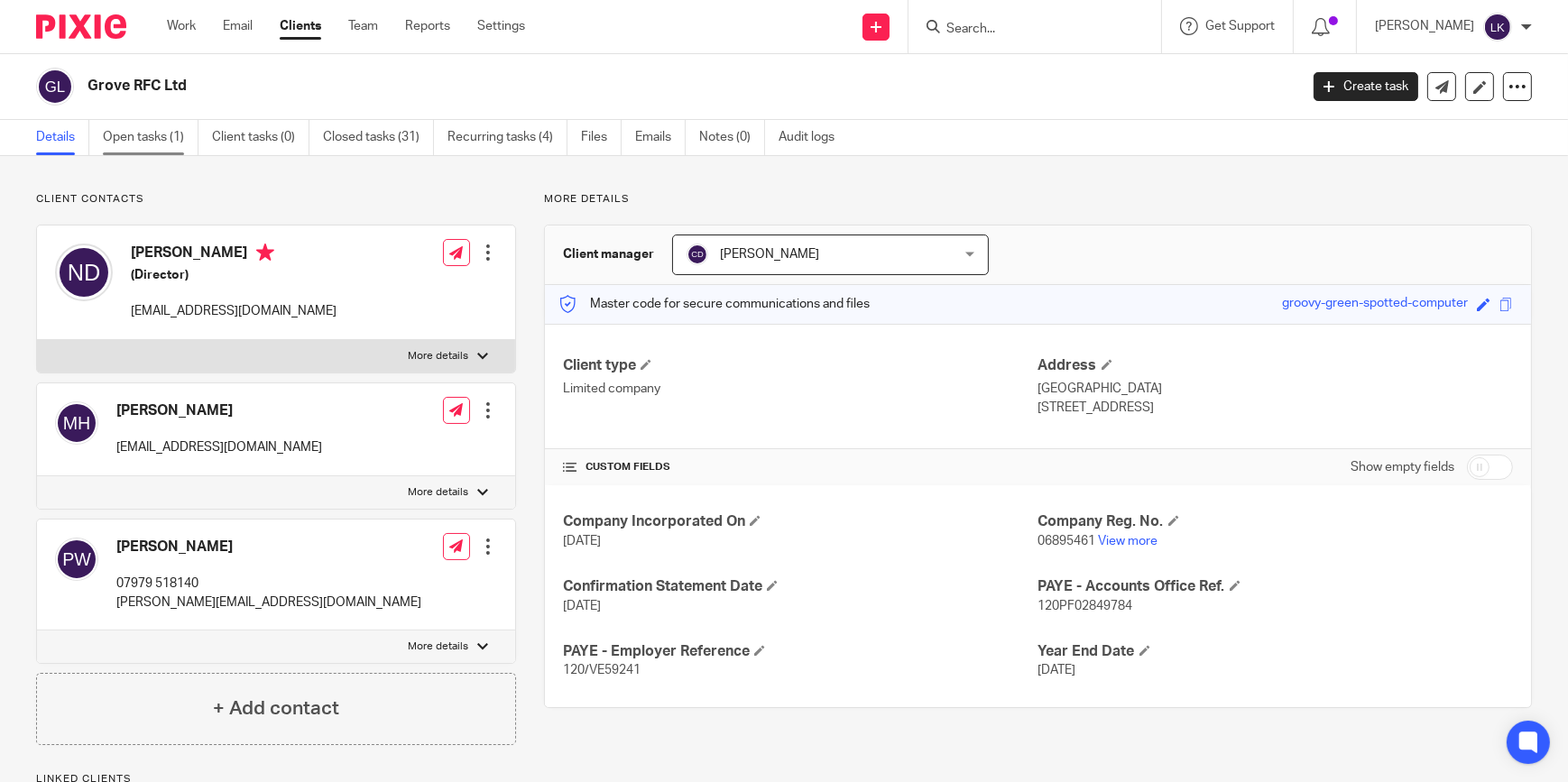
click at [120, 145] on link "Open tasks (1)" at bounding box center [150, 138] width 96 height 36
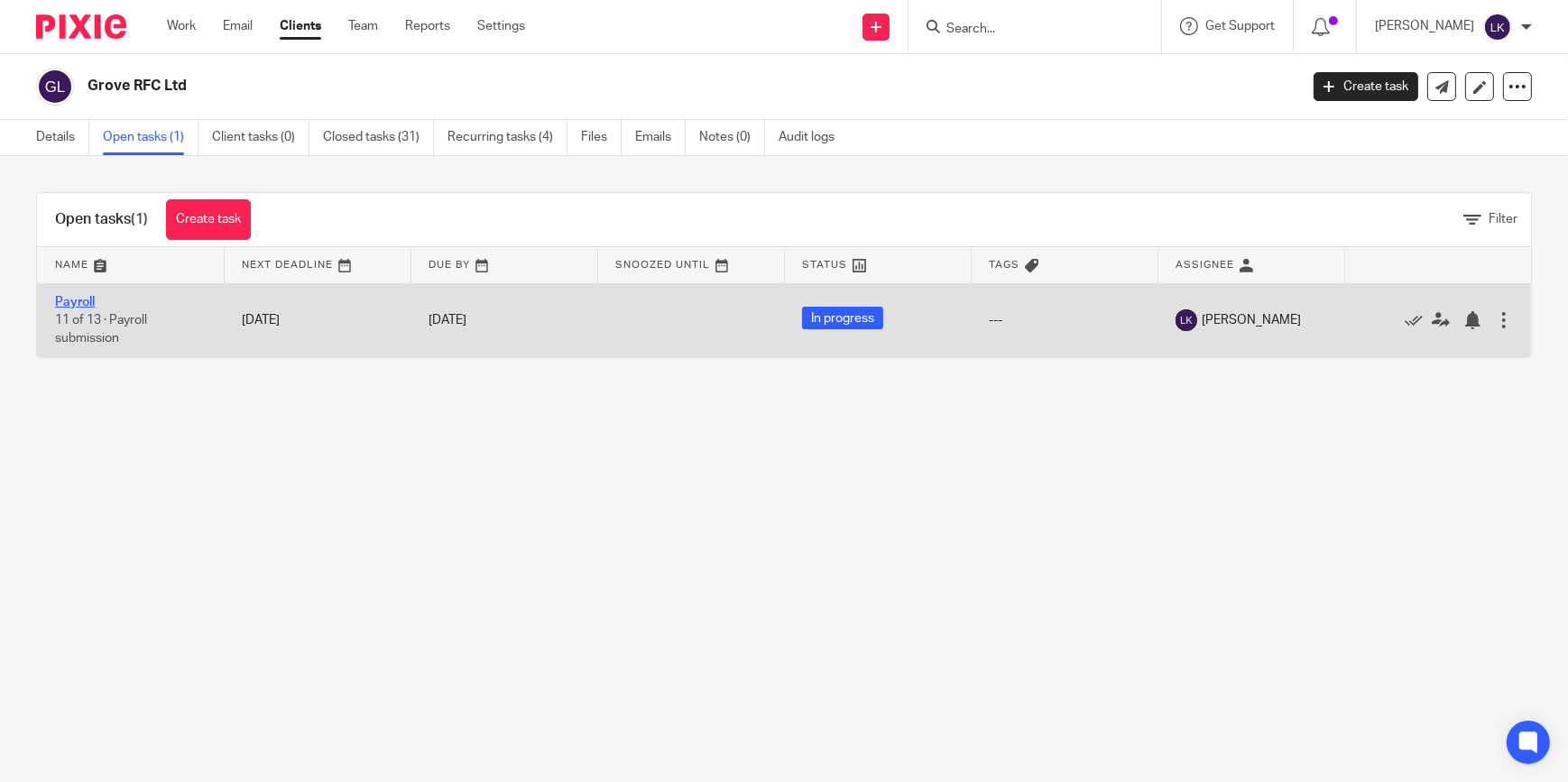
click at [88, 302] on link "Payroll" at bounding box center [75, 303] width 40 height 13
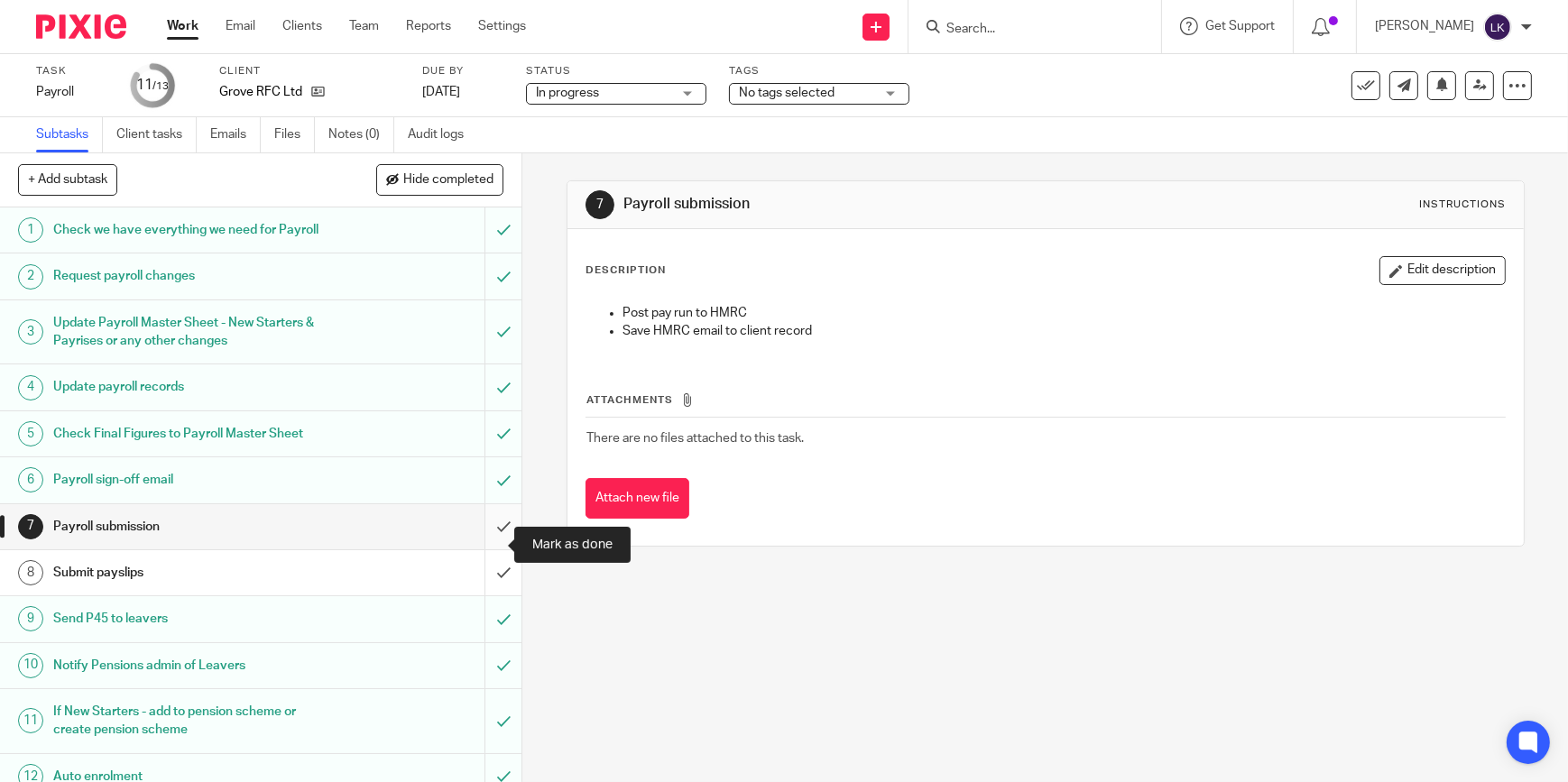
click at [487, 546] on input "submit" at bounding box center [261, 526] width 521 height 45
click at [489, 582] on input "submit" at bounding box center [261, 572] width 521 height 45
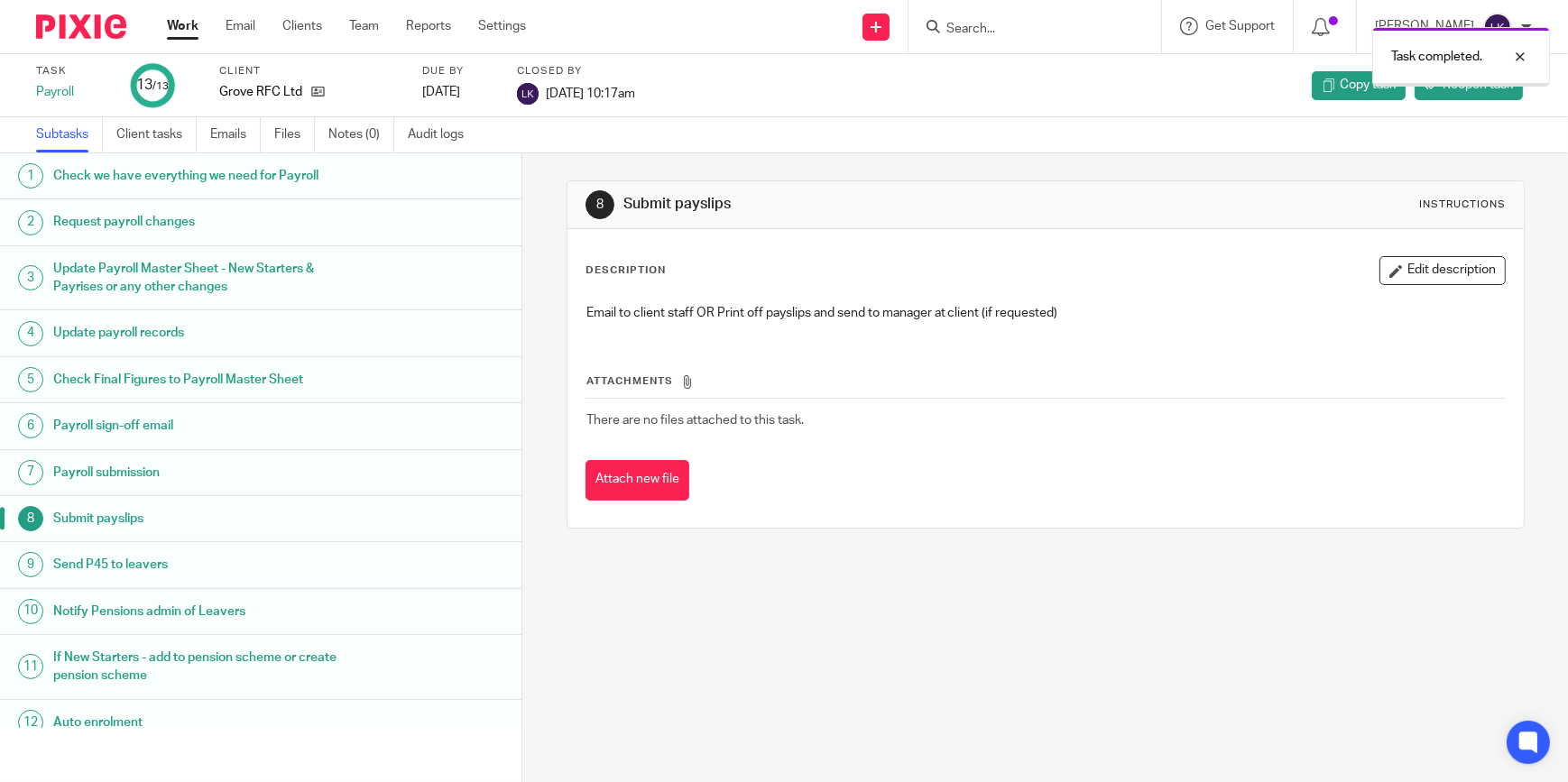
click at [169, 26] on link "Work" at bounding box center [182, 26] width 32 height 18
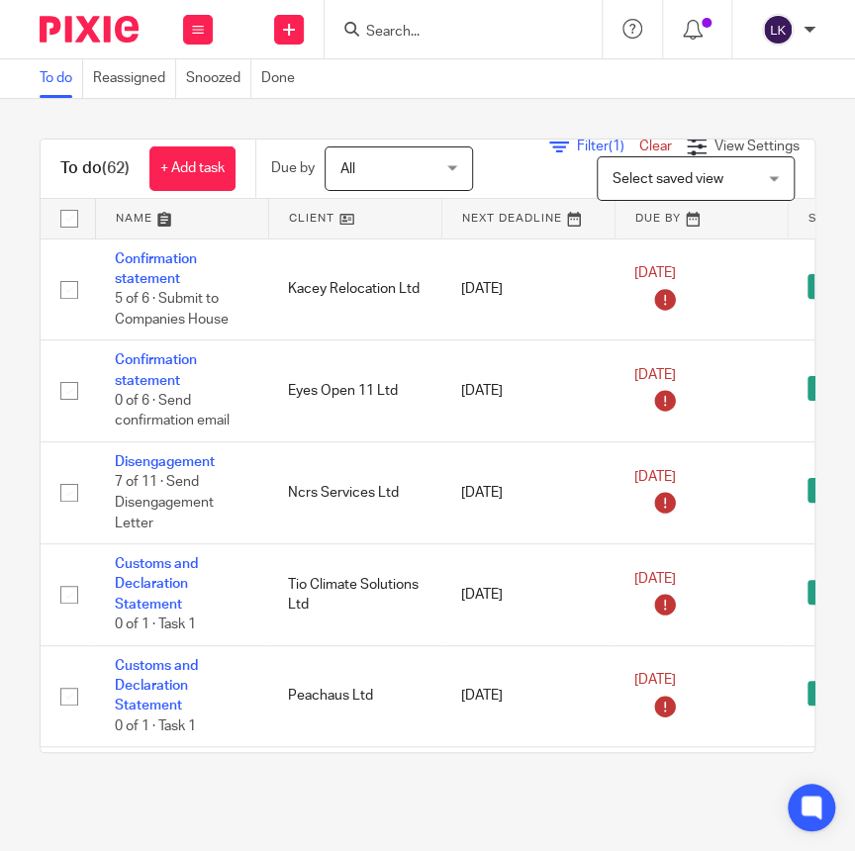
click at [577, 140] on span "Filter (1)" at bounding box center [608, 147] width 62 height 14
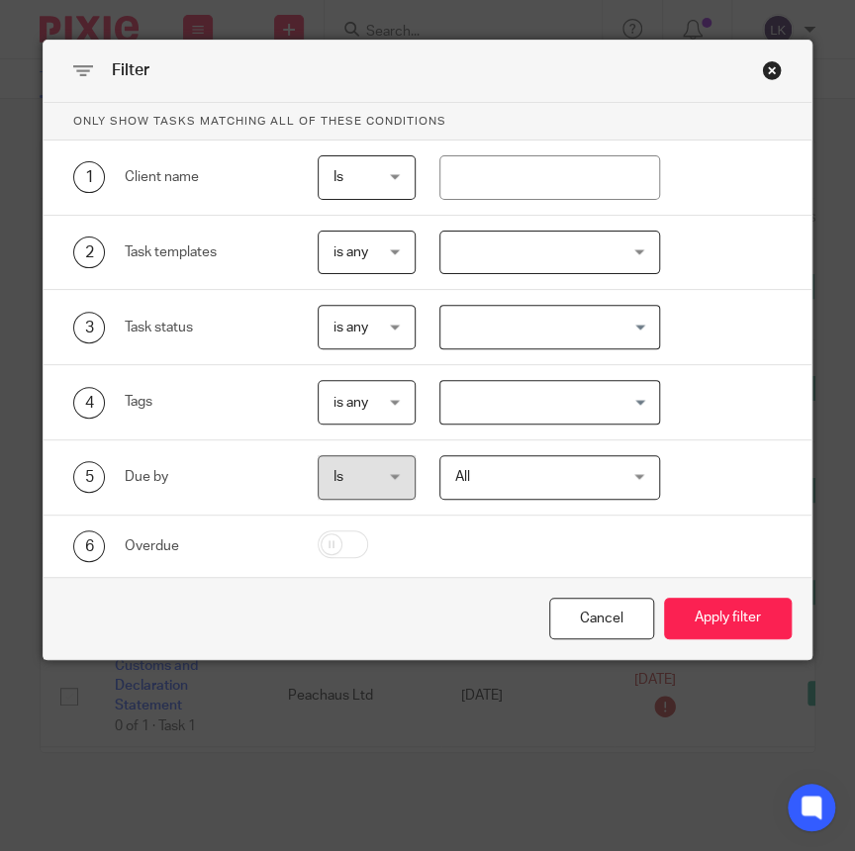
click at [527, 250] on div at bounding box center [549, 253] width 221 height 45
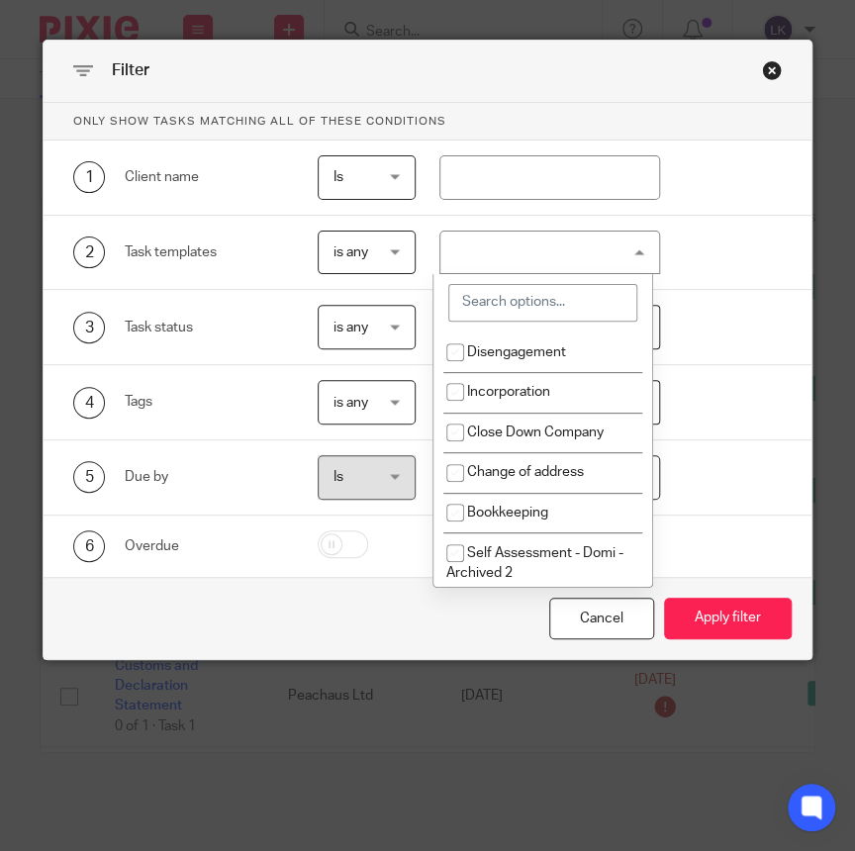
click at [526, 290] on input "search" at bounding box center [542, 303] width 189 height 38
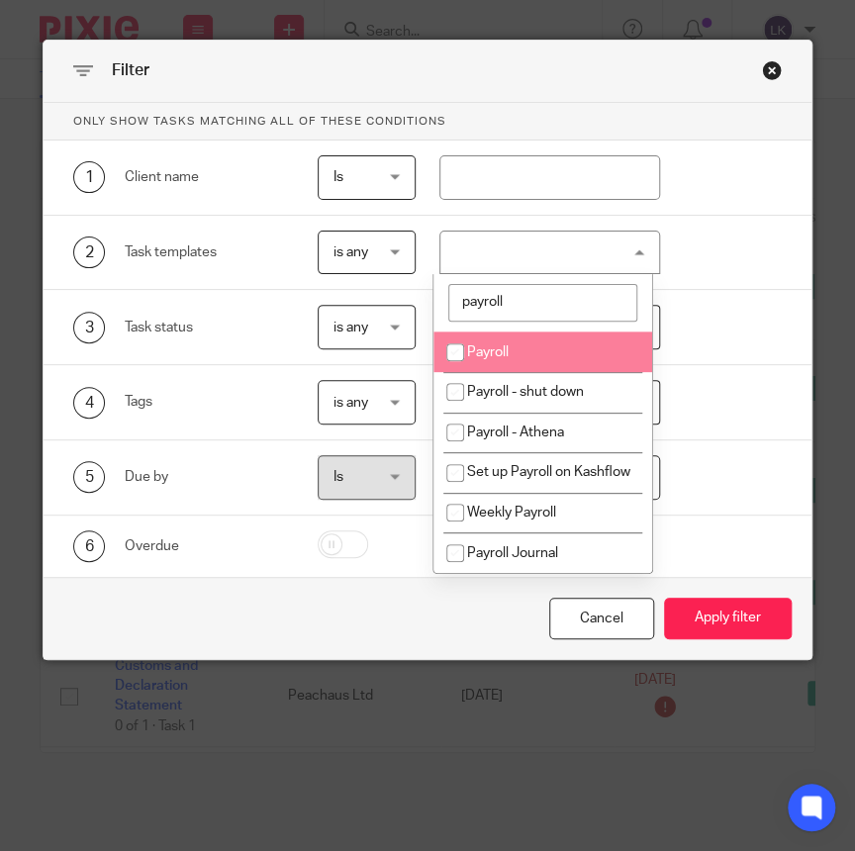
type input "payroll"
click at [519, 339] on li "Payroll" at bounding box center [542, 351] width 219 height 41
checkbox input "true"
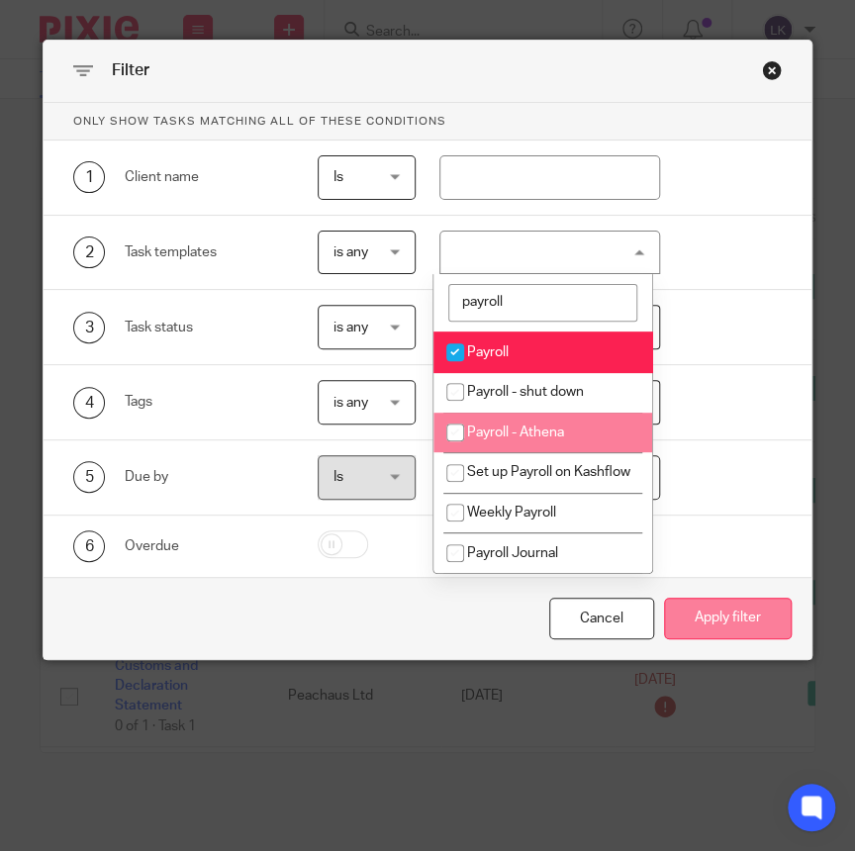
click at [748, 613] on button "Apply filter" at bounding box center [728, 619] width 128 height 43
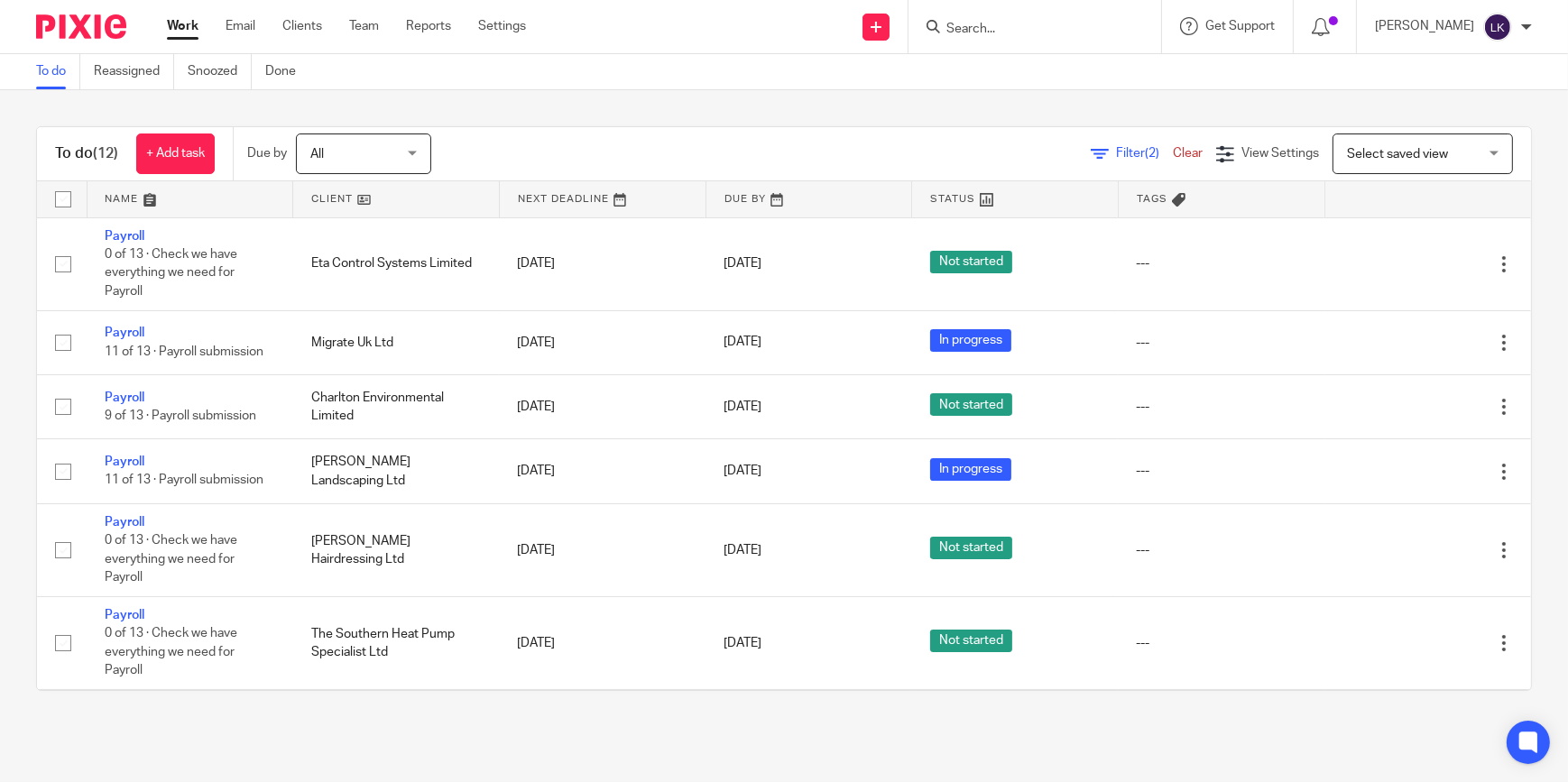
click at [175, 36] on link "Work" at bounding box center [182, 26] width 32 height 18
